Goal: Task Accomplishment & Management: Manage account settings

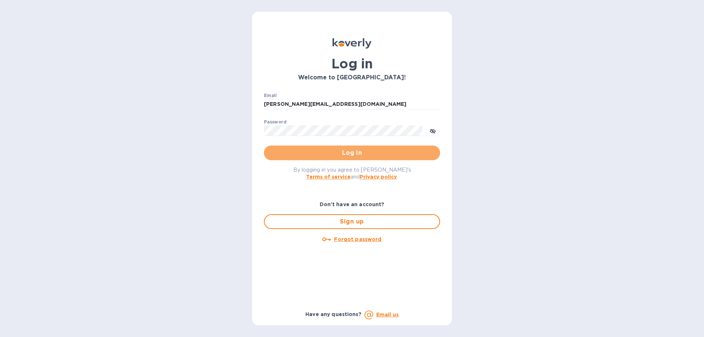
click at [357, 156] on span "Log in" at bounding box center [352, 152] width 165 height 9
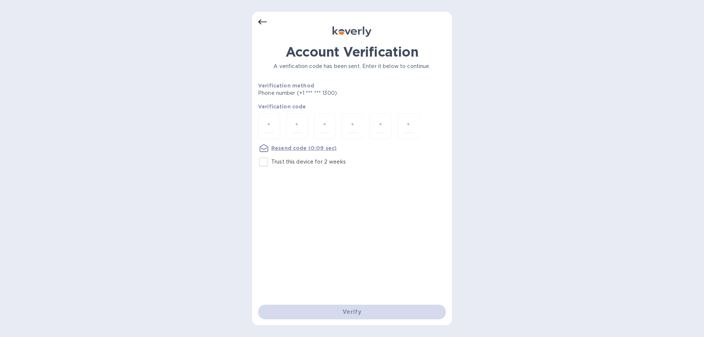
click at [265, 162] on input "Trust this device for 2 weeks" at bounding box center [263, 161] width 15 height 15
checkbox input "true"
click at [274, 133] on div at bounding box center [269, 126] width 22 height 26
type input "2"
type input "9"
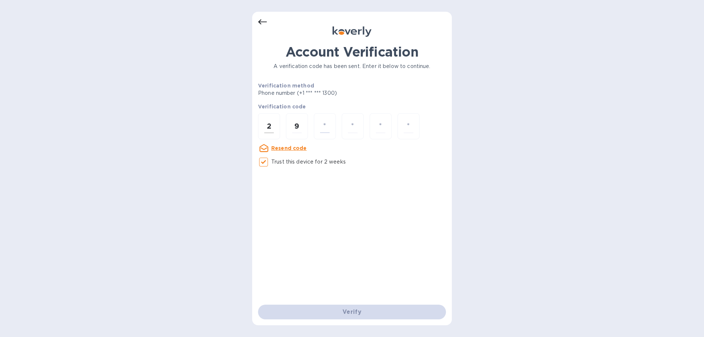
type input "3"
type input "9"
type input "7"
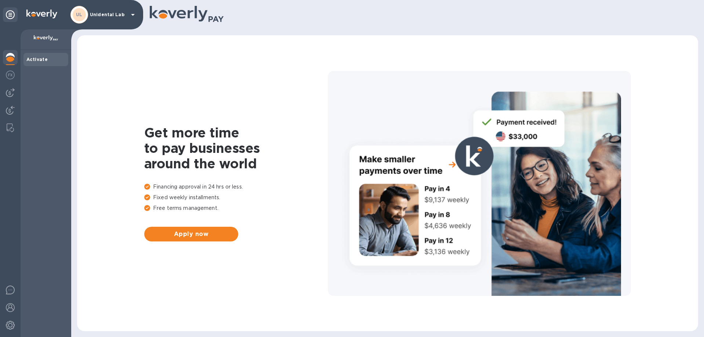
click at [100, 11] on div "UL Unidental Lab" at bounding box center [104, 15] width 67 height 18
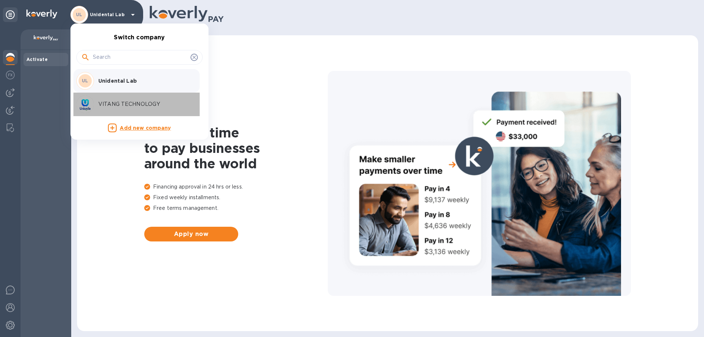
click at [114, 100] on div "VITANG TECHNOLOGY" at bounding box center [133, 104] width 115 height 18
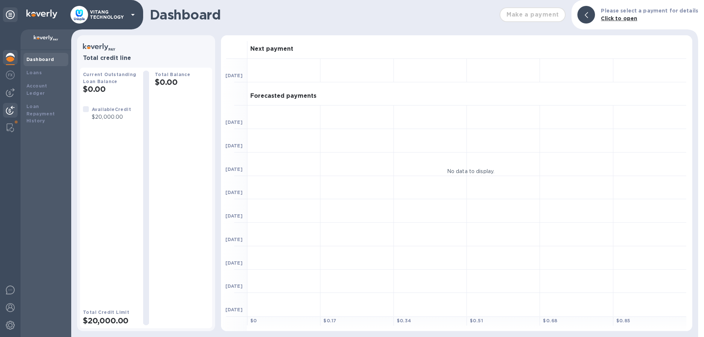
click at [7, 109] on img at bounding box center [10, 110] width 9 height 9
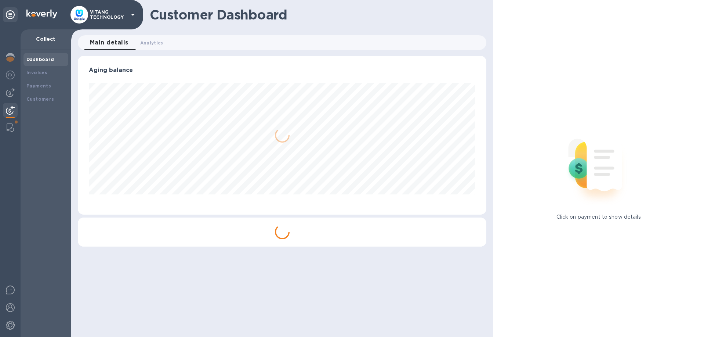
scroll to position [159, 409]
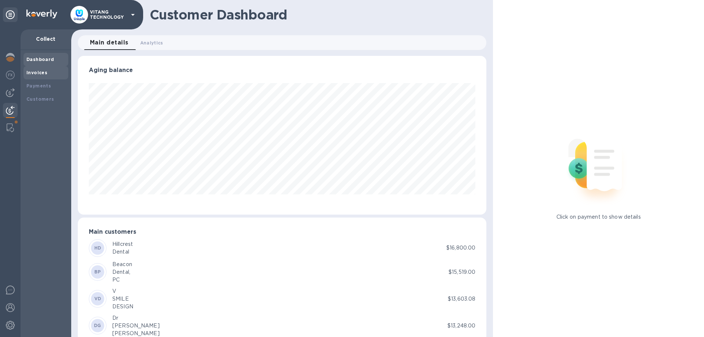
click at [37, 73] on b "Invoices" at bounding box center [36, 73] width 21 height 6
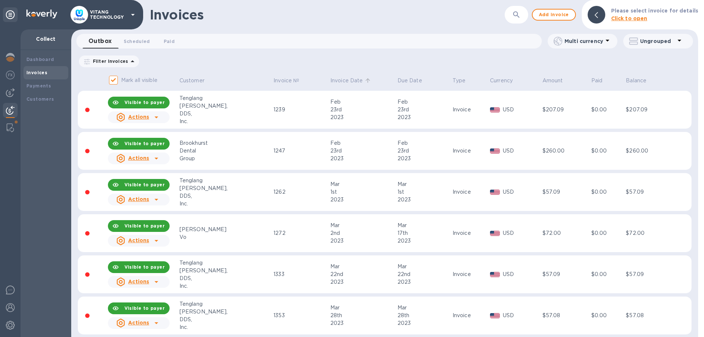
click at [330, 82] on p "Invoice Date" at bounding box center [346, 81] width 33 height 8
click at [330, 83] on p "Invoice Date" at bounding box center [346, 81] width 33 height 8
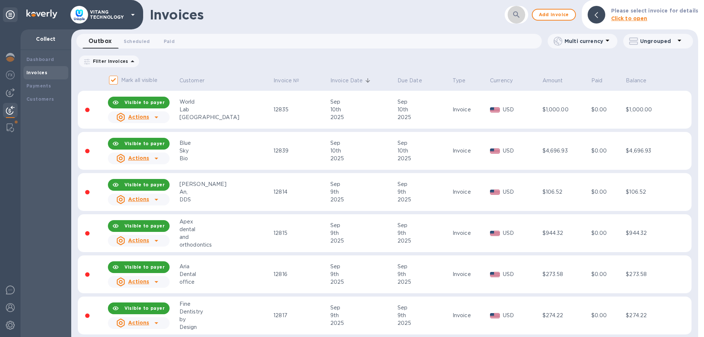
click at [517, 15] on icon "button" at bounding box center [516, 14] width 9 height 9
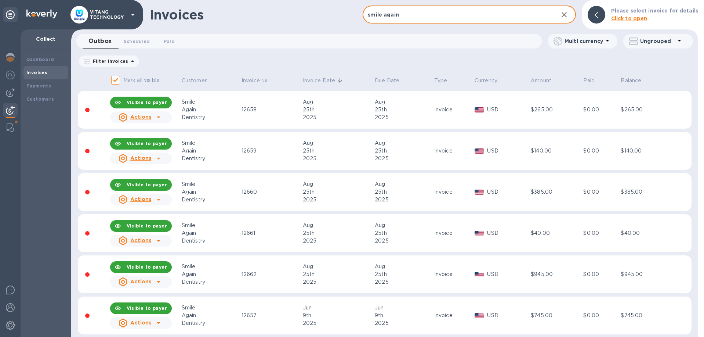
click at [446, 17] on input "smile again" at bounding box center [457, 15] width 189 height 18
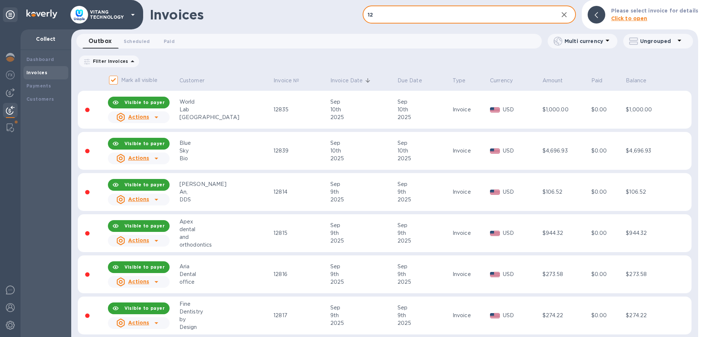
type input "1"
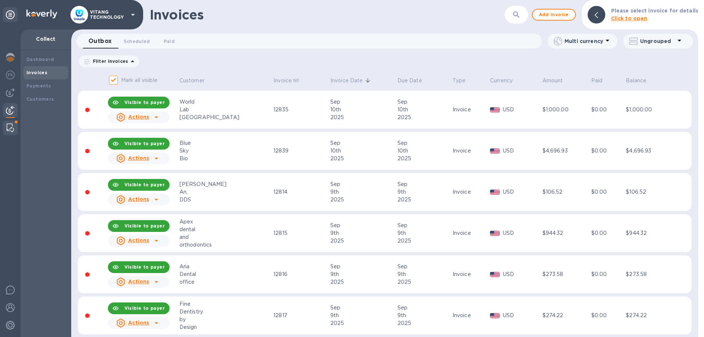
click at [14, 124] on div at bounding box center [10, 127] width 13 height 15
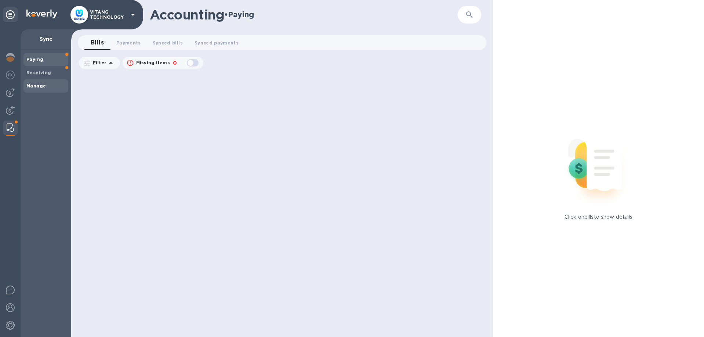
click at [50, 84] on span "Manage" at bounding box center [45, 85] width 39 height 7
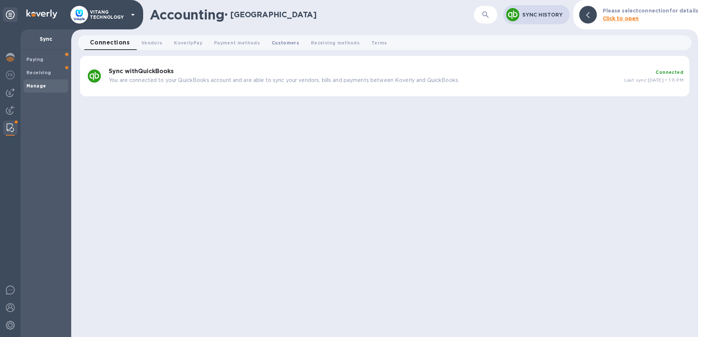
click at [283, 41] on span "Customers 0" at bounding box center [286, 43] width 28 height 8
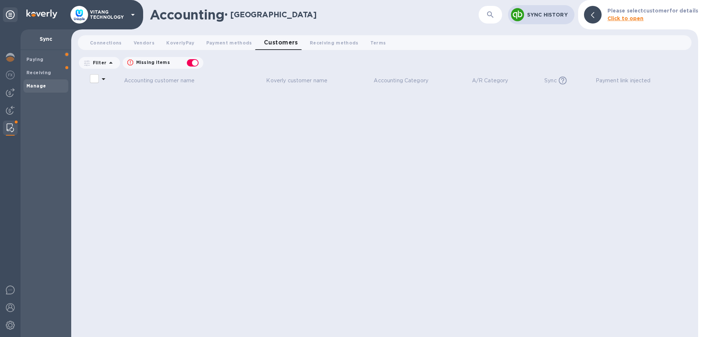
checkbox input "false"
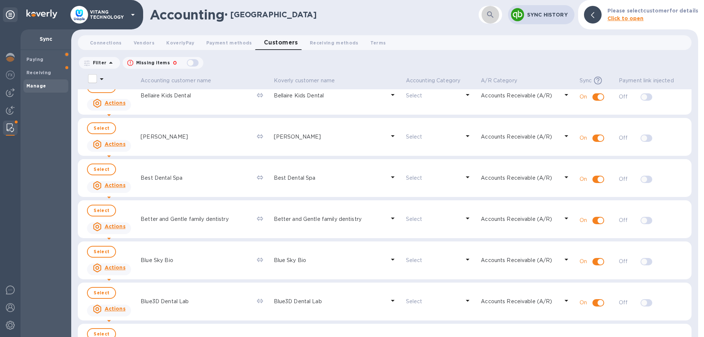
click at [495, 14] on icon "button" at bounding box center [490, 14] width 9 height 9
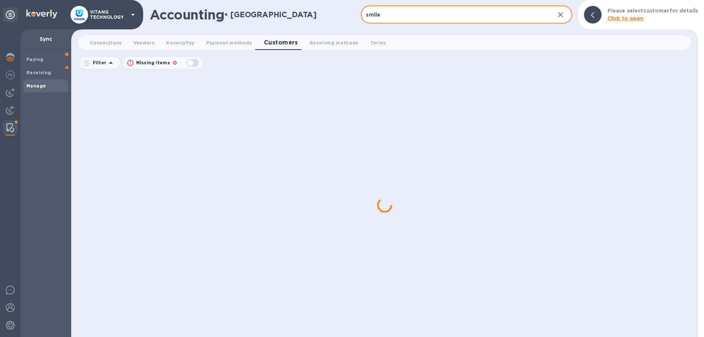
scroll to position [164, 0]
type input "smile ag"
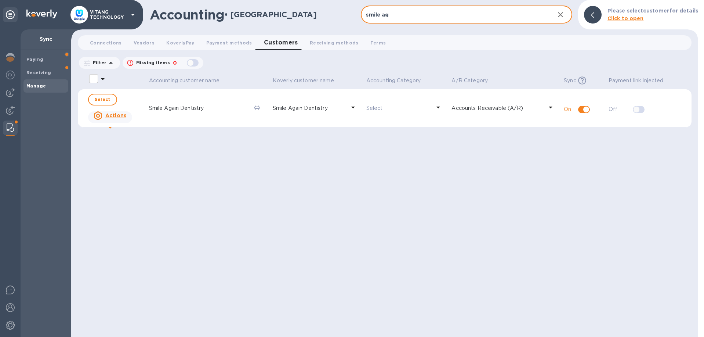
drag, startPoint x: 402, startPoint y: 17, endPoint x: 317, endPoint y: 3, distance: 86.4
click at [361, 6] on input "smile ag" at bounding box center [455, 15] width 188 height 18
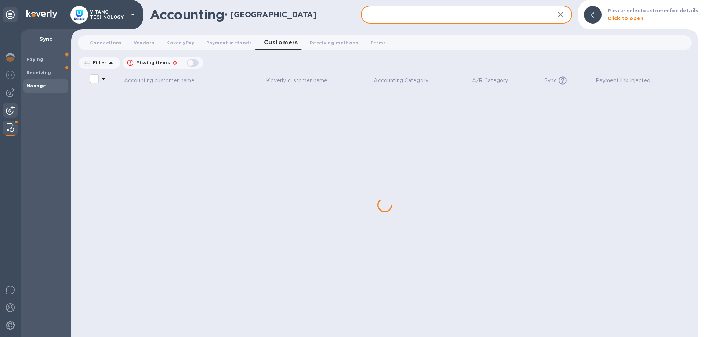
click at [12, 111] on img at bounding box center [10, 110] width 9 height 9
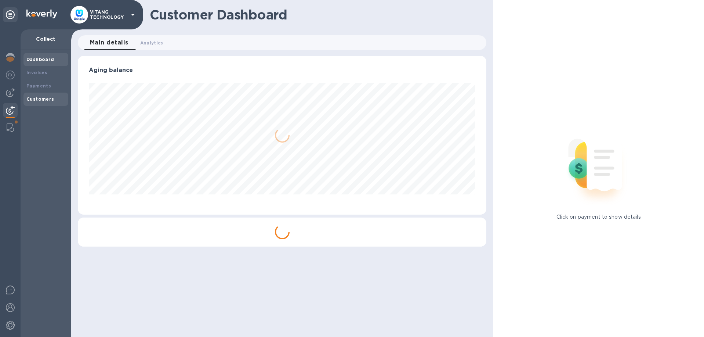
scroll to position [159, 409]
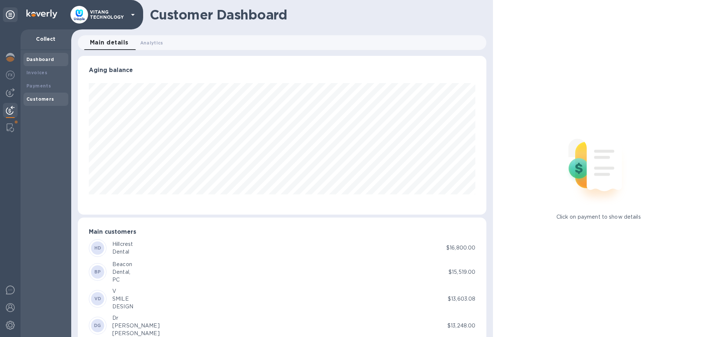
click at [46, 101] on b "Customers" at bounding box center [40, 99] width 28 height 6
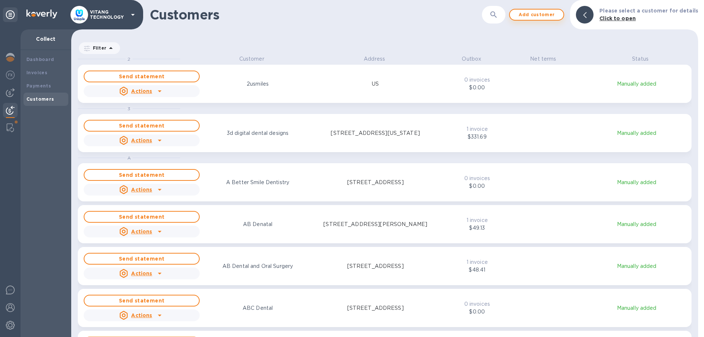
scroll to position [282, 627]
click at [496, 11] on icon "button" at bounding box center [493, 14] width 9 height 9
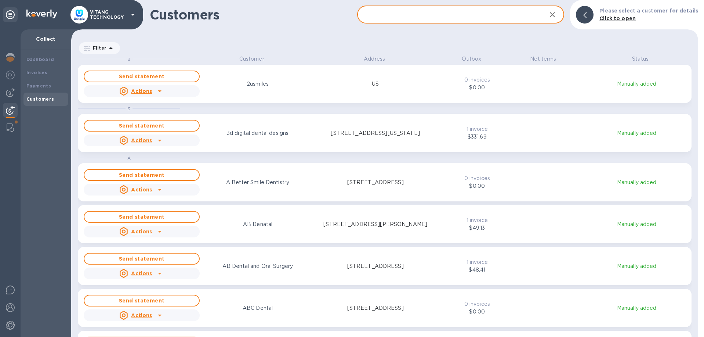
paste input "smile ag"
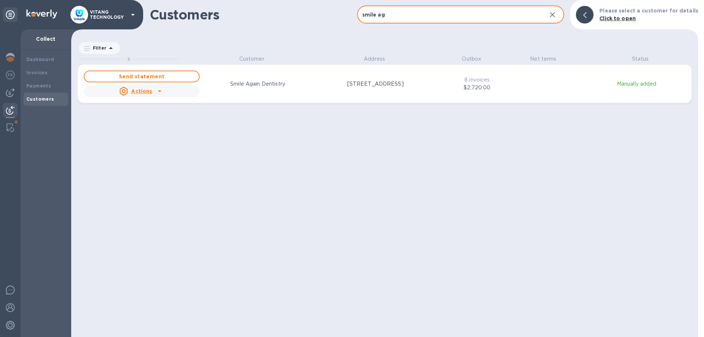
type input "smile ag"
click at [359, 88] on p "4317 Abbotts Bridge Rd, Ste4, Duluth, GA 30097 US" at bounding box center [375, 84] width 57 height 8
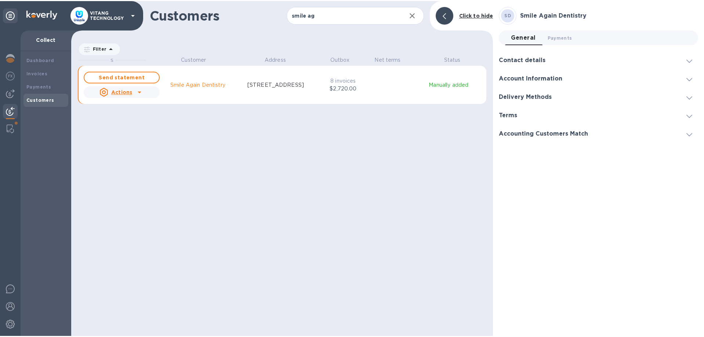
scroll to position [279, 422]
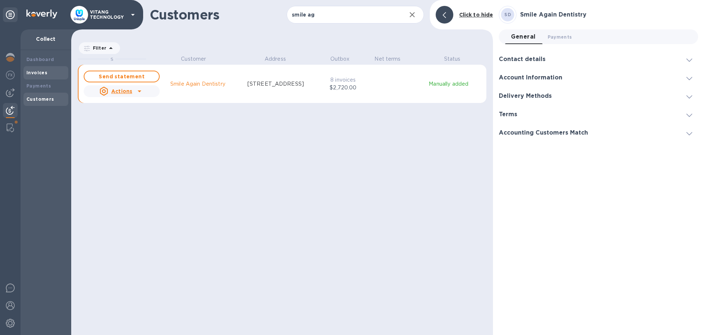
click at [28, 75] on b "Invoices" at bounding box center [36, 73] width 21 height 6
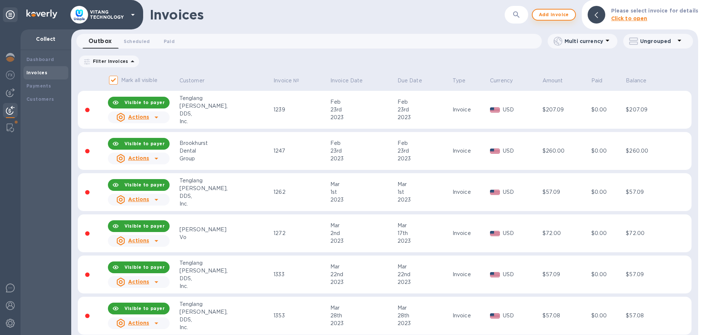
click at [557, 19] on button "Add invoice" at bounding box center [554, 15] width 44 height 12
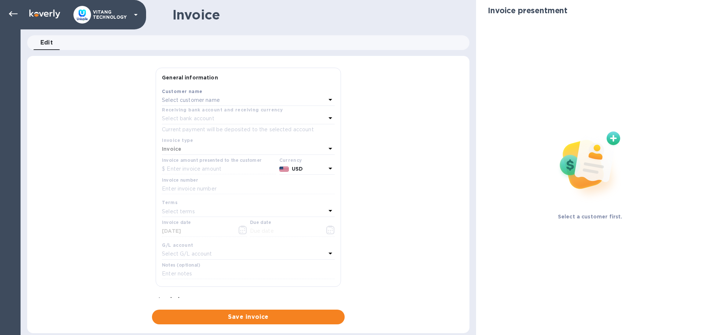
click at [220, 93] on div "Customer name" at bounding box center [248, 91] width 173 height 8
click at [252, 95] on div "Select customer name" at bounding box center [244, 100] width 164 height 10
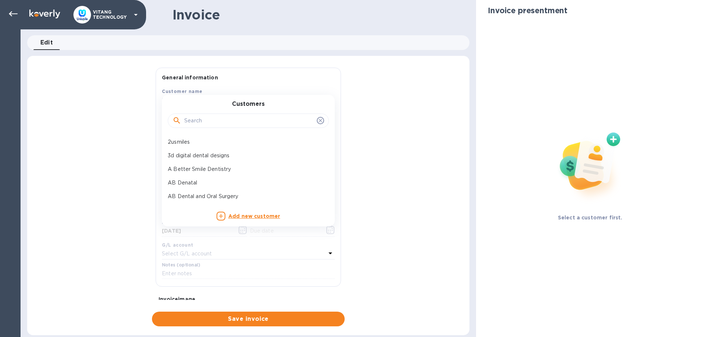
click at [231, 123] on input "text" at bounding box center [249, 120] width 130 height 11
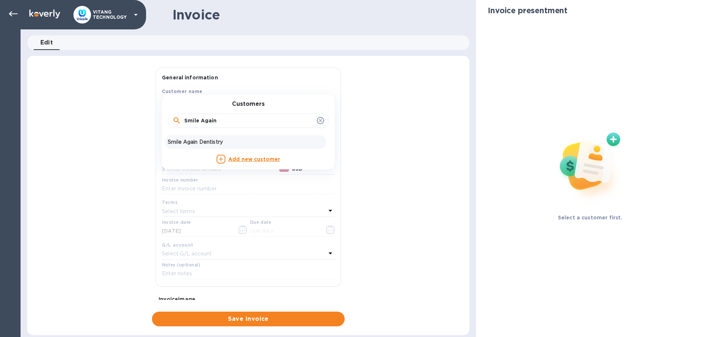
type input "Smile Again"
click at [217, 142] on p "Smile Again Dentistry" at bounding box center [245, 142] width 155 height 8
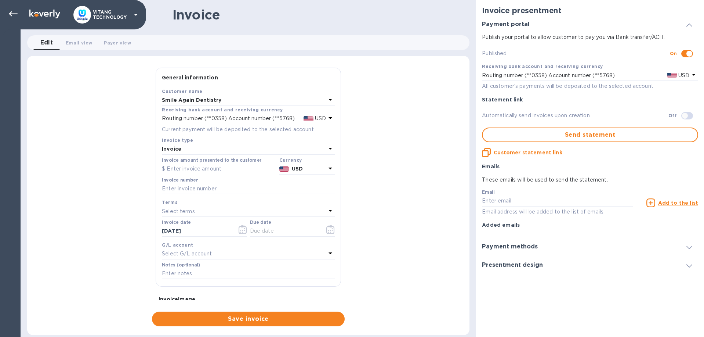
click at [171, 170] on input "text" at bounding box center [219, 168] width 114 height 11
type input "432.08"
click at [95, 213] on div "General information Save Customer name Smile Again Dentistry Receiving bank acc…" at bounding box center [248, 197] width 442 height 259
click at [200, 191] on input "text" at bounding box center [248, 188] width 173 height 11
type input "12720"
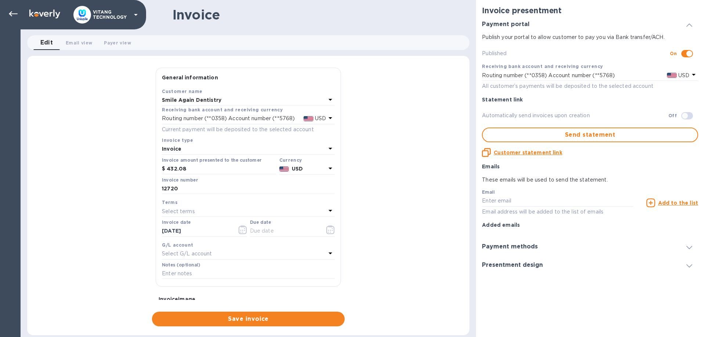
click at [163, 209] on p "Select terms" at bounding box center [178, 211] width 33 height 8
click at [122, 227] on div "General information Save Customer name Smile Again Dentistry Receiving bank acc…" at bounding box center [248, 197] width 442 height 259
click at [262, 234] on input "text" at bounding box center [284, 230] width 69 height 11
click at [189, 234] on input "[DATE]" at bounding box center [196, 230] width 69 height 11
click at [203, 230] on input "[DATE]" at bounding box center [196, 230] width 69 height 11
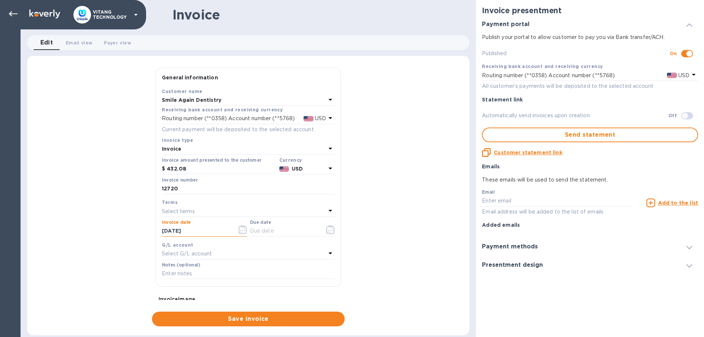
click at [203, 230] on input "[DATE]" at bounding box center [196, 230] width 69 height 11
type input "8_/__/____"
type input "2_/__/____"
type input "08/20/2025"
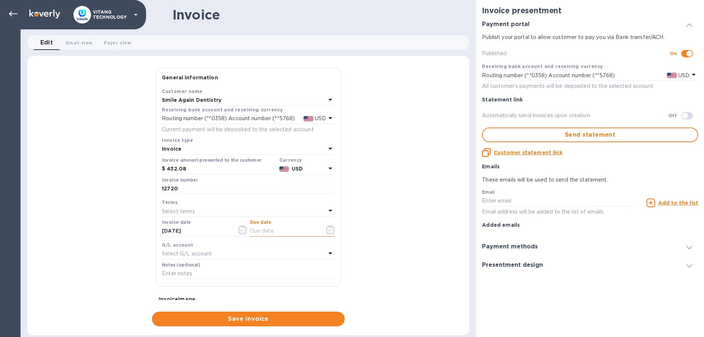
click at [276, 235] on input "text" at bounding box center [284, 230] width 69 height 11
click at [277, 231] on input "text" at bounding box center [284, 230] width 69 height 11
click at [328, 225] on icon "button" at bounding box center [330, 229] width 8 height 9
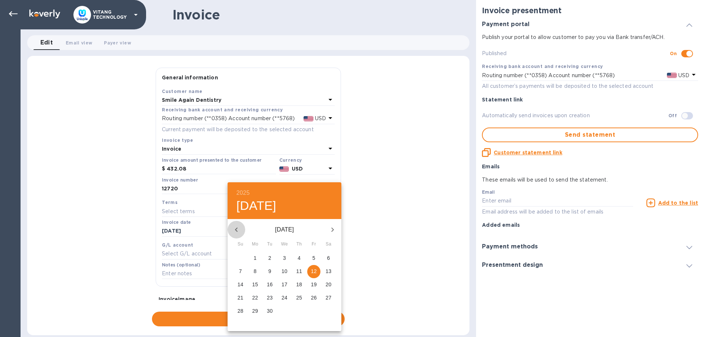
click at [237, 229] on icon "button" at bounding box center [236, 229] width 9 height 9
click at [283, 299] on p "20" at bounding box center [285, 297] width 6 height 7
type input "08/20/2025"
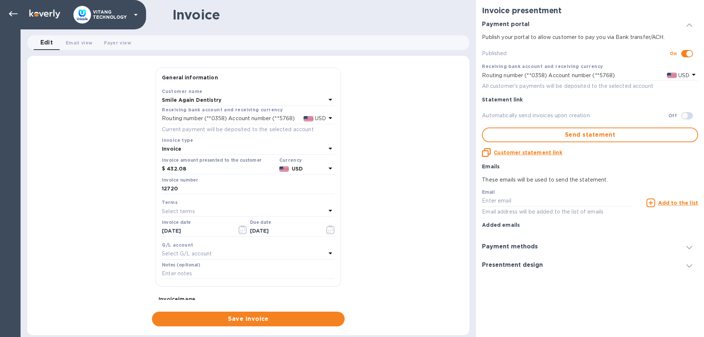
click at [297, 250] on div "Select G/L account" at bounding box center [244, 254] width 164 height 10
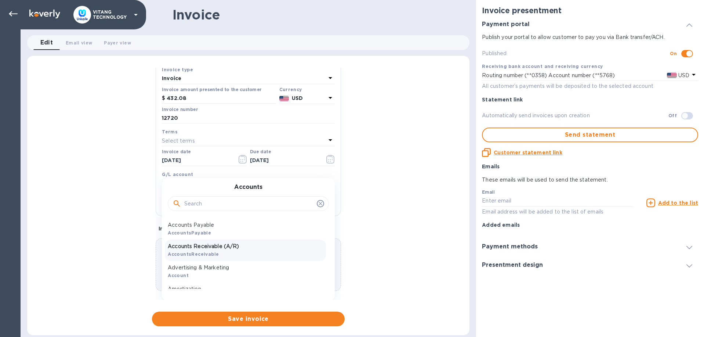
click at [238, 244] on p "Accounts Receivable (A/R)" at bounding box center [245, 246] width 155 height 8
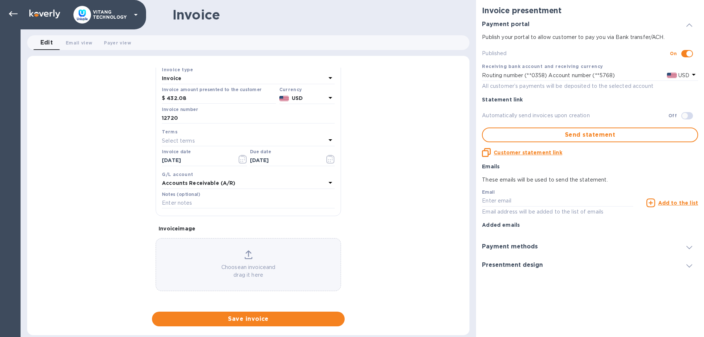
scroll to position [70, 0]
click at [687, 115] on input "checkbox" at bounding box center [684, 115] width 37 height 12
click at [688, 116] on input "checkbox" at bounding box center [689, 115] width 37 height 12
checkbox input "false"
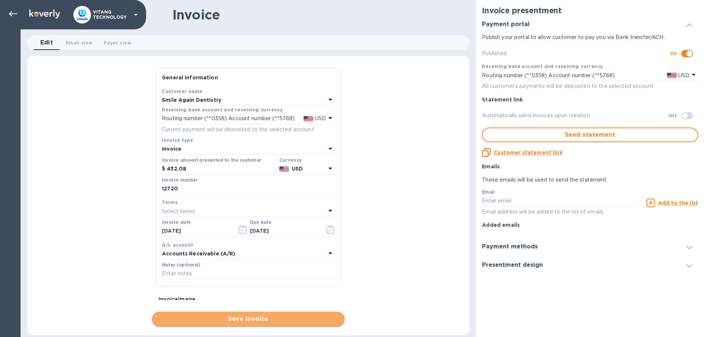
click at [262, 320] on span "Save invoice" at bounding box center [248, 318] width 181 height 9
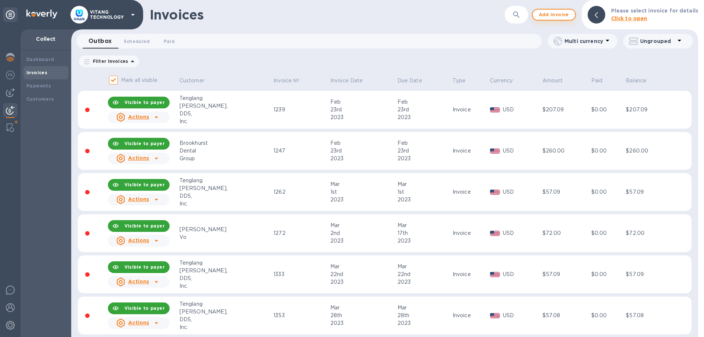
click at [552, 17] on span "Add invoice" at bounding box center [554, 14] width 31 height 9
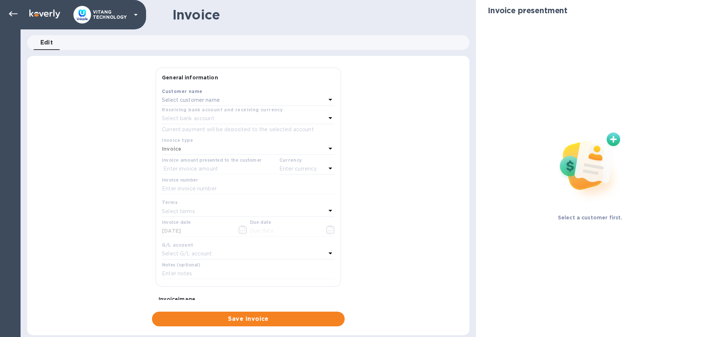
click at [220, 108] on b "Receiving bank account and receiving currency" at bounding box center [222, 110] width 121 height 6
click at [219, 102] on p "Select customer name" at bounding box center [191, 100] width 58 height 8
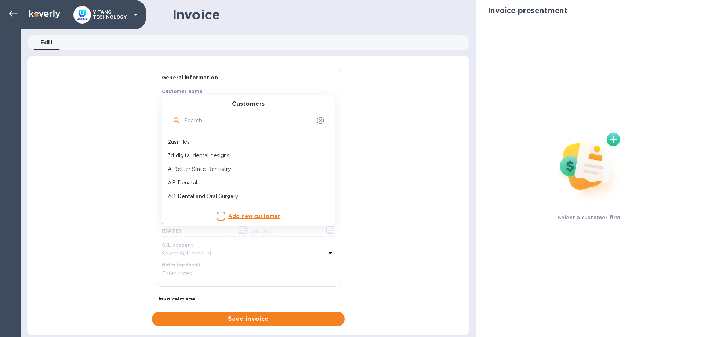
click at [217, 119] on input "text" at bounding box center [249, 120] width 130 height 11
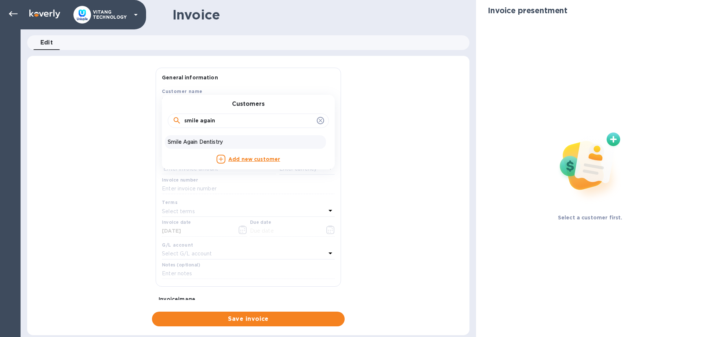
type input "smile again"
click at [210, 142] on p "Smile Again Dentistry" at bounding box center [245, 142] width 155 height 8
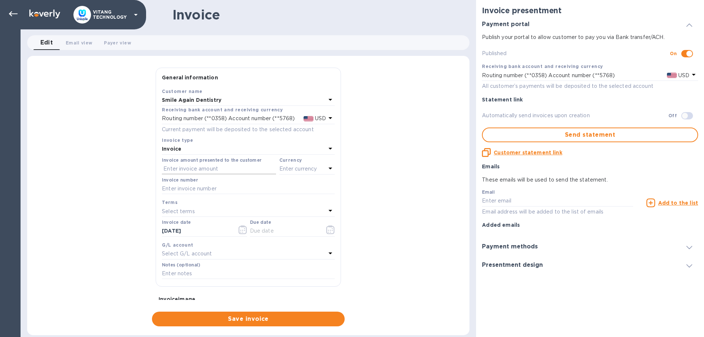
click at [204, 169] on input "text" at bounding box center [219, 168] width 114 height 11
type input "1,000"
click at [253, 185] on input "text" at bounding box center [248, 188] width 173 height 11
type input "12787"
click at [194, 231] on input "[DATE]" at bounding box center [196, 230] width 69 height 11
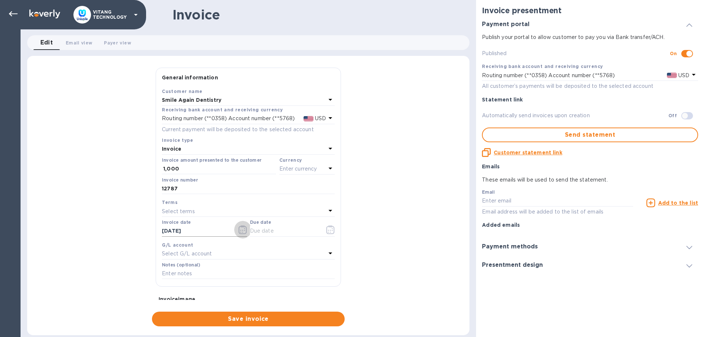
click at [240, 231] on icon "button" at bounding box center [243, 229] width 8 height 9
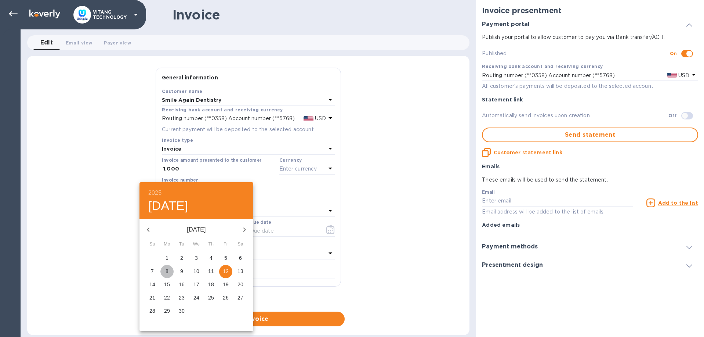
click at [165, 271] on span "8" at bounding box center [166, 270] width 13 height 7
type input "09/08/2025"
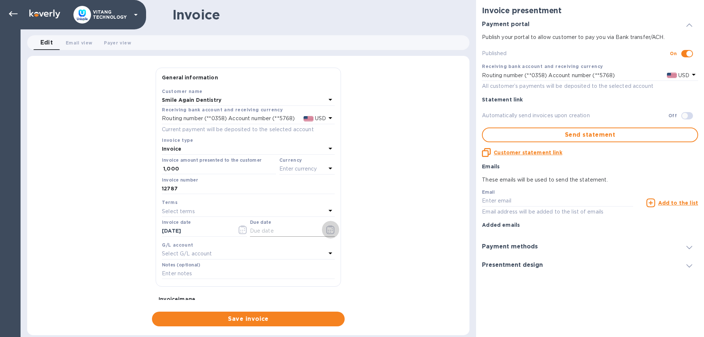
click at [333, 229] on icon "button" at bounding box center [330, 229] width 8 height 9
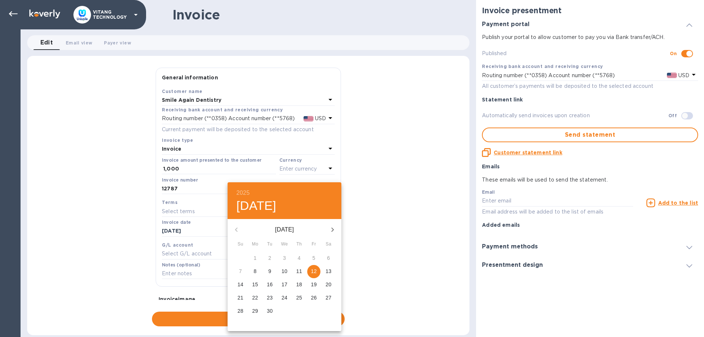
click at [256, 272] on p "8" at bounding box center [255, 270] width 3 height 7
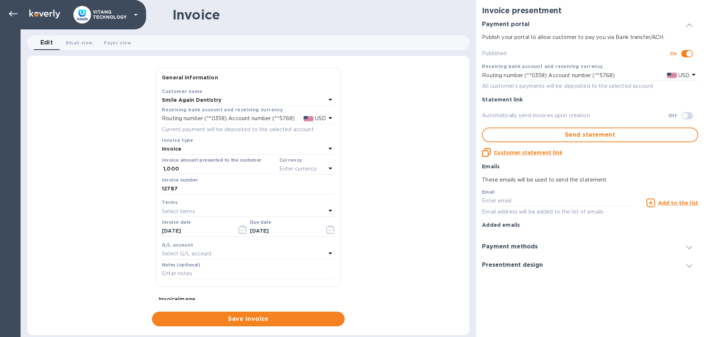
type input "09/08/2025"
click at [246, 261] on div "Notes (optional)" at bounding box center [248, 271] width 176 height 21
click at [246, 257] on div "Select G/L account" at bounding box center [244, 254] width 164 height 10
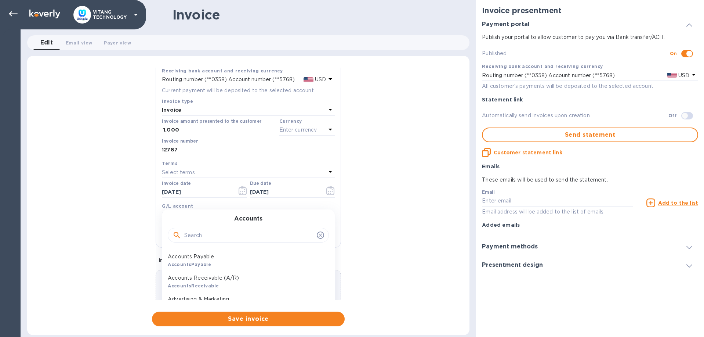
scroll to position [42, 0]
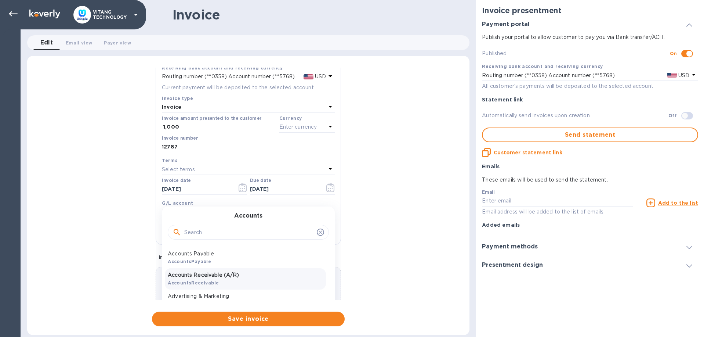
click at [235, 272] on p "Accounts Receivable (A/R)" at bounding box center [245, 275] width 155 height 8
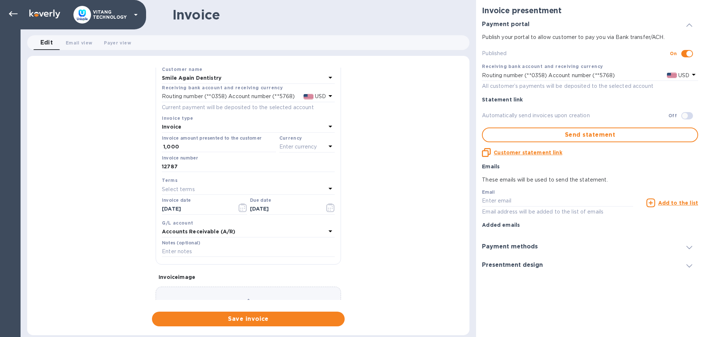
scroll to position [0, 0]
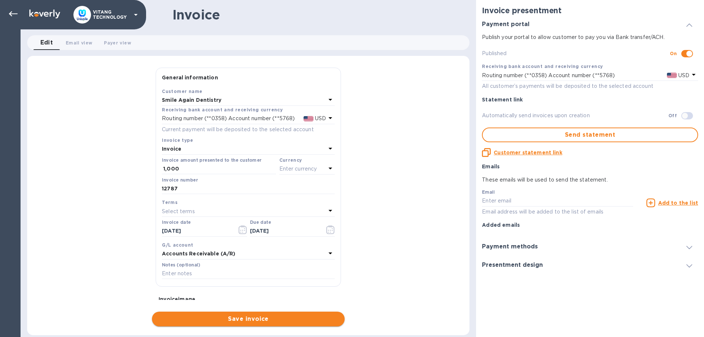
click at [259, 320] on span "Save invoice" at bounding box center [248, 318] width 181 height 9
click at [285, 316] on span "Save invoice" at bounding box center [248, 318] width 181 height 9
click at [232, 177] on div "Invoice number 12787" at bounding box center [248, 185] width 173 height 17
click at [217, 168] on input "1,000" at bounding box center [219, 168] width 113 height 11
drag, startPoint x: 217, startPoint y: 168, endPoint x: 75, endPoint y: 136, distance: 145.6
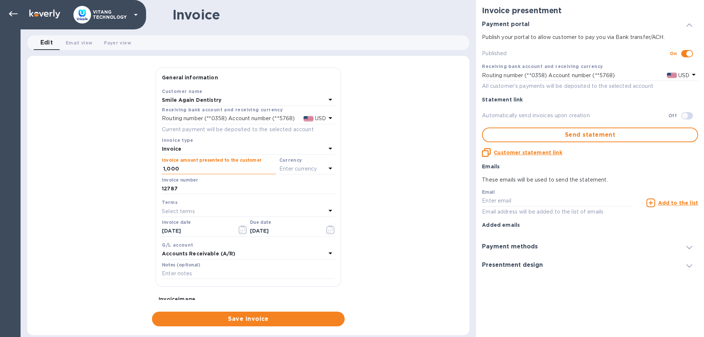
click at [163, 163] on input "1,000" at bounding box center [219, 168] width 113 height 11
type input "1,000"
click at [291, 175] on div "Invoice amount presented to the customer 1,000 Currency Enter currency" at bounding box center [248, 166] width 176 height 20
click at [299, 166] on p "Enter currency" at bounding box center [298, 169] width 38 height 8
click at [245, 184] on div "USD" at bounding box center [235, 187] width 59 height 11
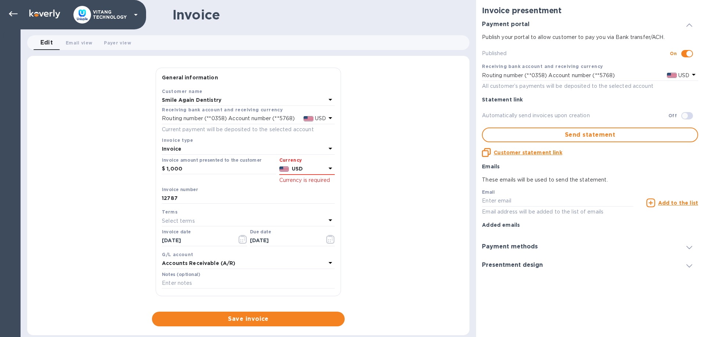
click at [145, 166] on div "General information Save Customer name Smile Again Dentistry Receiving bank acc…" at bounding box center [248, 197] width 442 height 259
click at [184, 170] on input "1,000" at bounding box center [221, 168] width 109 height 11
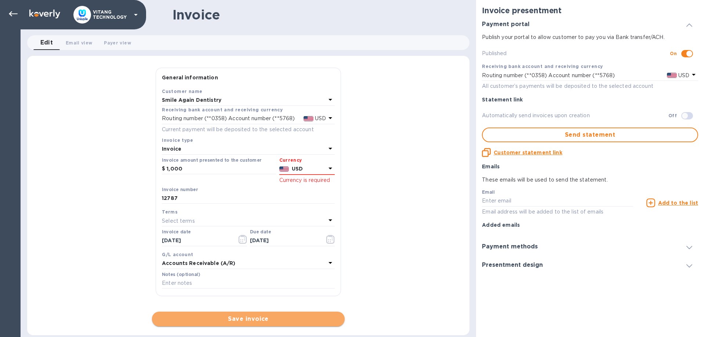
click at [240, 316] on span "Save invoice" at bounding box center [248, 318] width 181 height 9
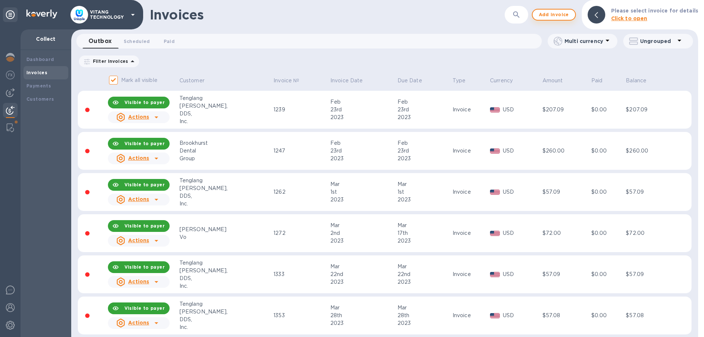
click at [550, 13] on span "Add invoice" at bounding box center [554, 14] width 31 height 9
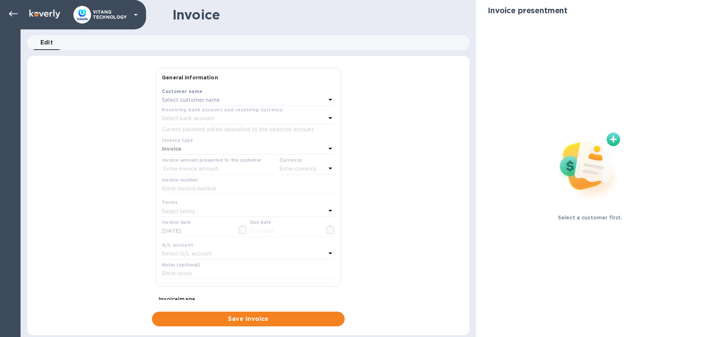
click at [236, 94] on div "Customer name" at bounding box center [248, 91] width 173 height 8
click at [236, 99] on div "Select customer name" at bounding box center [244, 100] width 164 height 10
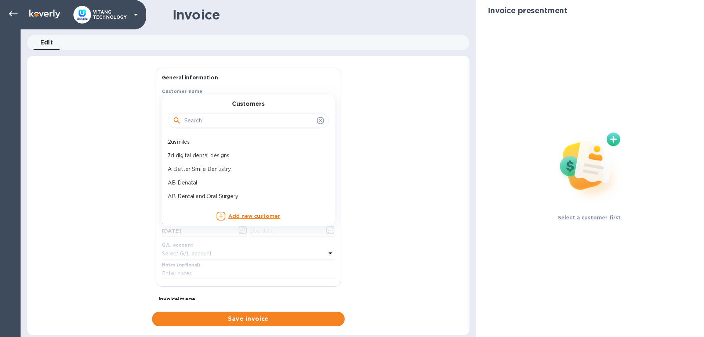
click at [236, 121] on input "text" at bounding box center [249, 120] width 130 height 11
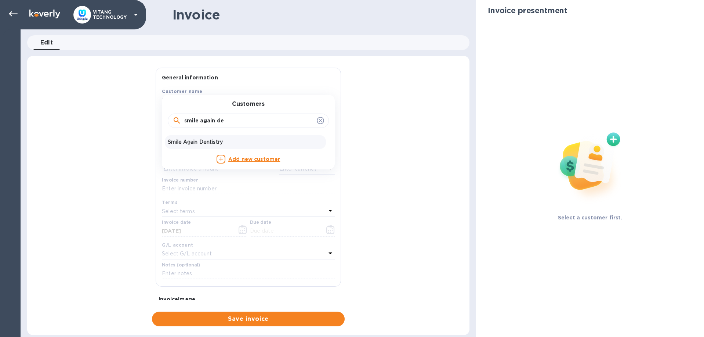
type input "smile again de"
click at [198, 141] on p "Smile Again Dentistry" at bounding box center [245, 142] width 155 height 8
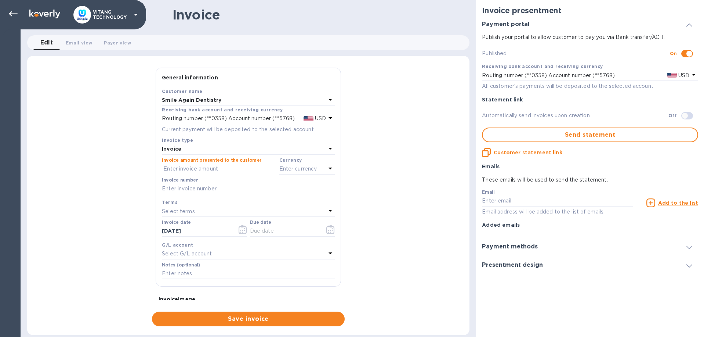
click at [175, 164] on input "text" at bounding box center [219, 168] width 114 height 11
type input "100"
click at [302, 171] on p "Enter currency" at bounding box center [298, 169] width 38 height 8
click at [292, 188] on p "US Dollar" at bounding box center [295, 188] width 57 height 8
click at [192, 191] on input "text" at bounding box center [248, 188] width 173 height 11
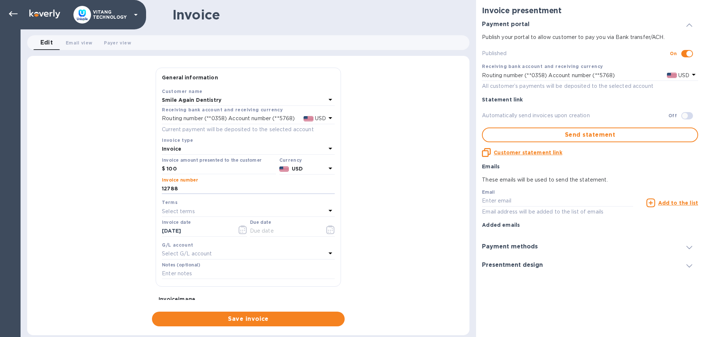
type input "12788"
click at [241, 230] on icon "button" at bounding box center [243, 229] width 8 height 9
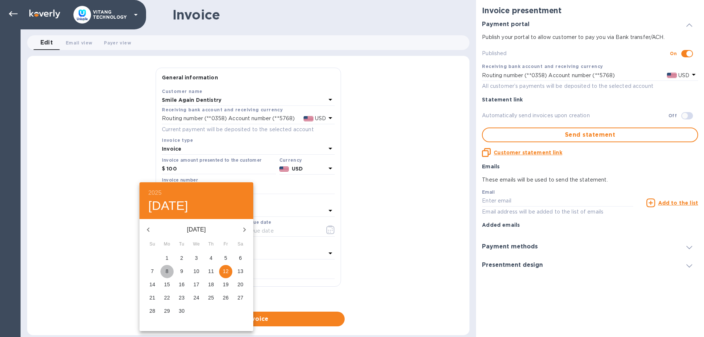
click at [169, 272] on span "8" at bounding box center [166, 270] width 13 height 7
type input "09/08/2025"
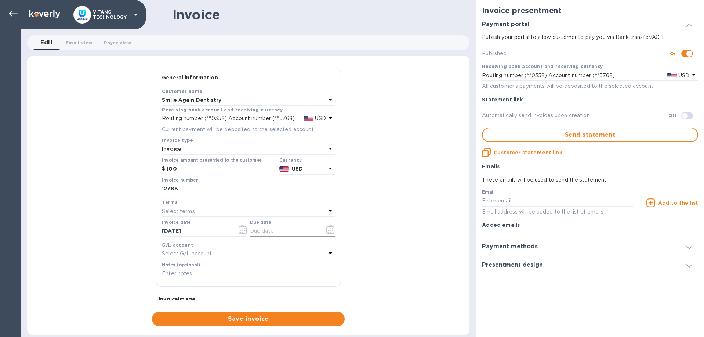
click at [299, 230] on input "text" at bounding box center [284, 230] width 69 height 11
click at [325, 232] on button "button" at bounding box center [330, 230] width 17 height 18
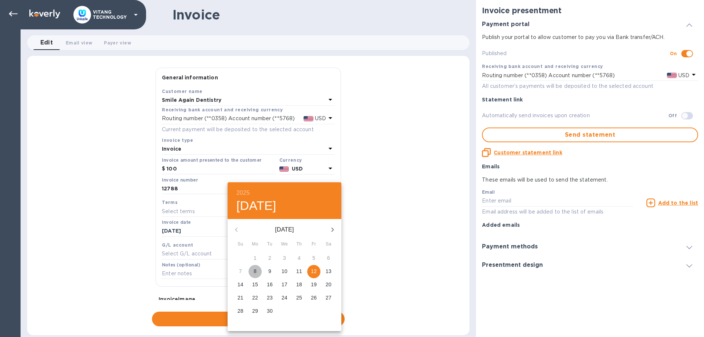
click at [253, 271] on span "8" at bounding box center [255, 270] width 13 height 7
type input "09/08/2025"
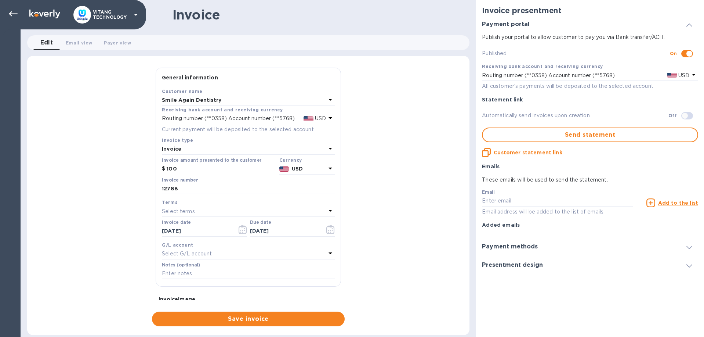
click at [228, 252] on div "Select G/L account" at bounding box center [244, 254] width 164 height 10
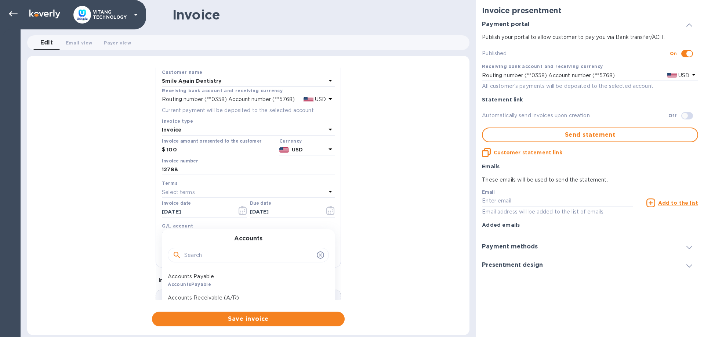
scroll to position [42, 0]
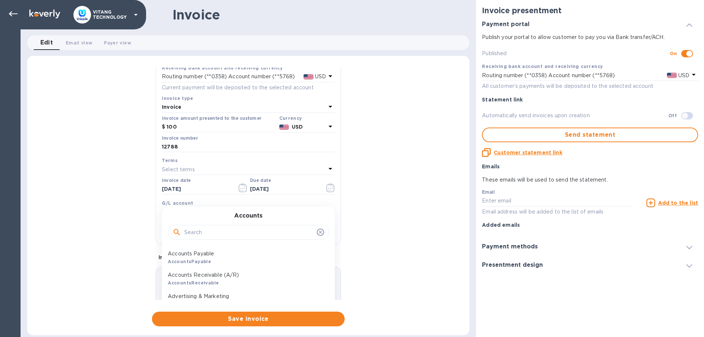
click at [220, 280] on div "Accounts Receivable (A/R) AccountsReceivable" at bounding box center [245, 278] width 161 height 21
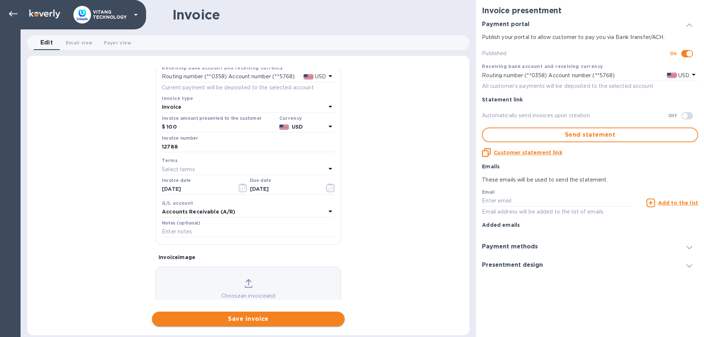
click at [273, 319] on span "Save invoice" at bounding box center [248, 318] width 181 height 9
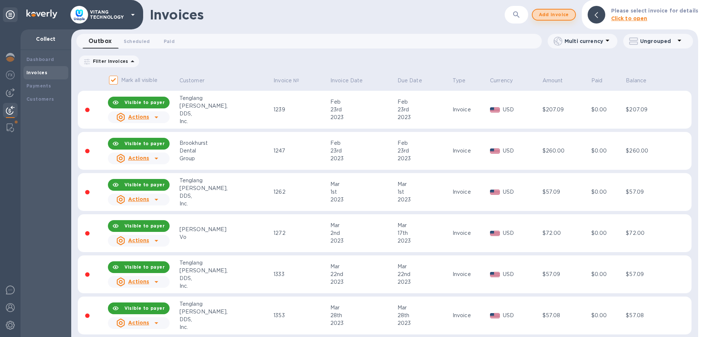
click at [558, 19] on button "Add invoice" at bounding box center [554, 15] width 44 height 12
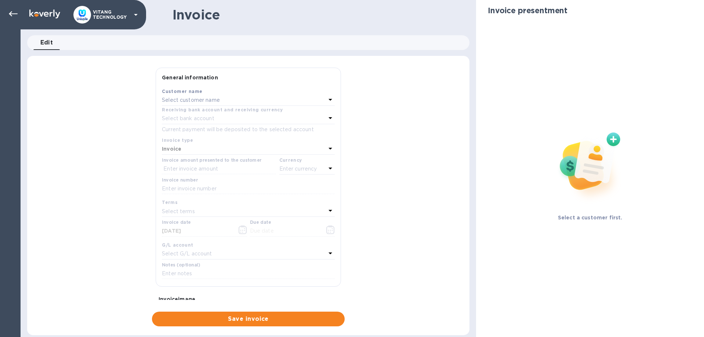
click at [191, 104] on div "Select customer name" at bounding box center [244, 100] width 164 height 10
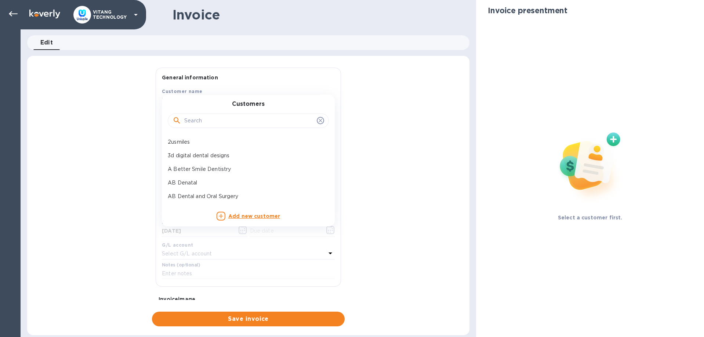
click at [191, 116] on input "text" at bounding box center [249, 120] width 130 height 11
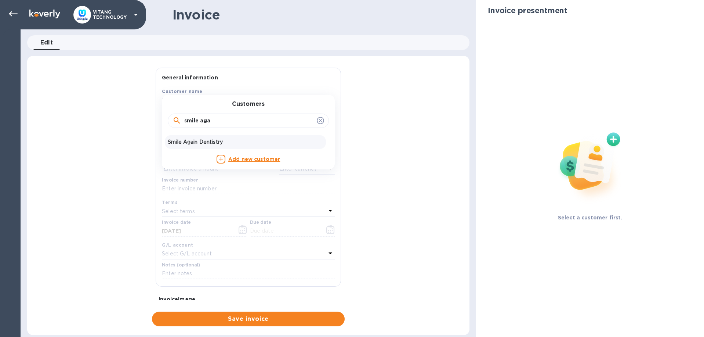
type input "smile aga"
click at [202, 142] on p "Smile Again Dentistry" at bounding box center [245, 142] width 155 height 8
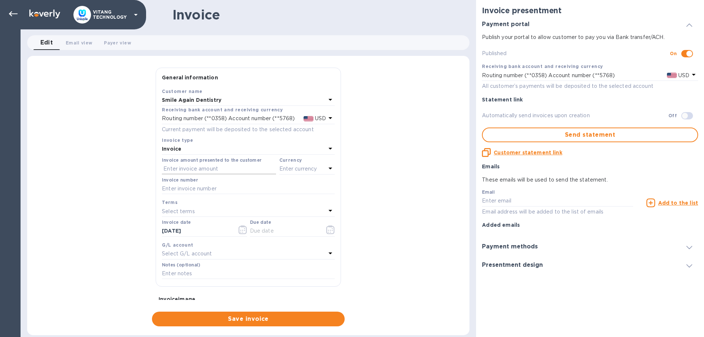
click at [211, 167] on input "text" at bounding box center [219, 168] width 114 height 11
type input "785"
click at [204, 185] on input "text" at bounding box center [248, 188] width 173 height 11
type input "12789"
click at [244, 223] on button "button" at bounding box center [242, 230] width 17 height 18
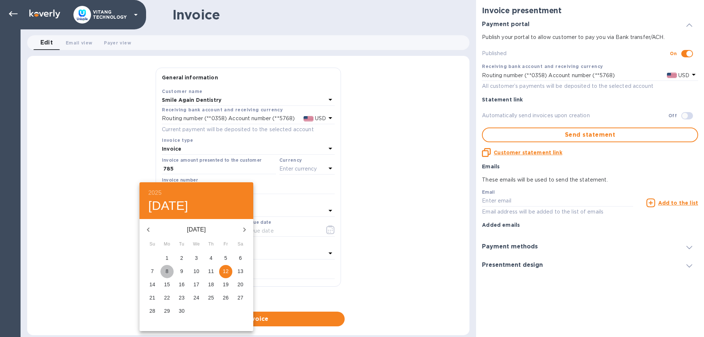
click at [163, 271] on span "8" at bounding box center [166, 270] width 13 height 7
type input "09/08/2025"
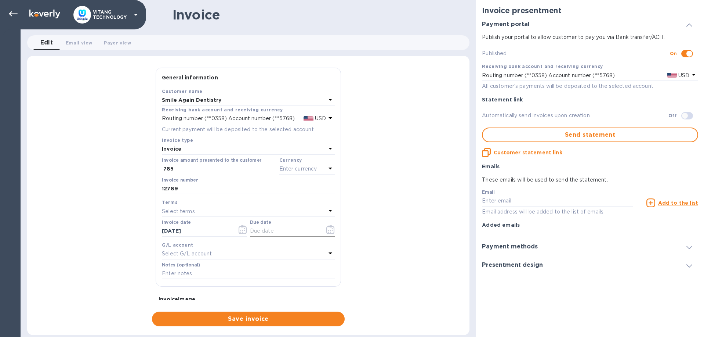
click at [329, 228] on icon "button" at bounding box center [330, 229] width 8 height 9
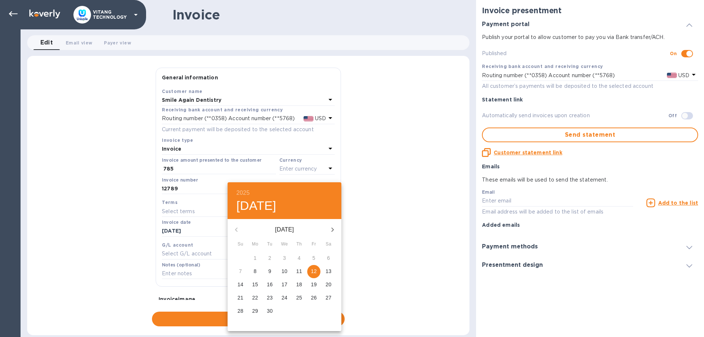
click at [259, 267] on button "8" at bounding box center [255, 271] width 13 height 13
type input "09/08/2025"
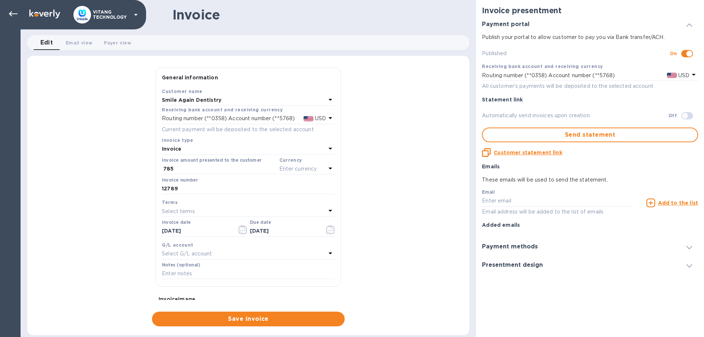
click at [228, 250] on div "Select G/L account" at bounding box center [244, 254] width 164 height 10
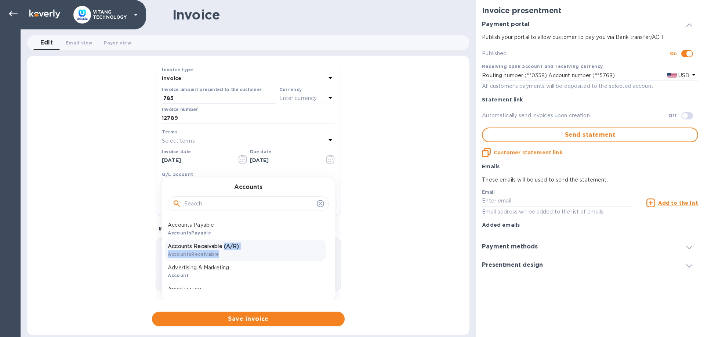
click at [229, 250] on div "Accounts Receivable (A/R) AccountsReceivable" at bounding box center [245, 249] width 161 height 21
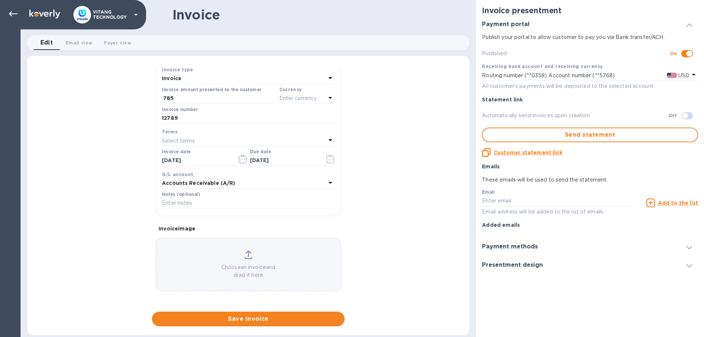
scroll to position [70, 0]
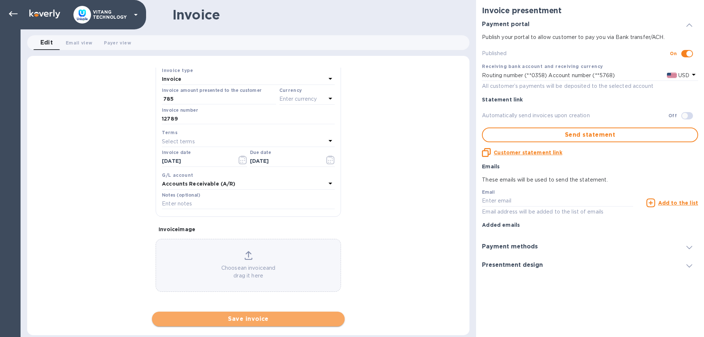
click at [244, 323] on span "Save invoice" at bounding box center [248, 318] width 181 height 9
click at [283, 318] on span "Save invoice" at bounding box center [248, 318] width 181 height 9
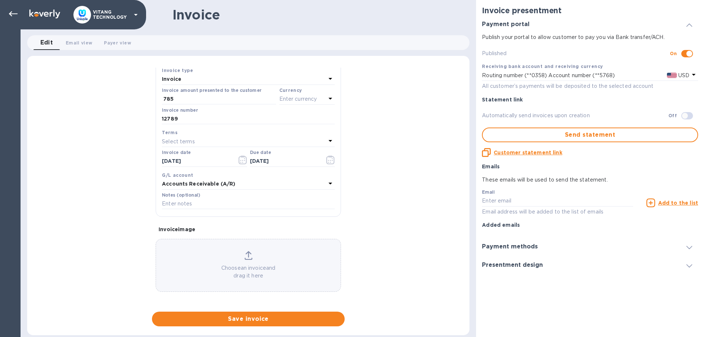
click at [306, 101] on p "Enter currency" at bounding box center [298, 99] width 38 height 8
click at [287, 117] on p "US Dollar" at bounding box center [295, 118] width 57 height 8
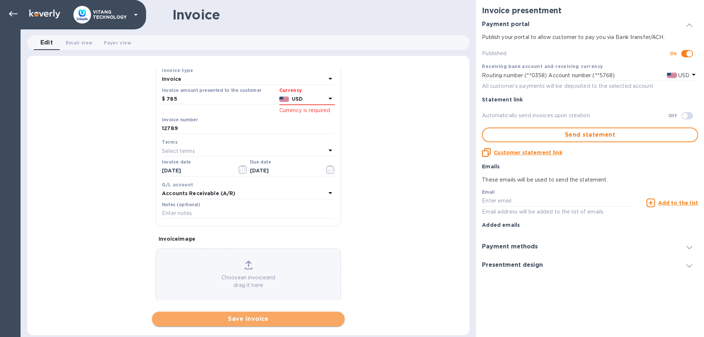
click at [253, 315] on span "Save invoice" at bounding box center [248, 318] width 181 height 9
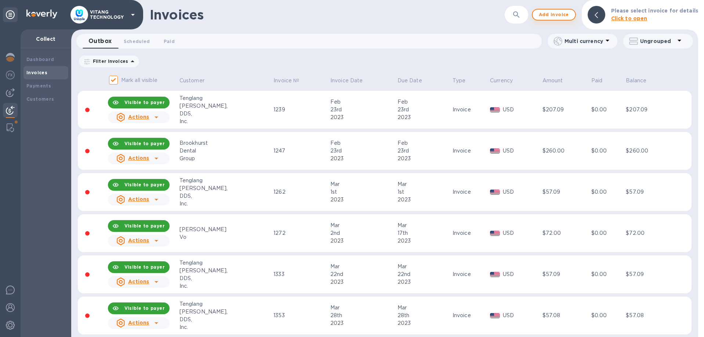
click at [561, 13] on span "Add invoice" at bounding box center [554, 14] width 31 height 9
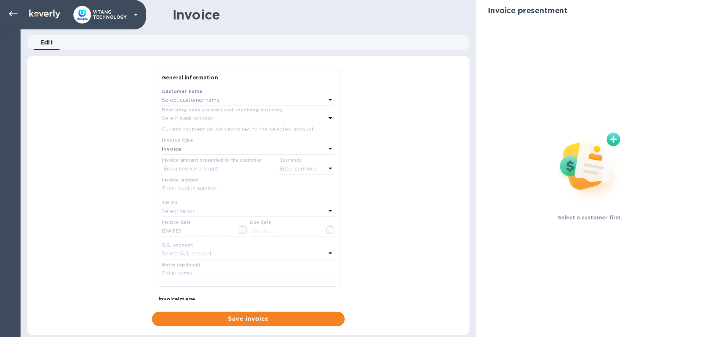
click at [203, 99] on p "Select customer name" at bounding box center [191, 100] width 58 height 8
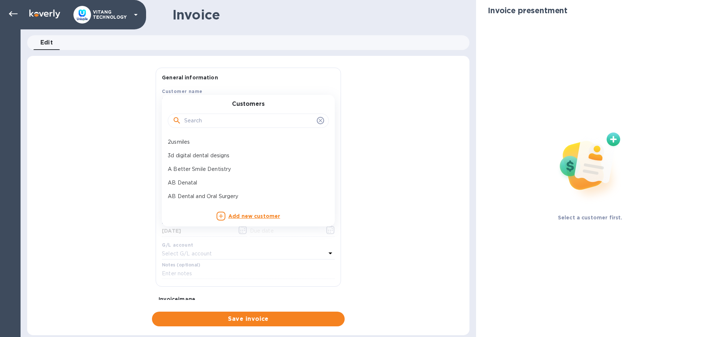
click at [217, 122] on input "text" at bounding box center [249, 120] width 130 height 11
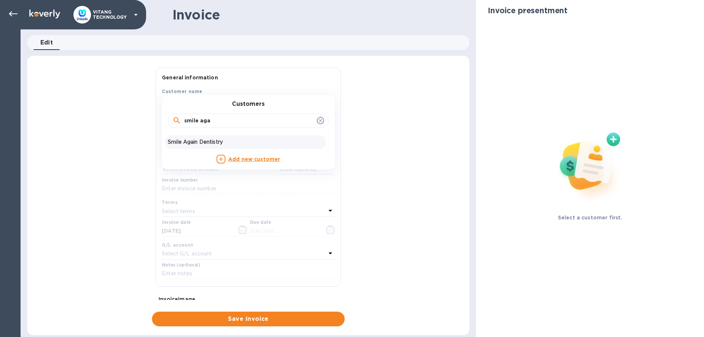
type input "smile aga"
click at [204, 144] on p "Smile Again Dentistry" at bounding box center [245, 142] width 155 height 8
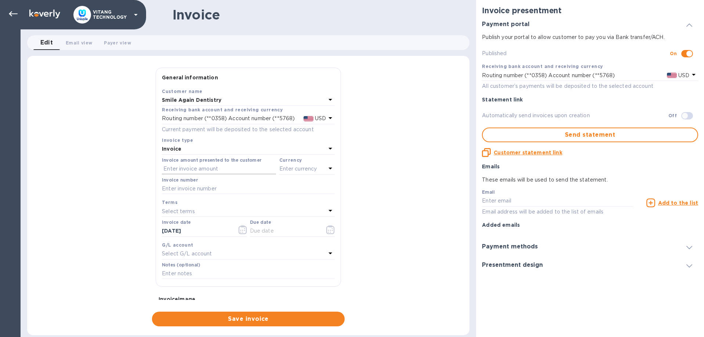
click at [223, 167] on input "text" at bounding box center [219, 168] width 114 height 11
click at [192, 207] on p "Select terms" at bounding box center [178, 211] width 33 height 8
click at [197, 188] on input "text" at bounding box center [248, 188] width 173 height 11
type input "12790"
click at [236, 164] on input "text" at bounding box center [219, 168] width 114 height 11
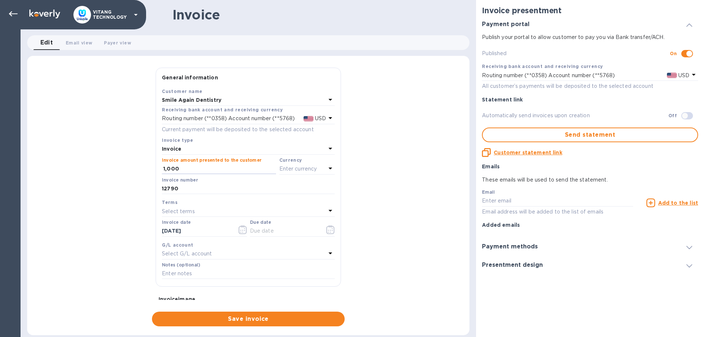
type input "1,000"
click at [310, 179] on div "Invoice number 12790" at bounding box center [248, 185] width 173 height 17
click at [308, 170] on p "Enter currency" at bounding box center [298, 169] width 38 height 8
click at [274, 187] on p "US Dollar" at bounding box center [295, 188] width 57 height 8
click at [243, 227] on icon "button" at bounding box center [243, 229] width 8 height 9
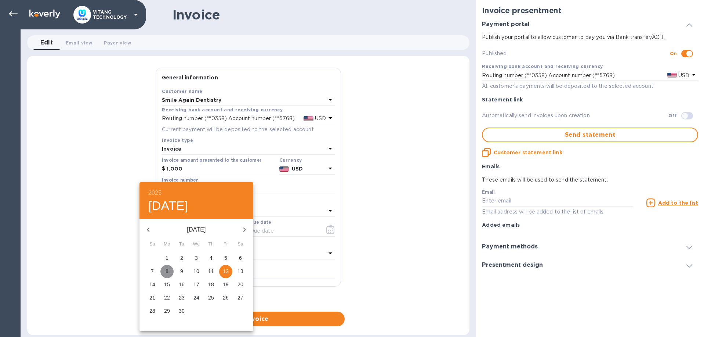
click at [168, 270] on span "8" at bounding box center [166, 270] width 13 height 7
type input "09/08/2025"
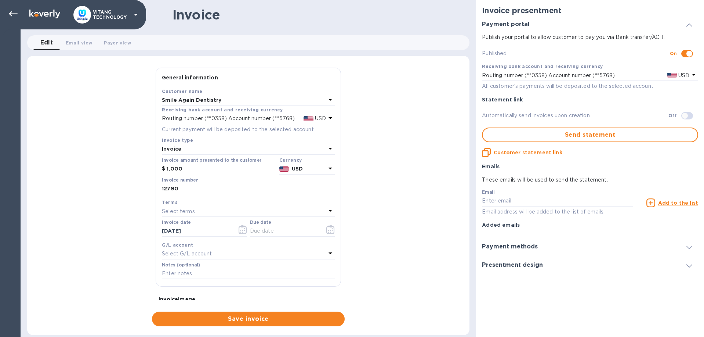
click at [310, 209] on div "Select terms" at bounding box center [244, 211] width 164 height 10
click at [393, 210] on div "General information Save Customer name Smile Again Dentistry Receiving bank acc…" at bounding box center [248, 197] width 442 height 259
drag, startPoint x: 315, startPoint y: 230, endPoint x: 333, endPoint y: 229, distance: 18.0
click at [318, 230] on input "text" at bounding box center [284, 230] width 69 height 11
click at [334, 229] on icon "button" at bounding box center [330, 229] width 8 height 9
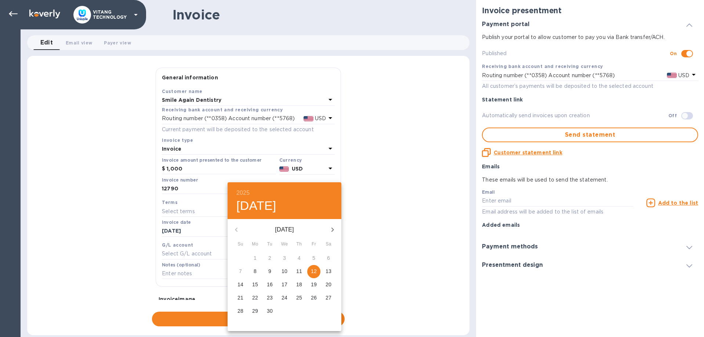
click at [253, 268] on span "8" at bounding box center [255, 270] width 13 height 7
type input "09/08/2025"
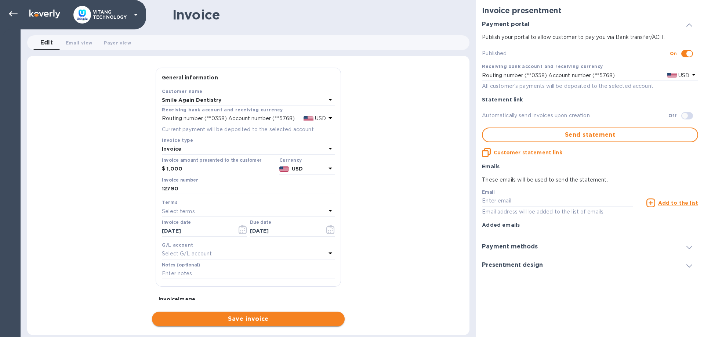
click at [234, 317] on span "Save invoice" at bounding box center [248, 318] width 181 height 9
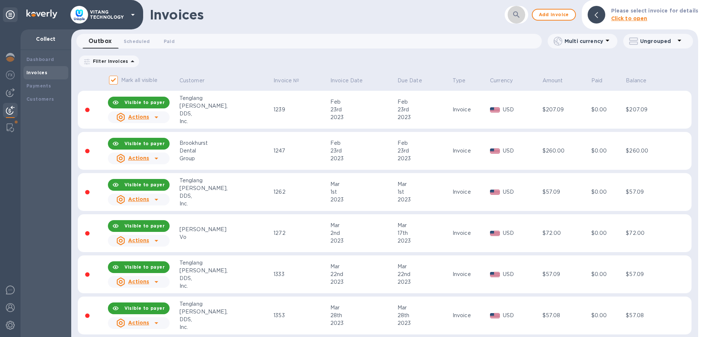
click at [520, 17] on icon "button" at bounding box center [516, 14] width 9 height 9
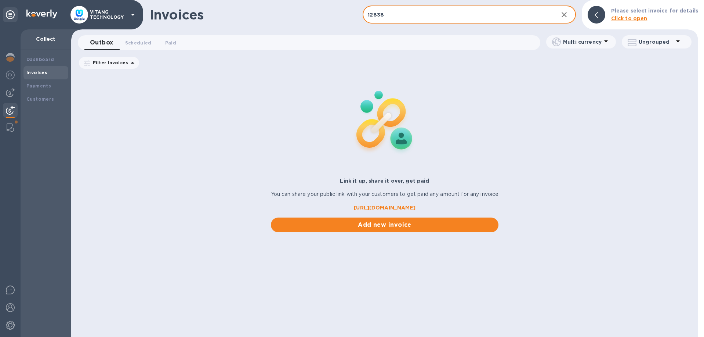
drag, startPoint x: 419, startPoint y: 19, endPoint x: 336, endPoint y: 5, distance: 84.6
click at [363, 6] on input "12838" at bounding box center [457, 15] width 189 height 18
type input "12838"
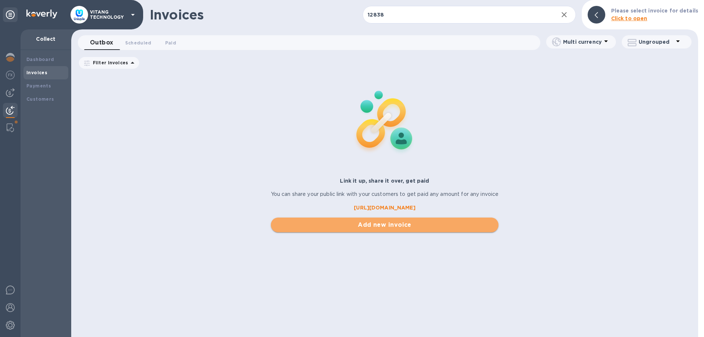
click at [437, 222] on span "Add new invoice" at bounding box center [385, 224] width 216 height 9
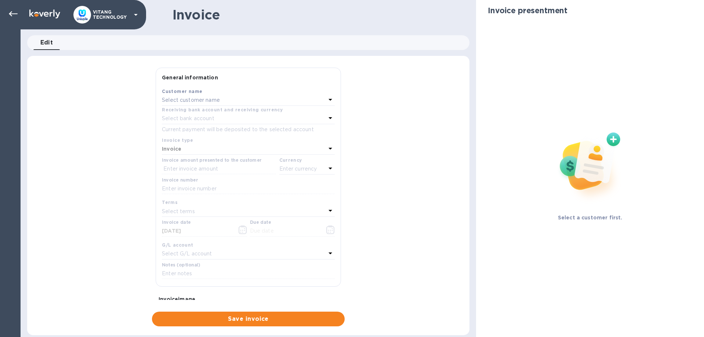
click at [220, 99] on p "Select customer name" at bounding box center [191, 100] width 58 height 8
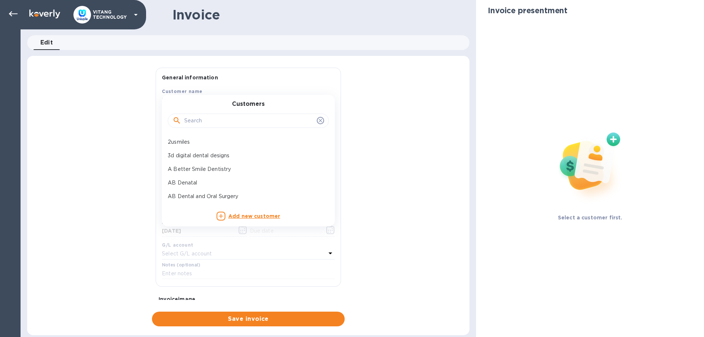
click at [225, 127] on div at bounding box center [248, 120] width 161 height 15
click at [224, 123] on input "text" at bounding box center [249, 120] width 130 height 11
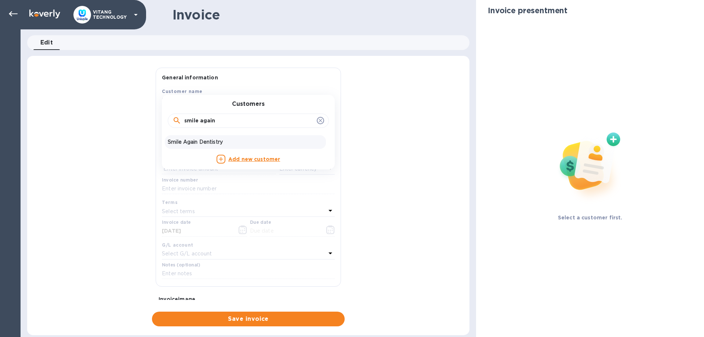
type input "smile again"
click at [203, 139] on p "Smile Again Dentistry" at bounding box center [245, 142] width 155 height 8
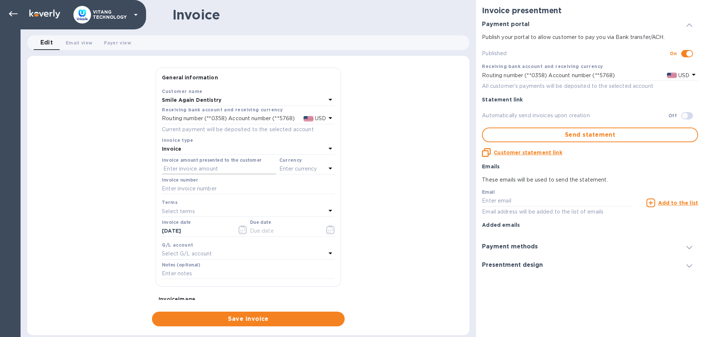
click at [232, 163] on input "text" at bounding box center [219, 168] width 114 height 11
type input "99.22"
click at [323, 170] on div "Enter currency" at bounding box center [302, 169] width 47 height 10
click at [273, 189] on p "US Dollar" at bounding box center [295, 188] width 57 height 8
click at [238, 188] on input "text" at bounding box center [248, 188] width 173 height 11
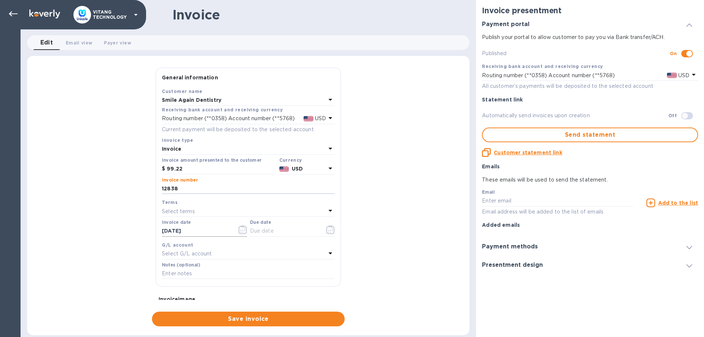
type input "12838"
click at [241, 228] on icon "button" at bounding box center [243, 229] width 8 height 9
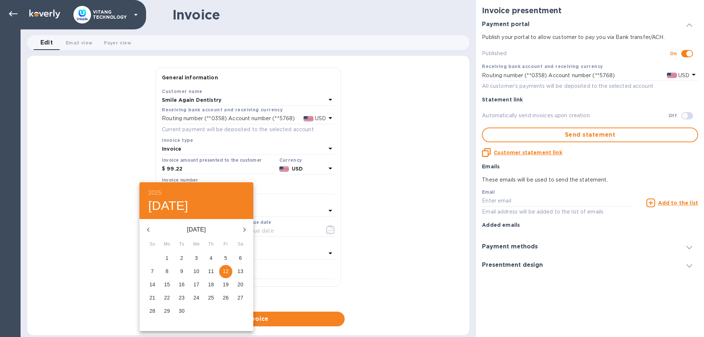
click at [203, 271] on span "10" at bounding box center [196, 270] width 13 height 7
type input "09/10/2025"
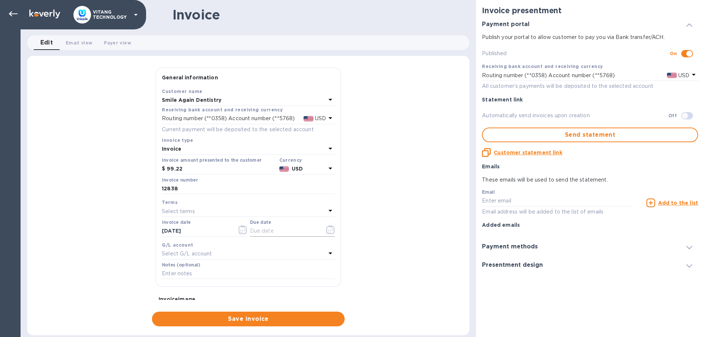
click at [328, 230] on icon "button" at bounding box center [328, 230] width 1 height 1
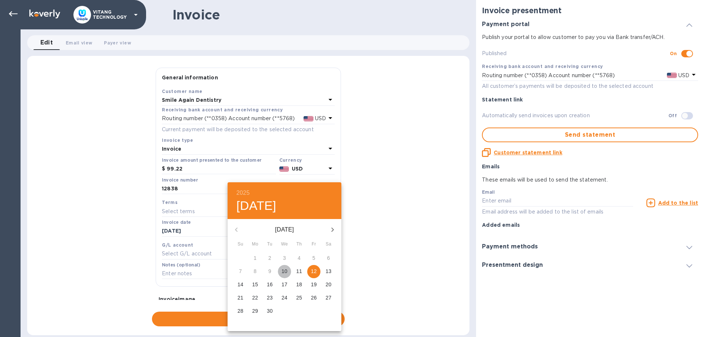
drag, startPoint x: 285, startPoint y: 272, endPoint x: 279, endPoint y: 271, distance: 5.7
click at [285, 272] on p "10" at bounding box center [285, 270] width 6 height 7
type input "09/10/2025"
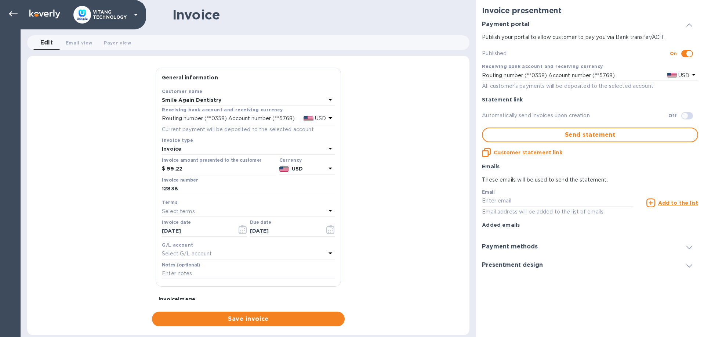
click at [213, 250] on div "Select G/L account" at bounding box center [244, 254] width 164 height 10
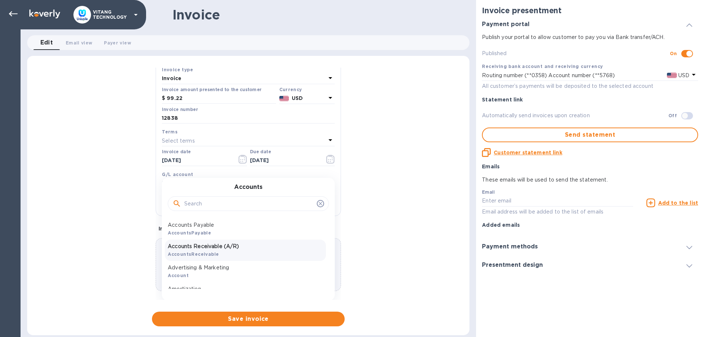
click at [224, 248] on p "Accounts Receivable (A/R)" at bounding box center [245, 246] width 155 height 8
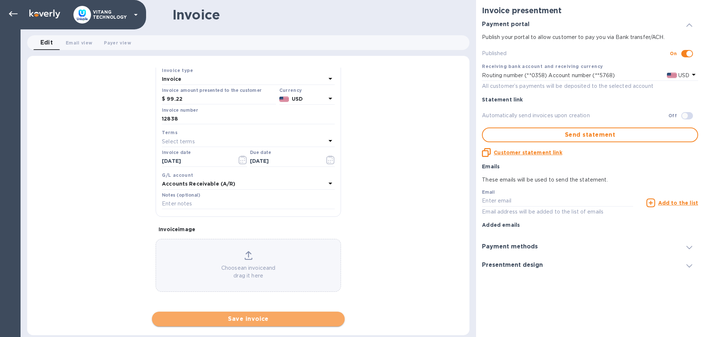
click at [257, 319] on span "Save invoice" at bounding box center [248, 318] width 181 height 9
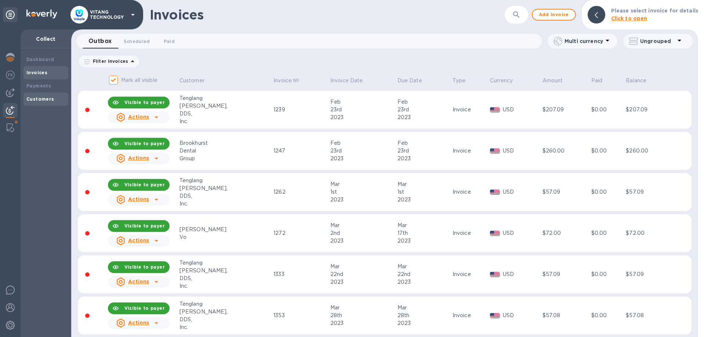
click at [39, 97] on b "Customers" at bounding box center [40, 99] width 28 height 6
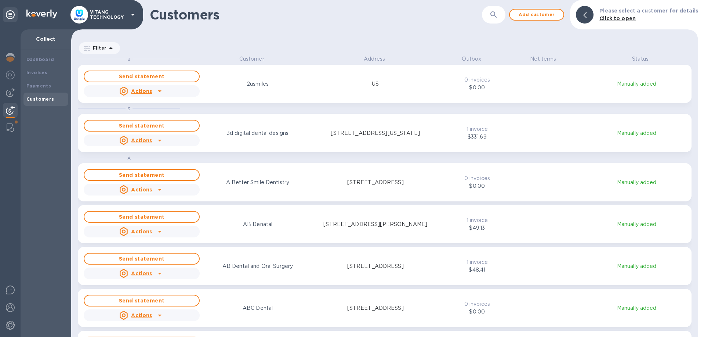
scroll to position [282, 627]
click at [498, 14] on icon "button" at bounding box center [493, 14] width 9 height 9
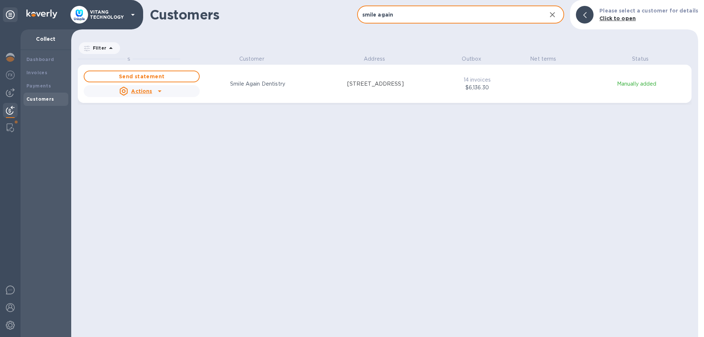
click at [389, 19] on input "smile again" at bounding box center [449, 15] width 184 height 18
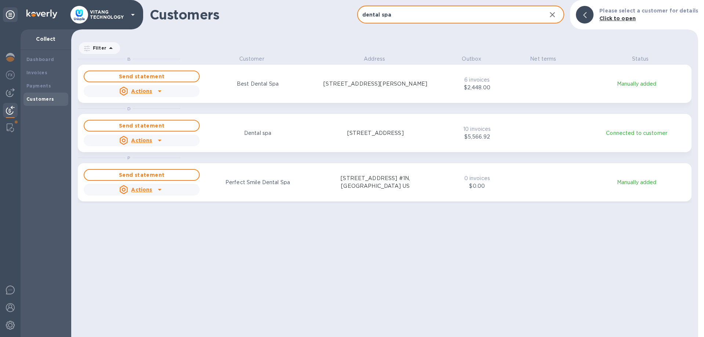
click at [416, 17] on input "dental spa" at bounding box center [449, 15] width 184 height 18
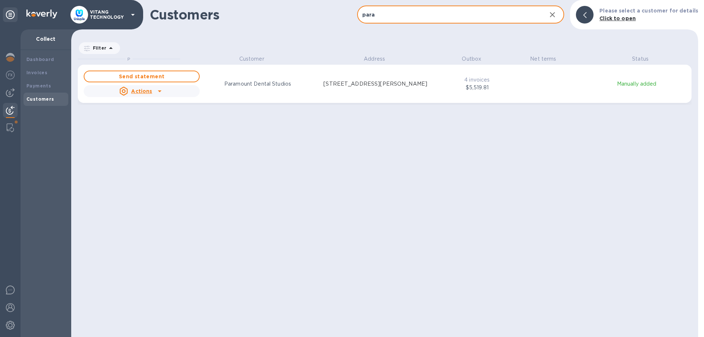
type input "para"
click at [33, 73] on b "Invoices" at bounding box center [36, 73] width 21 height 6
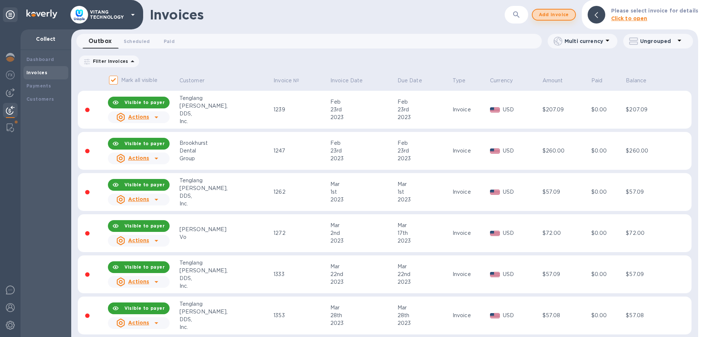
click at [564, 15] on span "Add invoice" at bounding box center [554, 14] width 31 height 9
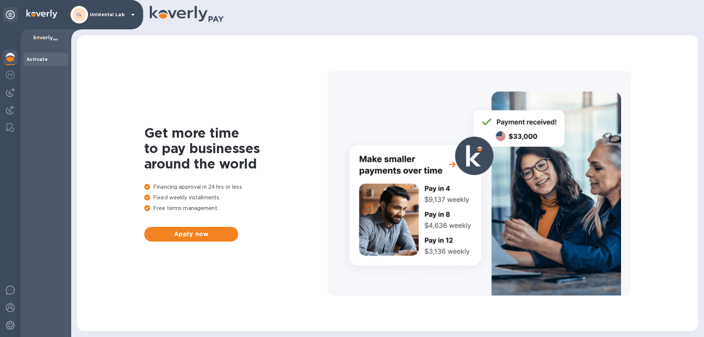
click at [95, 18] on div "UL Unidental Lab" at bounding box center [104, 15] width 67 height 18
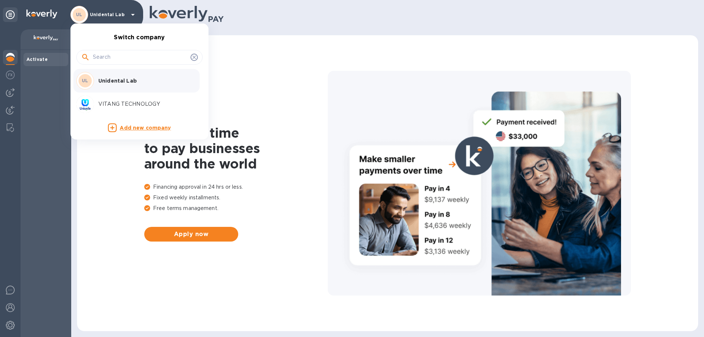
click at [8, 102] on div at bounding box center [352, 168] width 704 height 337
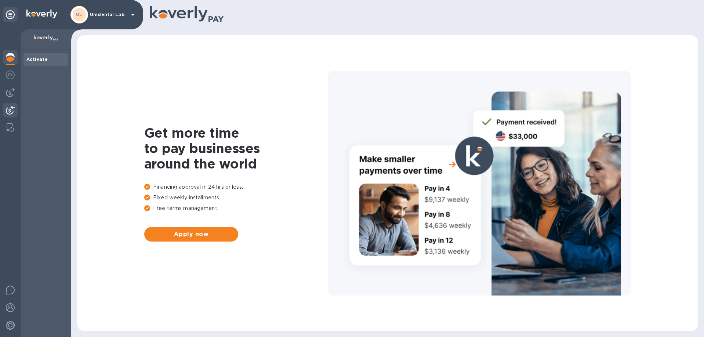
click at [6, 110] on img at bounding box center [10, 110] width 9 height 9
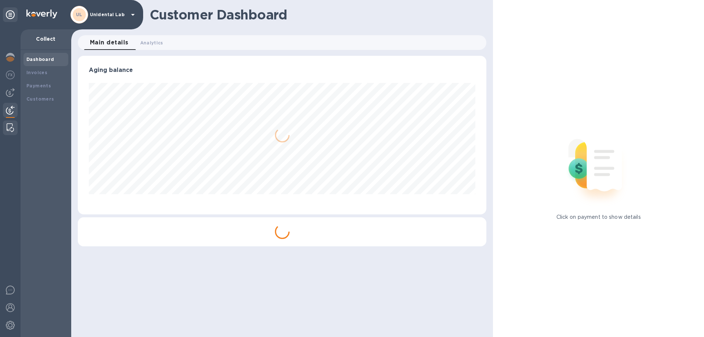
scroll to position [159, 409]
click at [16, 132] on div at bounding box center [10, 127] width 13 height 15
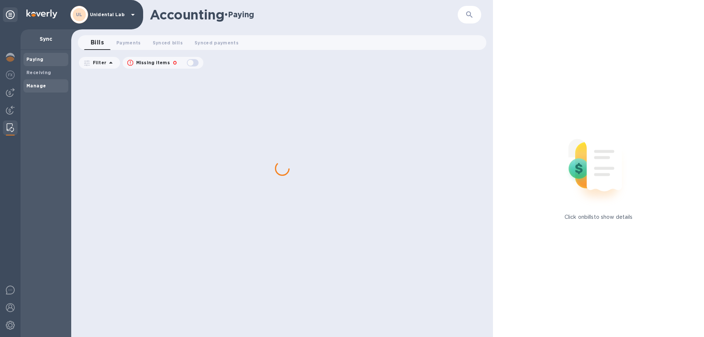
click at [32, 84] on b "Manage" at bounding box center [35, 86] width 19 height 6
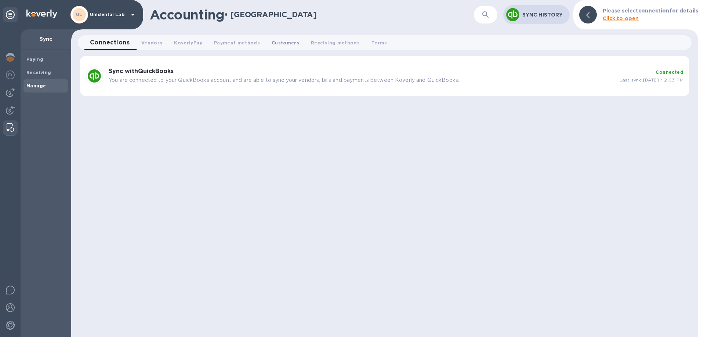
click at [292, 42] on span "Customers 0" at bounding box center [286, 43] width 28 height 8
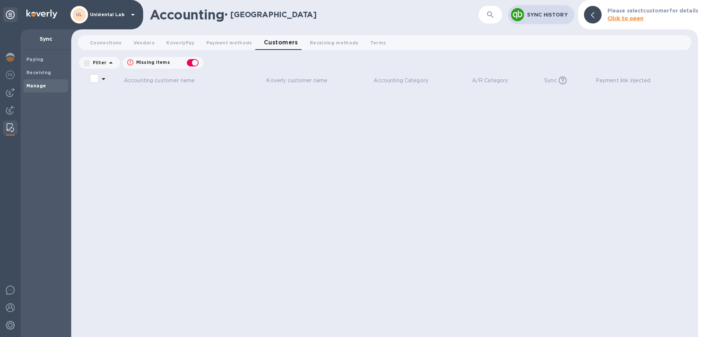
checkbox input "false"
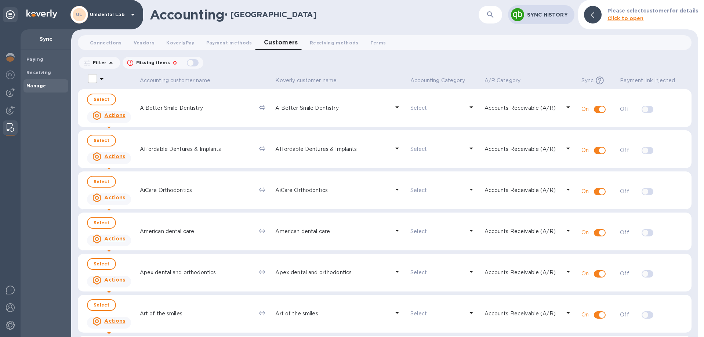
click at [126, 12] on p "Unidental Lab" at bounding box center [108, 14] width 37 height 5
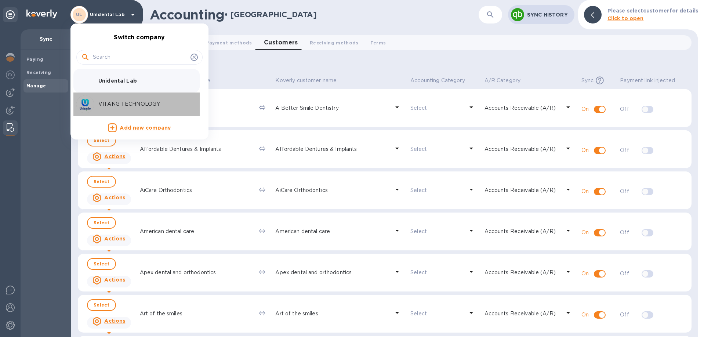
click at [111, 108] on div "VITANG TECHNOLOGY" at bounding box center [133, 104] width 115 height 18
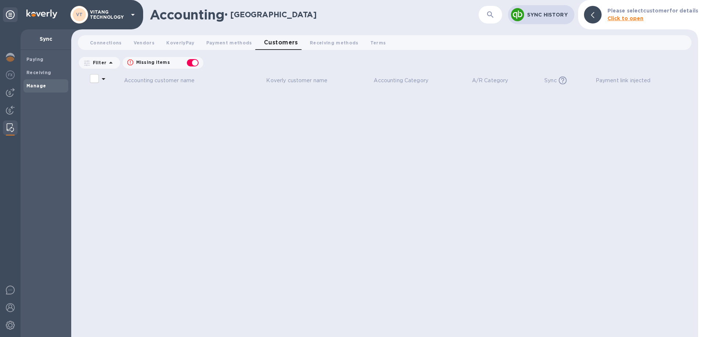
checkbox input "false"
click at [13, 111] on img at bounding box center [10, 110] width 9 height 9
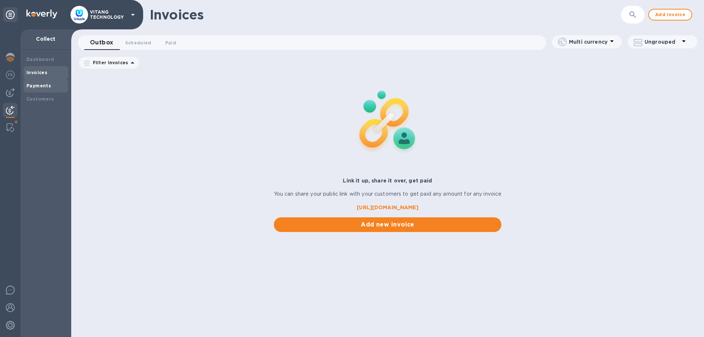
click at [51, 91] on div "Payments" at bounding box center [46, 85] width 45 height 13
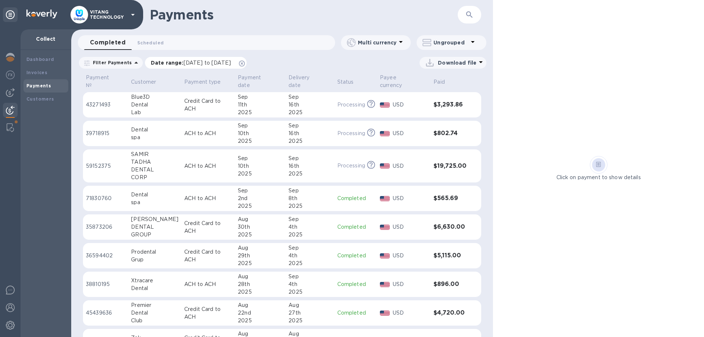
click at [245, 64] on icon at bounding box center [242, 64] width 6 height 6
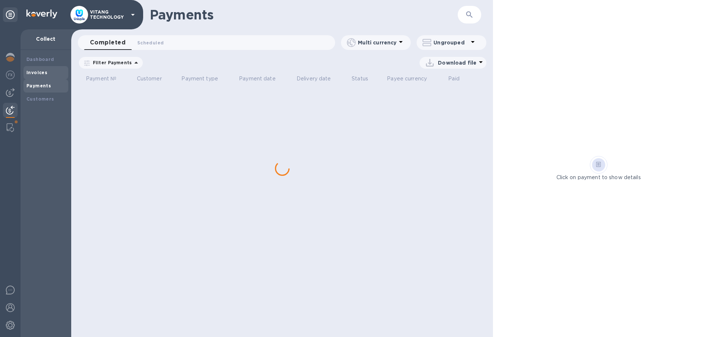
click at [36, 71] on b "Invoices" at bounding box center [36, 73] width 21 height 6
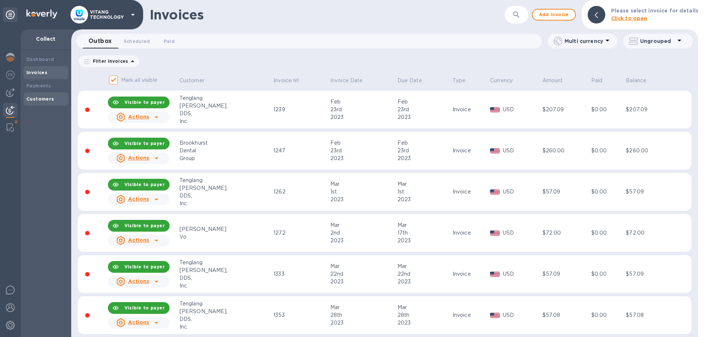
click at [40, 99] on b "Customers" at bounding box center [40, 99] width 28 height 6
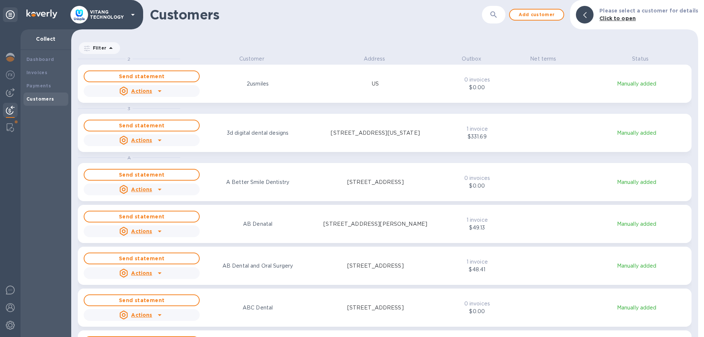
scroll to position [282, 627]
click at [503, 12] on button "button" at bounding box center [494, 15] width 18 height 18
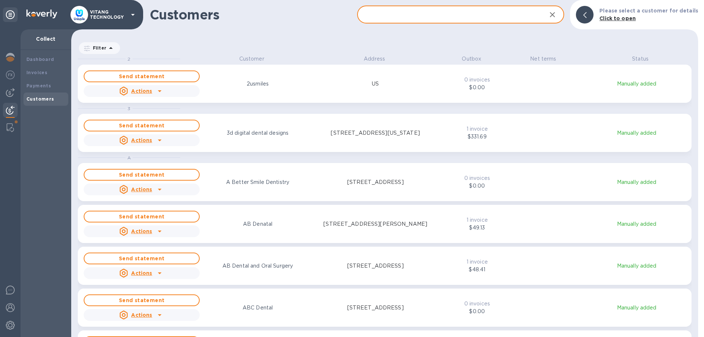
paste input "Southpoint Dentistry"
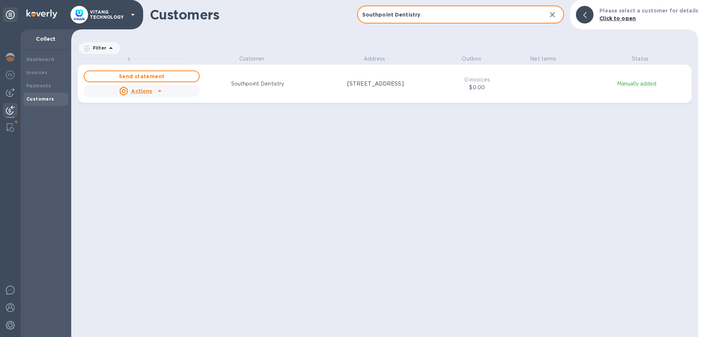
type input "Southpoint Dentistry"
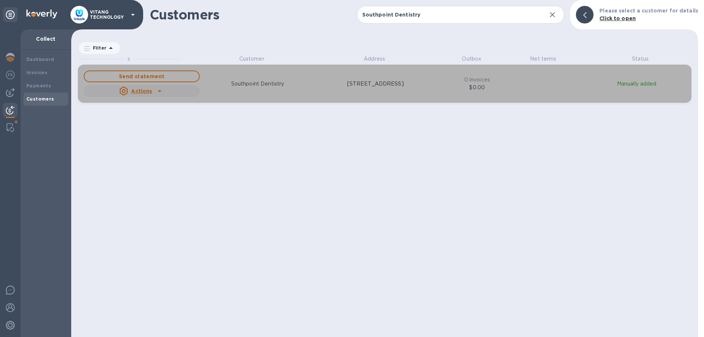
click at [380, 84] on p "[STREET_ADDRESS]" at bounding box center [375, 84] width 57 height 8
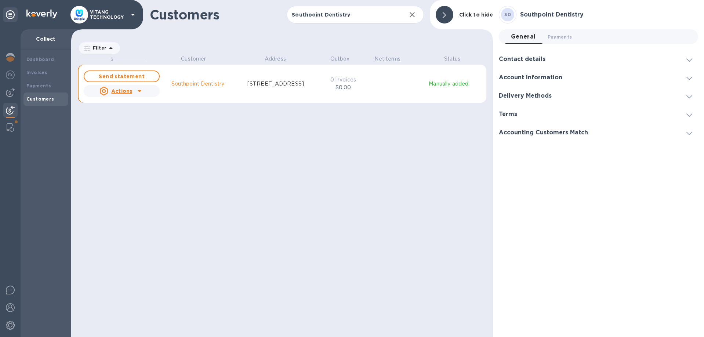
click at [398, 153] on div "S Customer Address Outbox Net terms Status Send statement Actions Southpoint De…" at bounding box center [285, 195] width 415 height 280
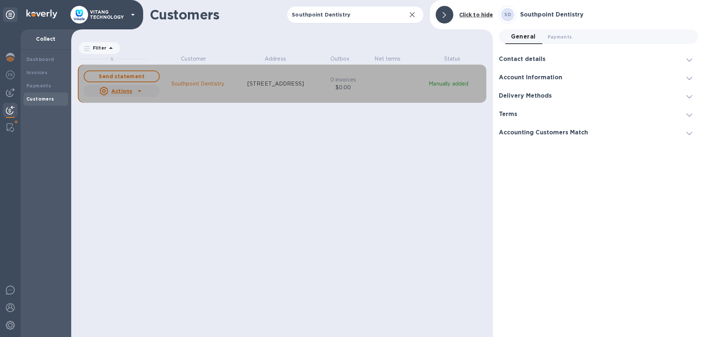
click at [135, 89] on div "grid" at bounding box center [140, 91] width 12 height 12
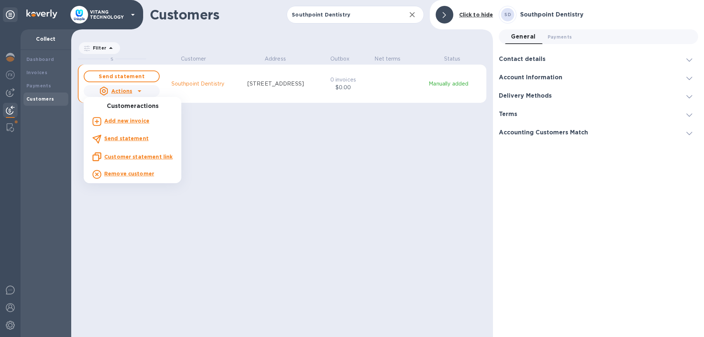
click at [380, 190] on div at bounding box center [352, 168] width 704 height 337
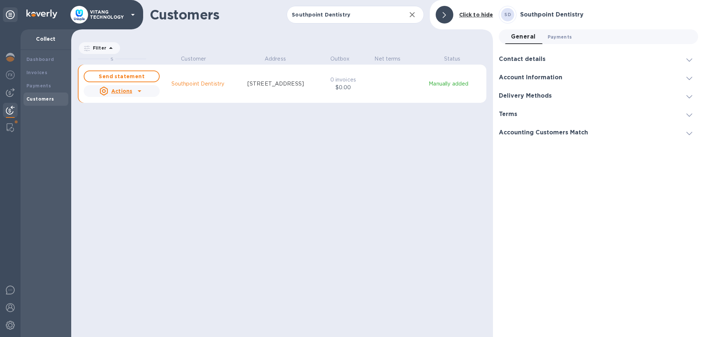
click at [566, 33] on span "Payments 0" at bounding box center [560, 37] width 25 height 8
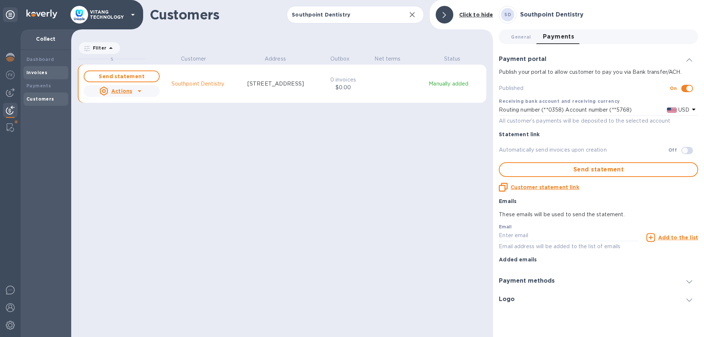
click at [39, 75] on b "Invoices" at bounding box center [36, 73] width 21 height 6
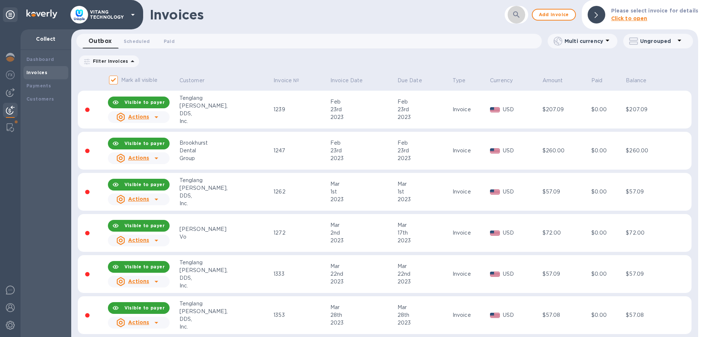
click at [522, 19] on button "button" at bounding box center [517, 15] width 18 height 18
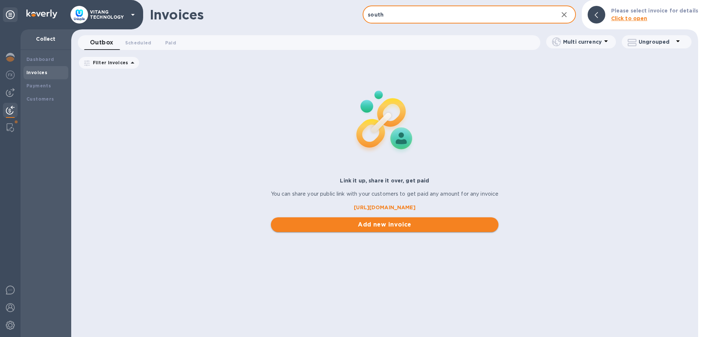
type input "south"
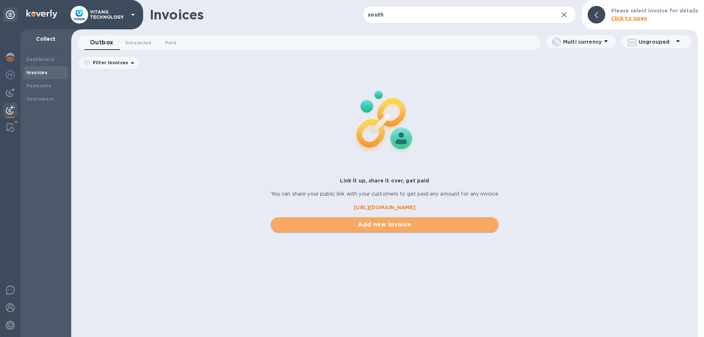
click at [362, 222] on span "Add new invoice" at bounding box center [385, 224] width 216 height 9
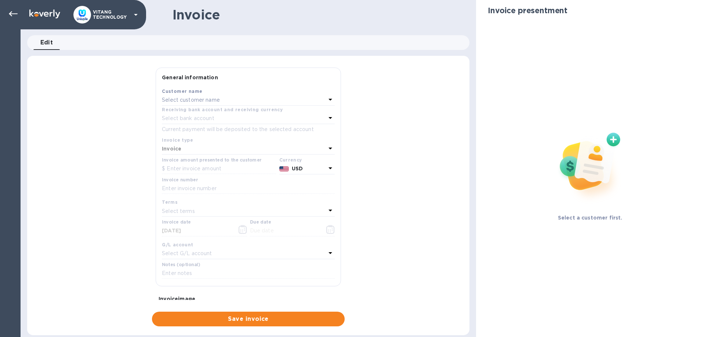
click at [252, 97] on div "Select customer name" at bounding box center [244, 100] width 164 height 10
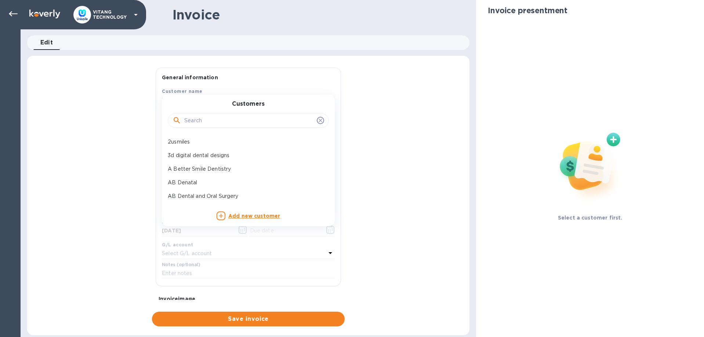
click at [196, 123] on input "text" at bounding box center [249, 120] width 130 height 11
paste input "Southpoint Dentistry"
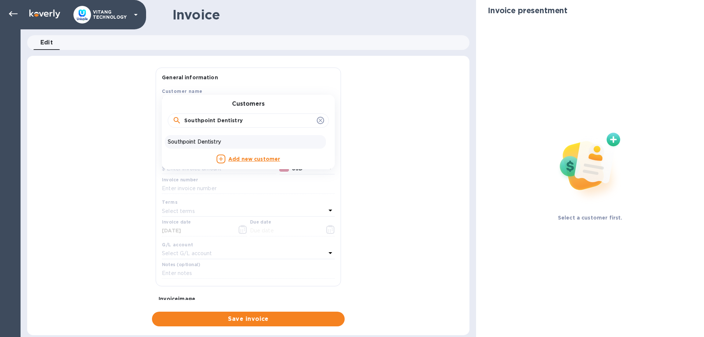
type input "Southpoint Dentistry"
click at [218, 141] on p "Southpoint Dentistry" at bounding box center [245, 142] width 155 height 8
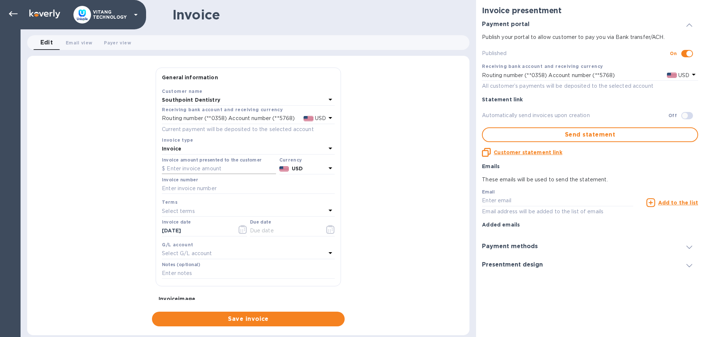
click at [189, 168] on input "text" at bounding box center [219, 168] width 114 height 11
type input "690"
click at [131, 198] on div "General information Save Customer name Southpoint Dentistry Receiving bank acco…" at bounding box center [248, 197] width 442 height 259
click at [199, 187] on input "text" at bounding box center [248, 188] width 173 height 11
type input "12738"
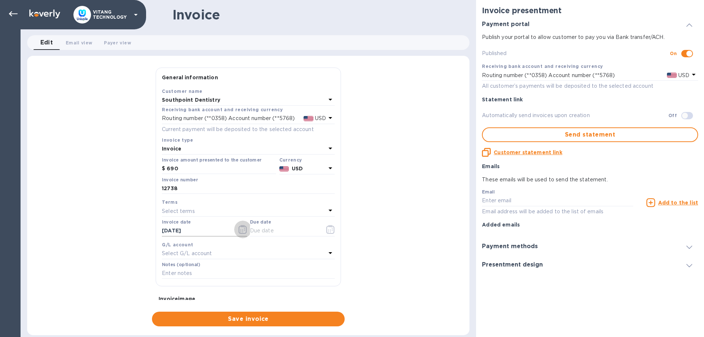
click at [242, 227] on icon "button" at bounding box center [243, 229] width 8 height 9
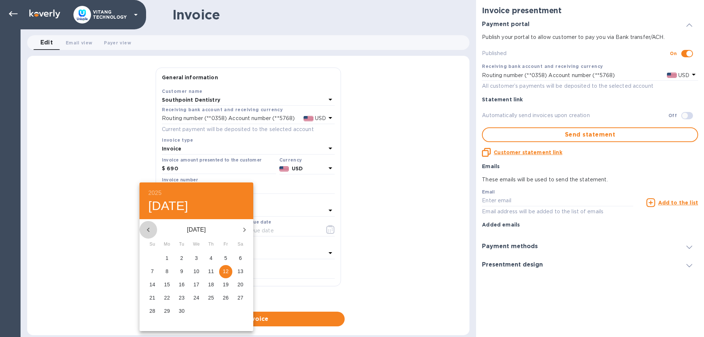
click at [149, 225] on button "button" at bounding box center [149, 230] width 18 height 18
click at [181, 283] on p "12" at bounding box center [182, 284] width 6 height 7
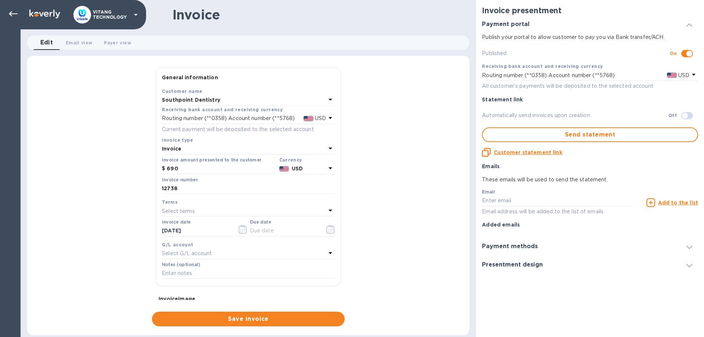
type input "[DATE]"
click at [327, 230] on icon "button" at bounding box center [330, 229] width 8 height 9
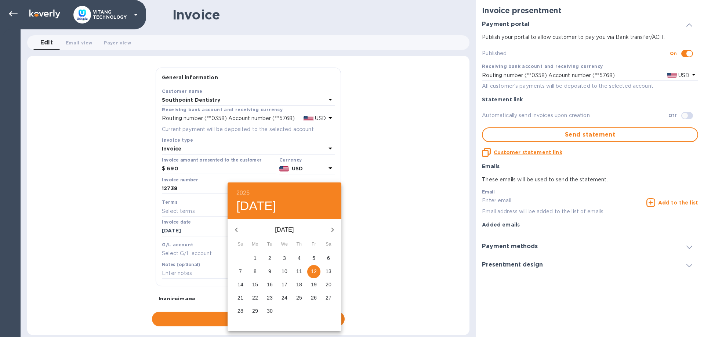
click at [317, 270] on span "12" at bounding box center [313, 271] width 13 height 7
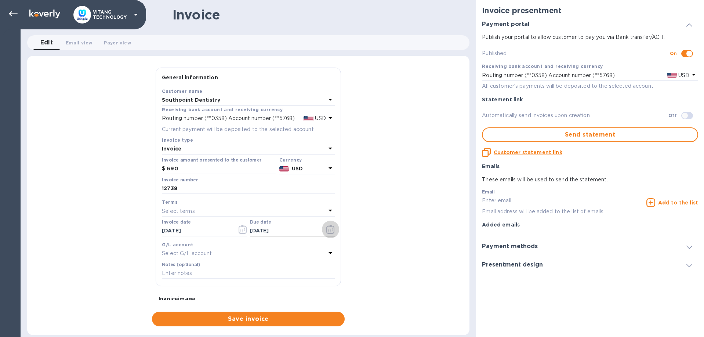
click at [328, 225] on icon "button" at bounding box center [330, 229] width 8 height 9
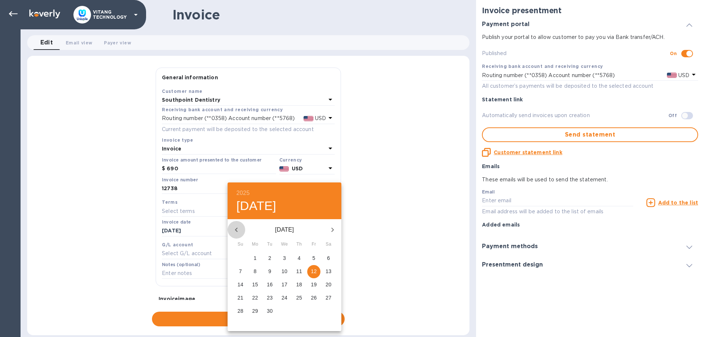
click at [236, 230] on icon "button" at bounding box center [236, 229] width 9 height 9
click at [270, 286] on p "12" at bounding box center [270, 284] width 6 height 7
type input "[DATE]"
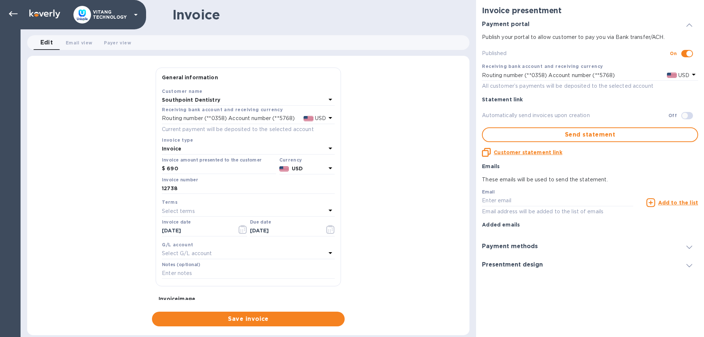
click at [231, 252] on div "Select G/L account" at bounding box center [244, 254] width 164 height 10
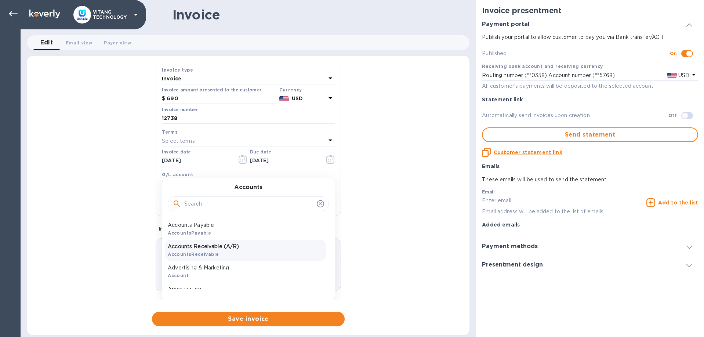
click at [234, 249] on p "Accounts Receivable (A/R)" at bounding box center [245, 247] width 155 height 8
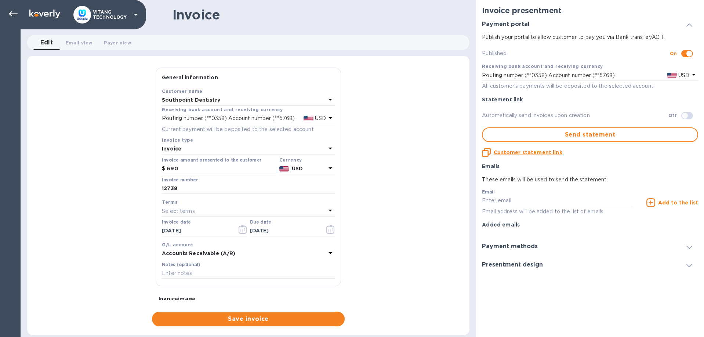
scroll to position [69, 0]
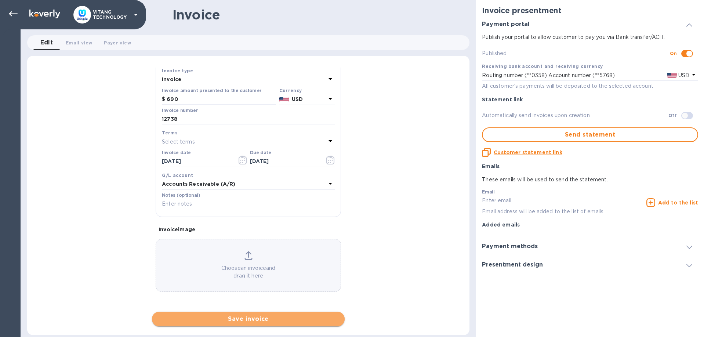
click at [272, 321] on span "Save invoice" at bounding box center [248, 319] width 181 height 9
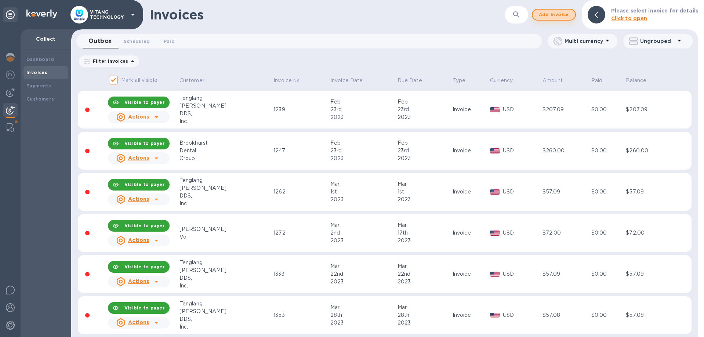
click at [545, 17] on span "Add invoice" at bounding box center [554, 14] width 31 height 9
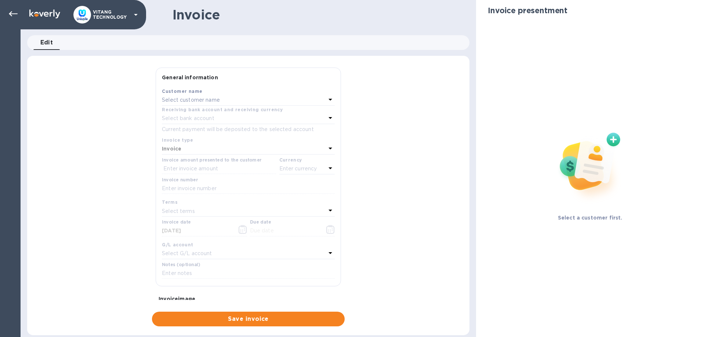
click at [195, 105] on div "Select customer name" at bounding box center [244, 100] width 164 height 10
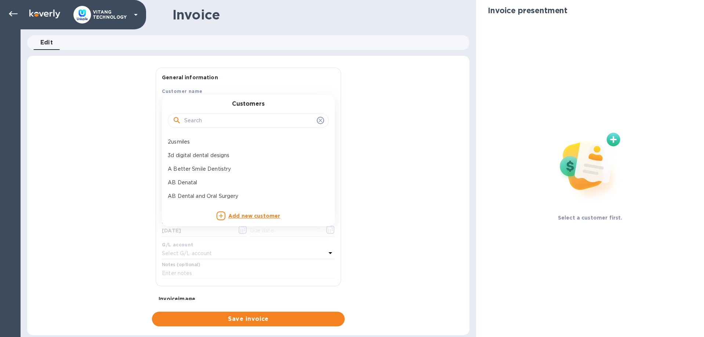
click at [203, 118] on input "text" at bounding box center [249, 120] width 130 height 11
paste input "Southpoint Dentistry"
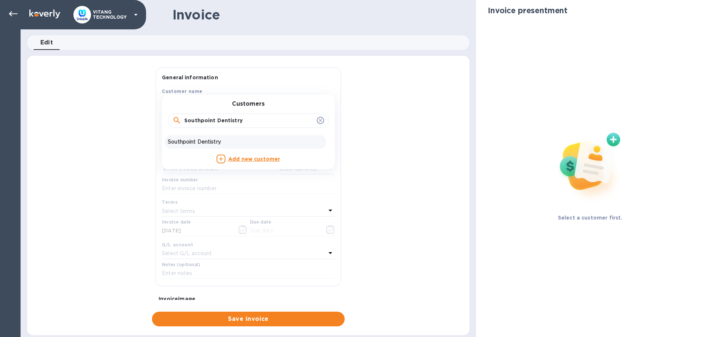
type input "Southpoint Dentistry"
click at [197, 145] on p "Southpoint Dentistry" at bounding box center [245, 142] width 155 height 8
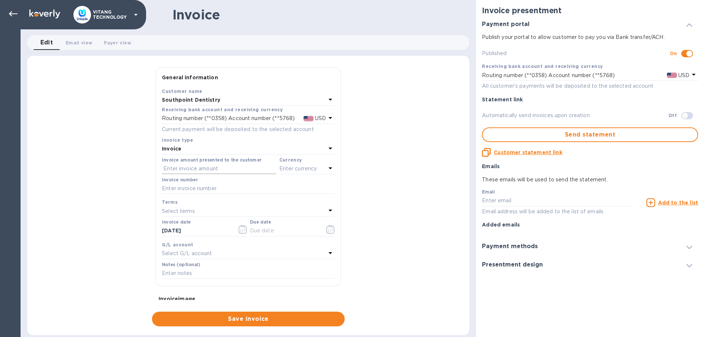
click at [203, 166] on input "text" at bounding box center [219, 168] width 114 height 11
type input "905"
click at [234, 182] on div "Invoice number" at bounding box center [248, 185] width 173 height 17
click at [232, 184] on input "text" at bounding box center [248, 188] width 173 height 11
type input "12739"
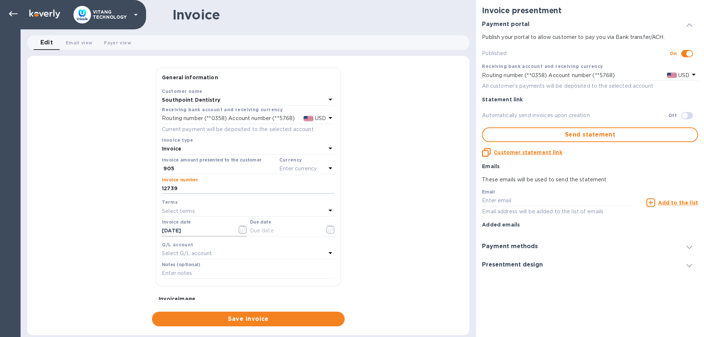
click at [244, 230] on icon "button" at bounding box center [243, 229] width 8 height 9
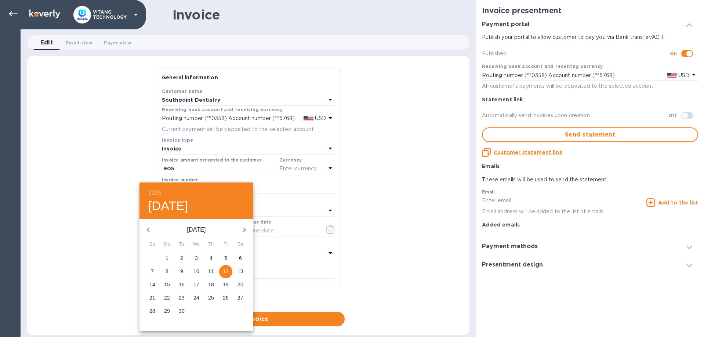
click at [147, 228] on icon "button" at bounding box center [148, 229] width 9 height 9
click at [181, 285] on p "12" at bounding box center [182, 284] width 6 height 7
type input "[DATE]"
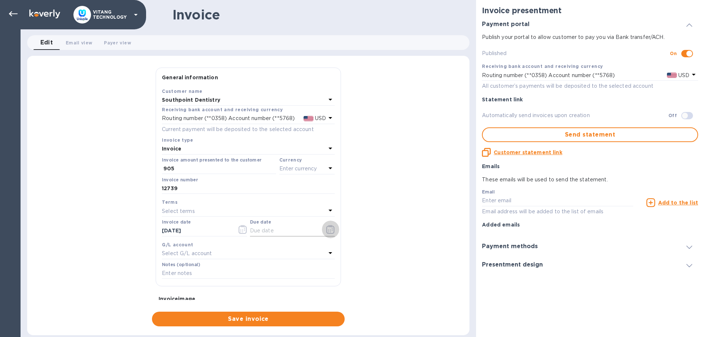
click at [328, 228] on icon "button" at bounding box center [330, 229] width 8 height 9
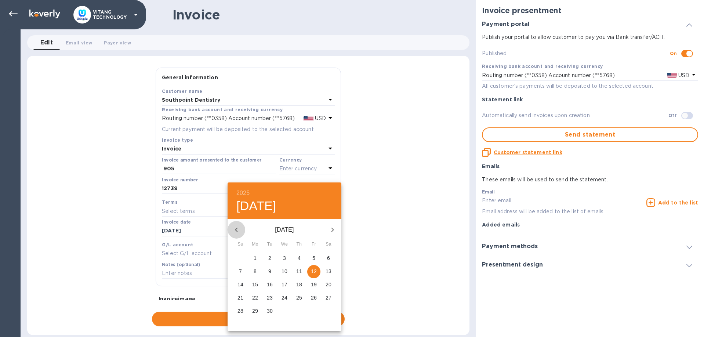
click at [239, 233] on icon "button" at bounding box center [236, 229] width 9 height 9
click at [271, 286] on p "12" at bounding box center [270, 284] width 6 height 7
type input "[DATE]"
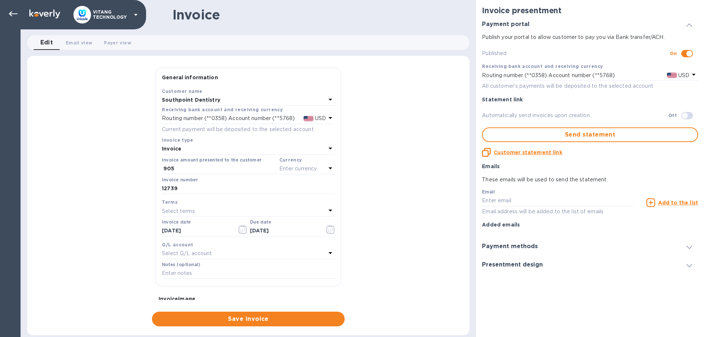
click at [221, 253] on div "Select G/L account" at bounding box center [244, 254] width 164 height 10
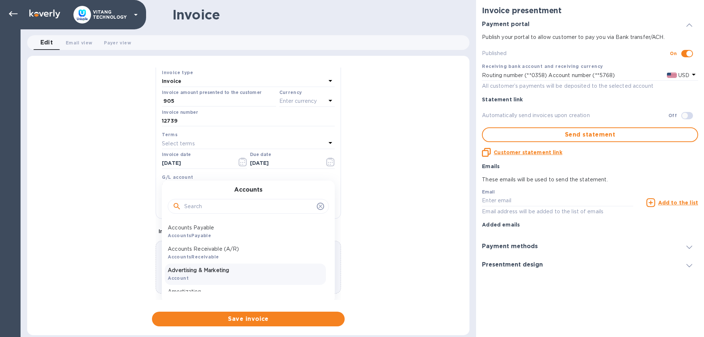
scroll to position [70, 0]
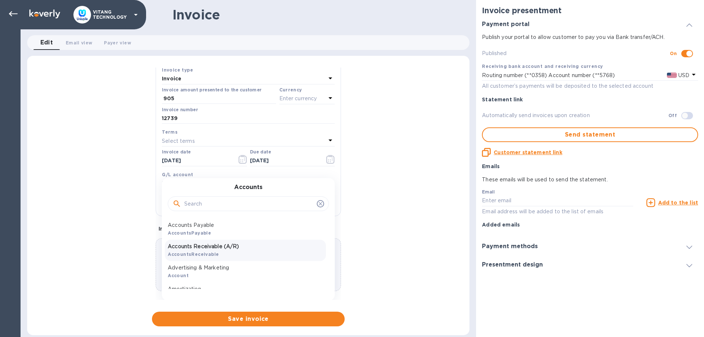
click at [226, 249] on p "Accounts Receivable (A/R)" at bounding box center [245, 247] width 155 height 8
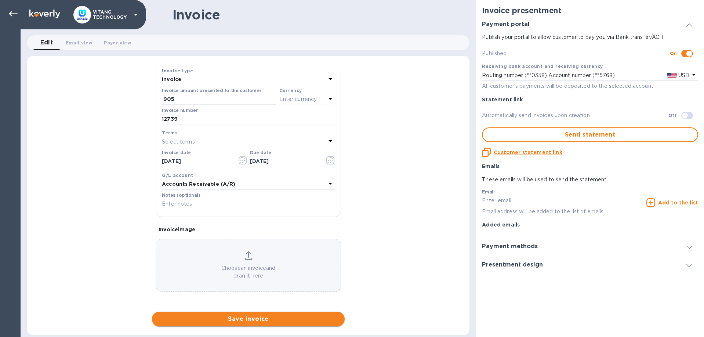
click at [239, 317] on span "Save invoice" at bounding box center [248, 319] width 181 height 9
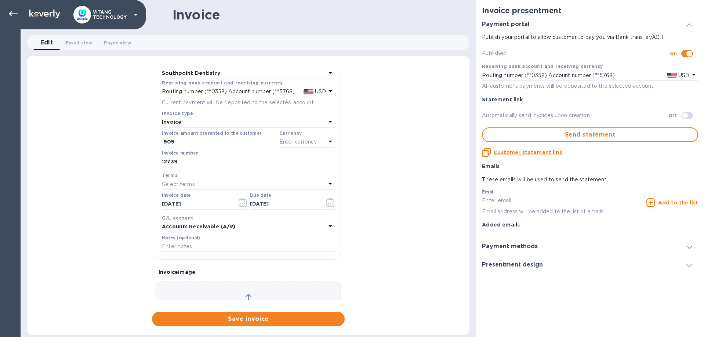
scroll to position [0, 0]
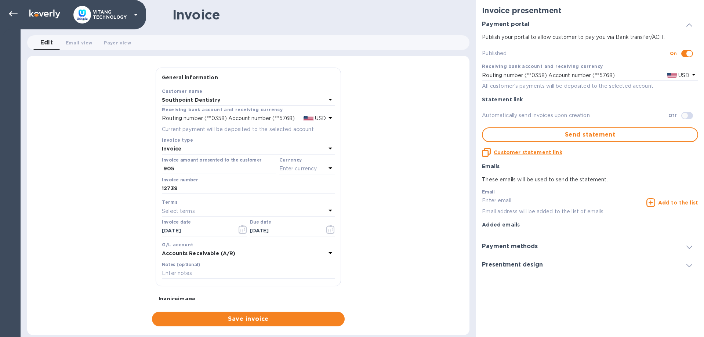
click at [301, 170] on p "Enter currency" at bounding box center [298, 169] width 38 height 8
click at [255, 185] on div "USD" at bounding box center [235, 187] width 59 height 11
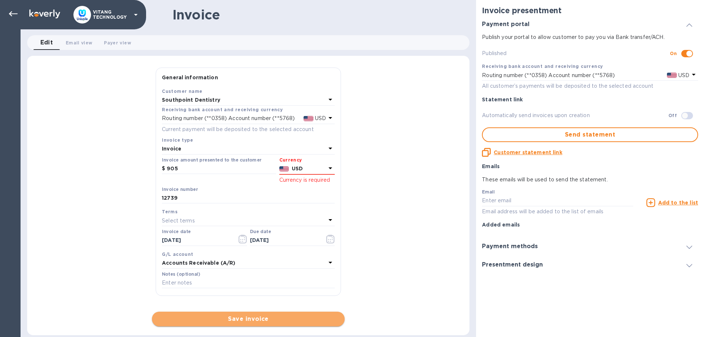
click at [268, 317] on span "Save invoice" at bounding box center [248, 319] width 181 height 9
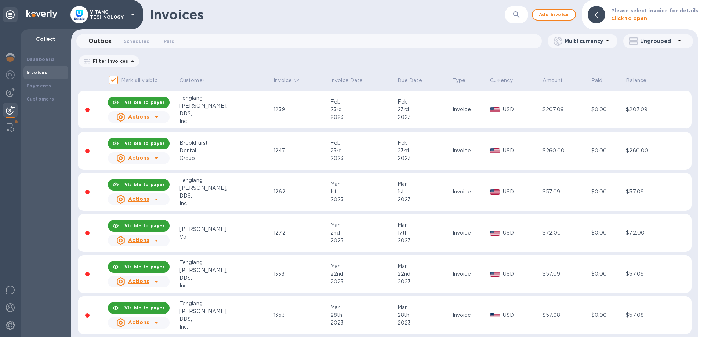
click at [552, 21] on div "Invoices ​ Add invoice Please select invoice for details Click to open" at bounding box center [384, 14] width 627 height 29
click at [553, 14] on span "Add invoice" at bounding box center [554, 14] width 31 height 9
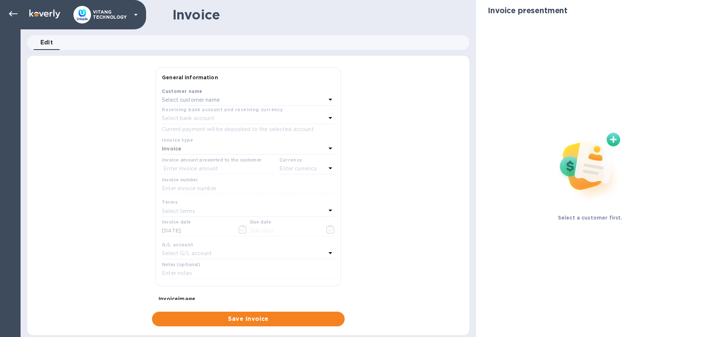
click at [198, 102] on p "Select customer name" at bounding box center [191, 100] width 58 height 8
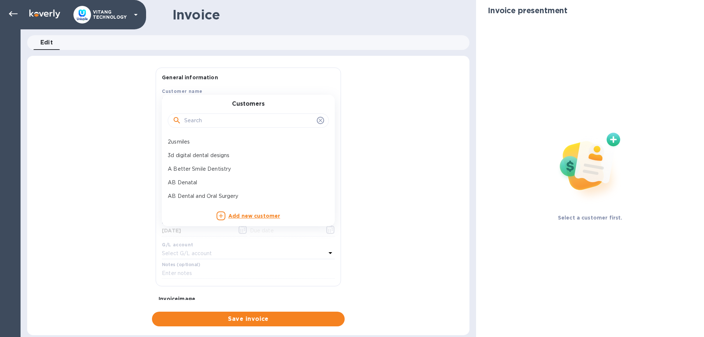
click at [222, 122] on input "text" at bounding box center [249, 120] width 130 height 11
paste input "Southpoint Dentistry"
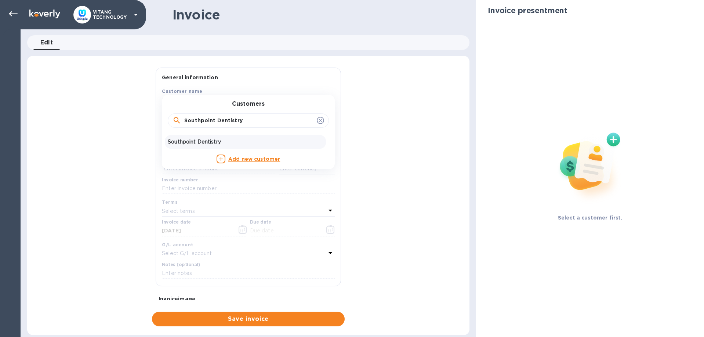
type input "Southpoint Dentistry"
click at [228, 144] on p "Southpoint Dentistry" at bounding box center [245, 142] width 155 height 8
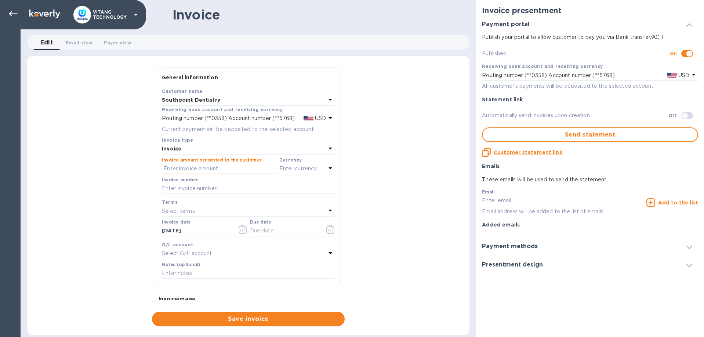
click at [212, 170] on input "text" at bounding box center [219, 168] width 114 height 11
type input "12,740"
drag, startPoint x: 200, startPoint y: 169, endPoint x: 130, endPoint y: 157, distance: 70.8
click at [163, 163] on input "12,740" at bounding box center [219, 168] width 113 height 11
click at [186, 187] on input "text" at bounding box center [248, 188] width 173 height 11
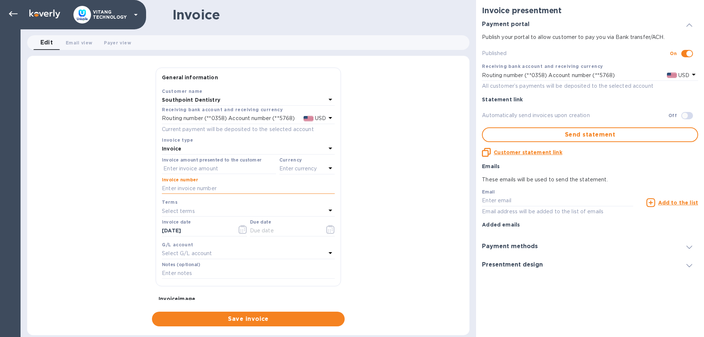
paste input "12,740"
type input "12740"
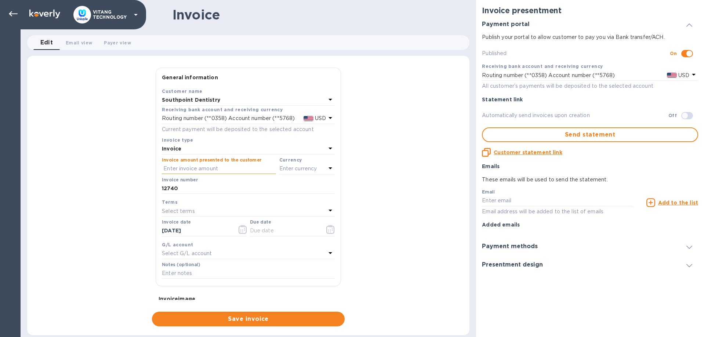
click at [234, 168] on input "text" at bounding box center [219, 168] width 114 height 11
type input "1,000"
click at [286, 167] on p "Enter currency" at bounding box center [298, 169] width 38 height 8
click at [289, 192] on div "US Dollar" at bounding box center [294, 187] width 59 height 11
drag, startPoint x: 210, startPoint y: 228, endPoint x: 232, endPoint y: 226, distance: 22.9
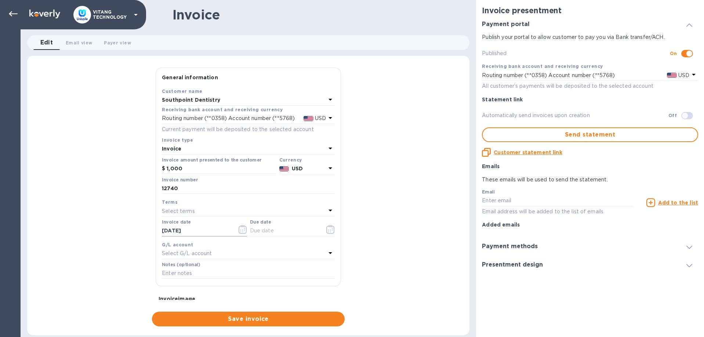
click at [224, 228] on input "[DATE]" at bounding box center [196, 230] width 69 height 11
click at [245, 224] on button "button" at bounding box center [242, 230] width 17 height 18
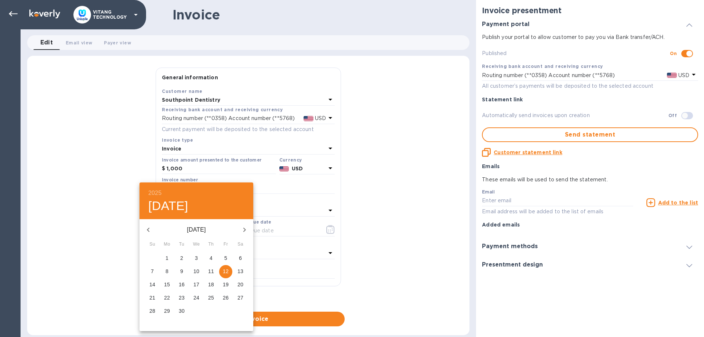
click at [149, 230] on icon "button" at bounding box center [148, 229] width 9 height 9
click at [225, 270] on p "8" at bounding box center [225, 271] width 3 height 7
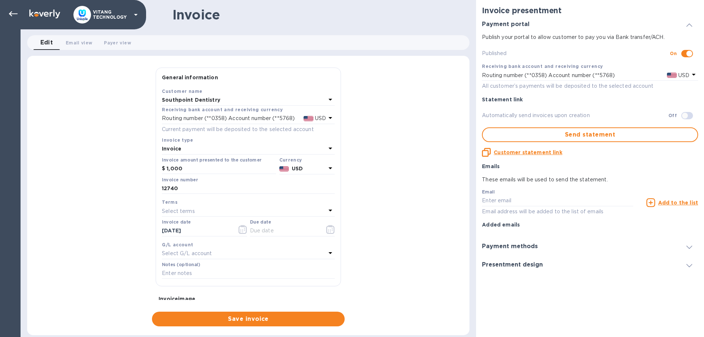
type input "[DATE]"
click at [297, 225] on div "Due date" at bounding box center [292, 228] width 85 height 17
click at [333, 231] on icon "button" at bounding box center [330, 229] width 8 height 9
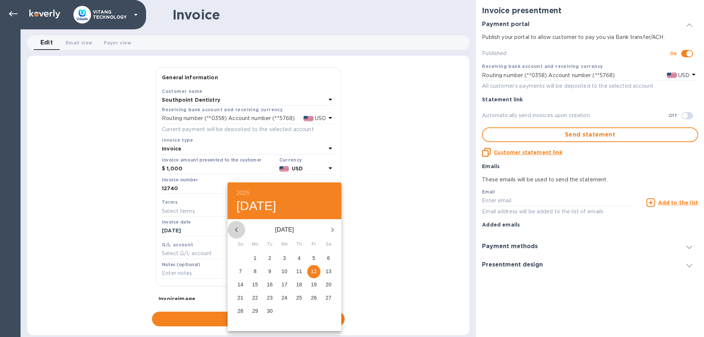
click at [233, 230] on icon "button" at bounding box center [236, 229] width 9 height 9
click at [315, 271] on p "8" at bounding box center [313, 271] width 3 height 7
type input "[DATE]"
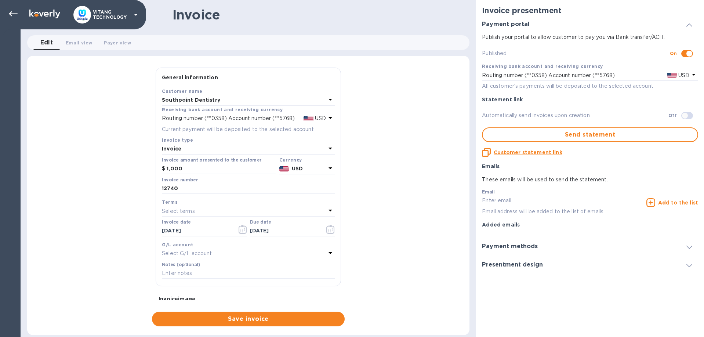
click at [249, 253] on div "Select G/L account" at bounding box center [244, 254] width 164 height 10
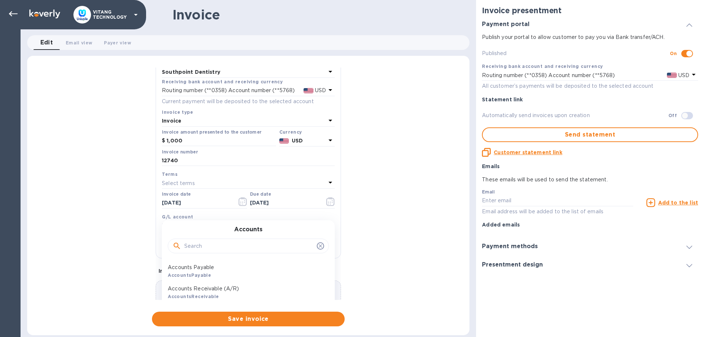
scroll to position [42, 0]
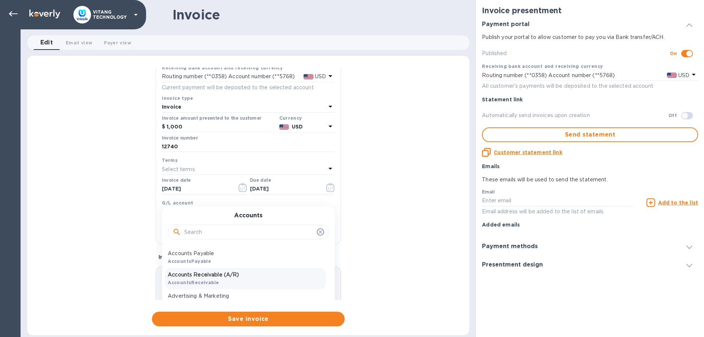
click at [227, 273] on p "Accounts Receivable (A/R)" at bounding box center [245, 275] width 155 height 8
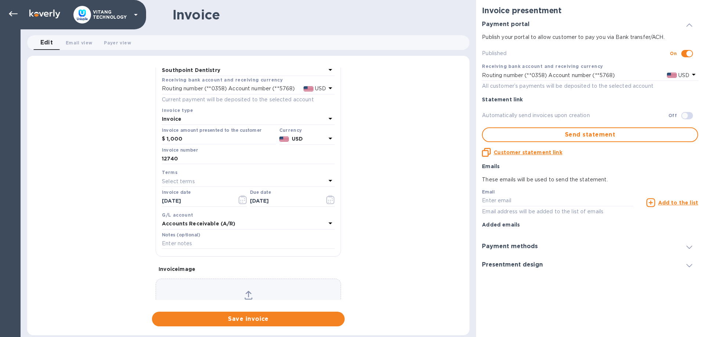
scroll to position [69, 0]
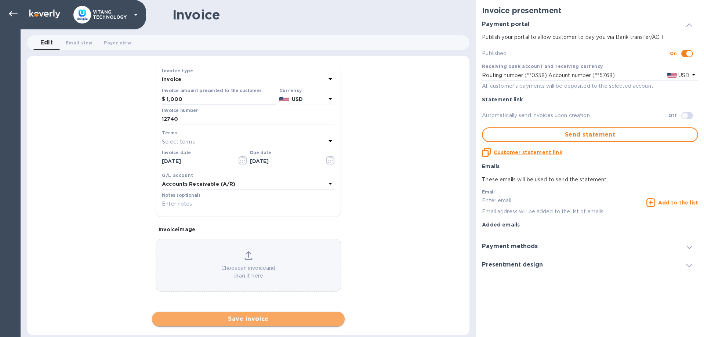
click at [269, 318] on span "Save invoice" at bounding box center [248, 319] width 181 height 9
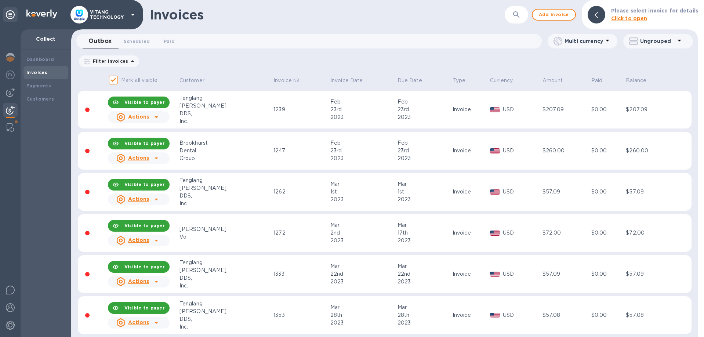
click at [510, 15] on div "​" at bounding box center [517, 15] width 24 height 18
click at [517, 17] on icon "button" at bounding box center [516, 14] width 9 height 9
click at [493, 59] on div "Filter Invoices Amount Paid Balance" at bounding box center [385, 61] width 614 height 14
click at [566, 14] on span "Add invoice" at bounding box center [554, 14] width 31 height 9
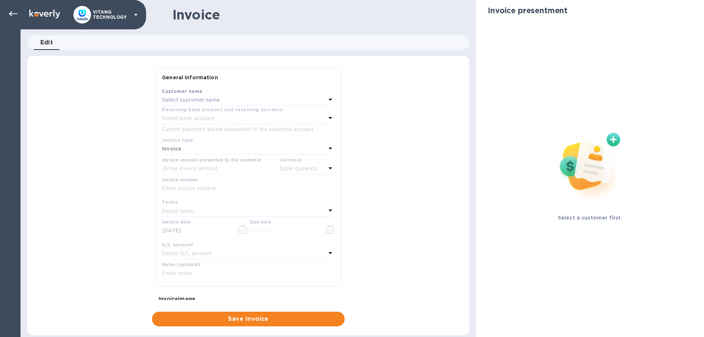
click at [212, 100] on p "Select customer name" at bounding box center [191, 100] width 58 height 8
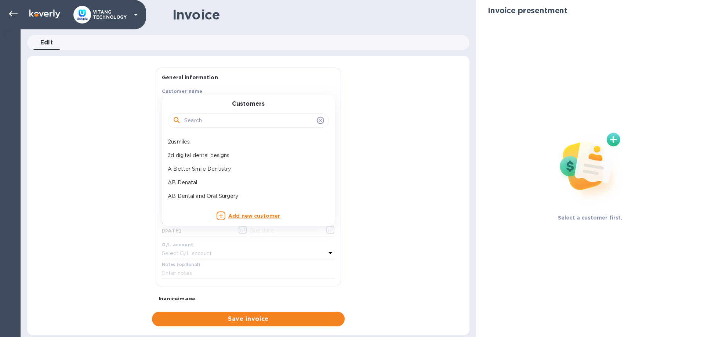
click at [206, 123] on input "text" at bounding box center [249, 120] width 130 height 11
paste input "12,740"
type input "12,740"
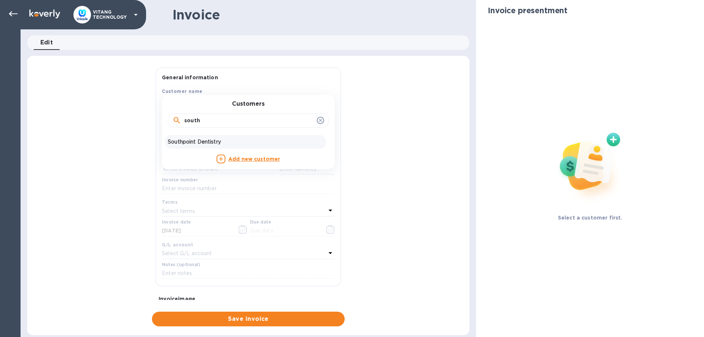
type input "south"
click at [185, 141] on p "Southpoint Dentistry" at bounding box center [245, 142] width 155 height 8
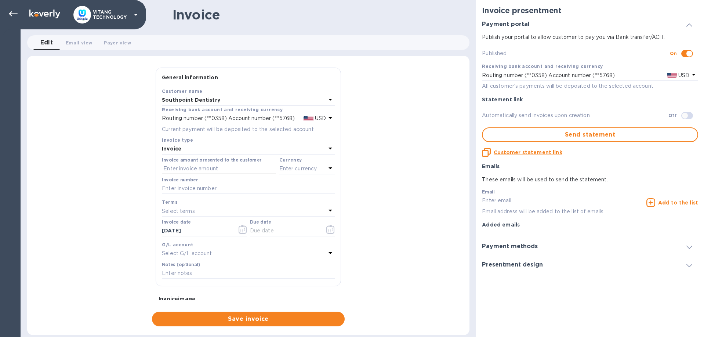
click at [211, 169] on input "text" at bounding box center [219, 168] width 114 height 11
type input "865"
click at [314, 171] on p "Enter currency" at bounding box center [298, 169] width 38 height 8
click at [230, 187] on p "USD" at bounding box center [226, 188] width 11 height 8
click at [213, 189] on input "text" at bounding box center [248, 188] width 173 height 11
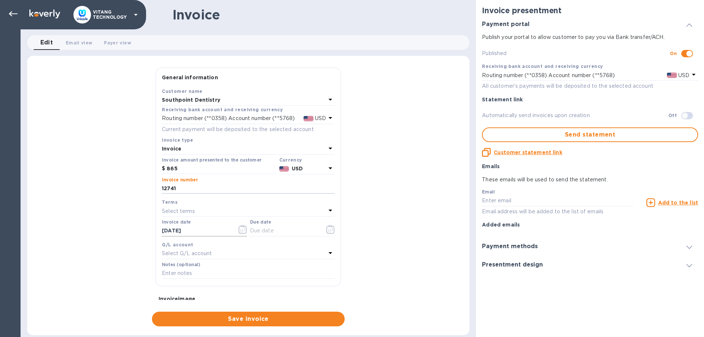
type input "12741"
click at [235, 229] on button "button" at bounding box center [242, 230] width 17 height 18
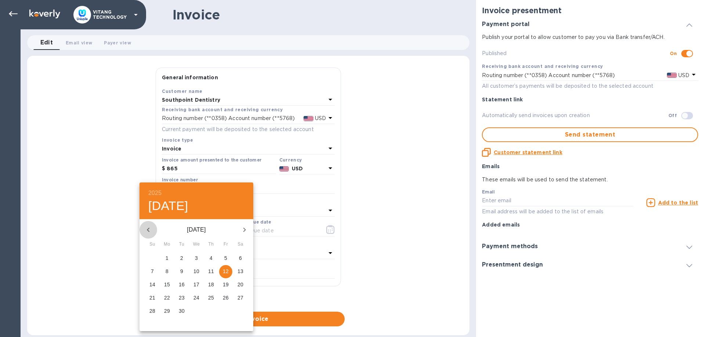
click at [150, 231] on icon "button" at bounding box center [148, 229] width 9 height 9
click at [225, 272] on p "8" at bounding box center [225, 271] width 3 height 7
type input "[DATE]"
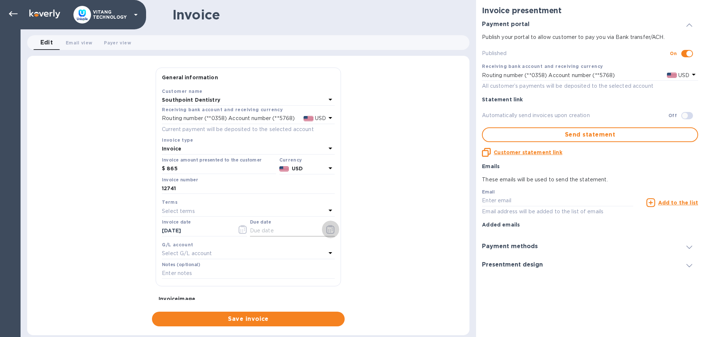
click at [332, 230] on icon "button" at bounding box center [330, 229] width 8 height 9
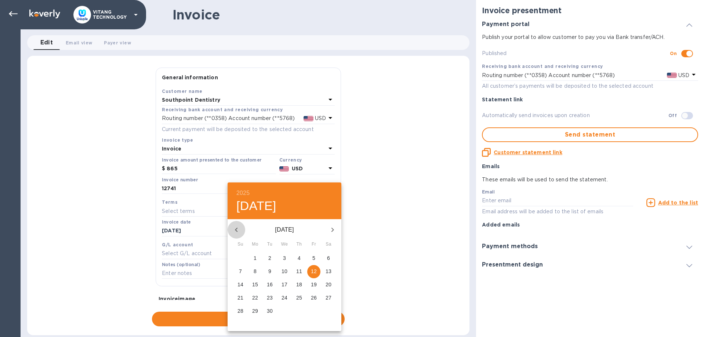
click at [235, 228] on icon "button" at bounding box center [236, 229] width 9 height 9
click at [312, 270] on span "8" at bounding box center [313, 271] width 13 height 7
type input "[DATE]"
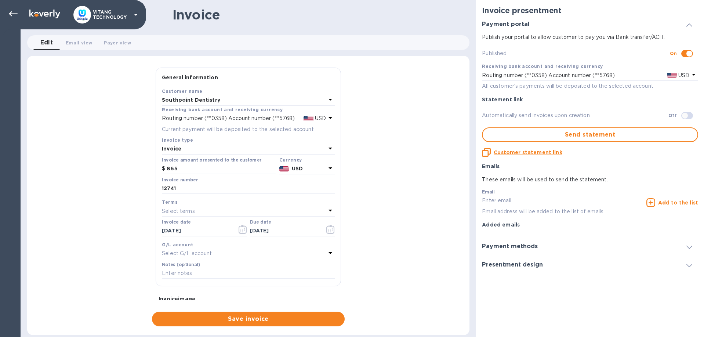
click at [256, 254] on div "Select G/L account" at bounding box center [244, 254] width 164 height 10
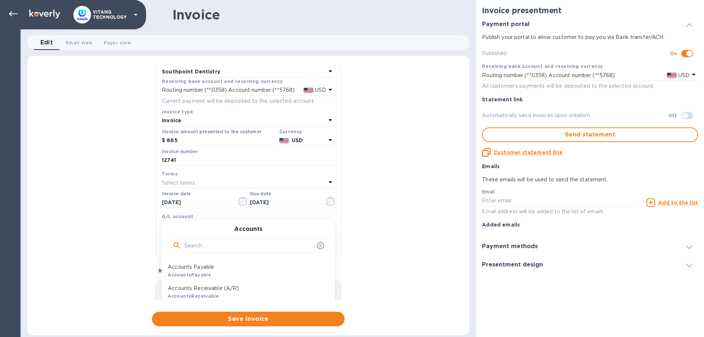
scroll to position [42, 0]
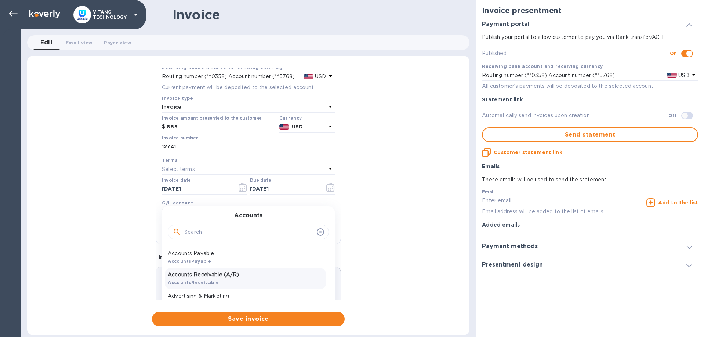
click at [239, 275] on p "Accounts Receivable (A/R)" at bounding box center [245, 275] width 155 height 8
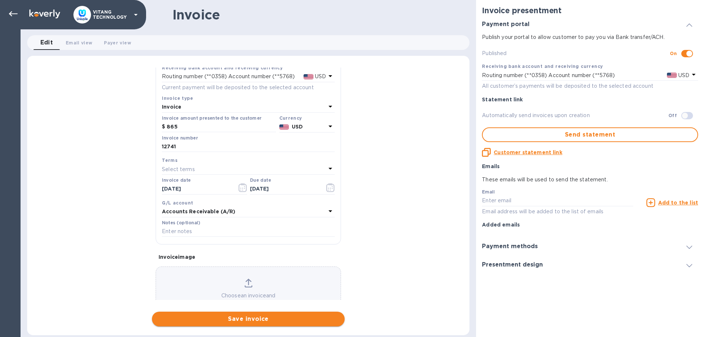
click at [243, 319] on span "Save invoice" at bounding box center [248, 319] width 181 height 9
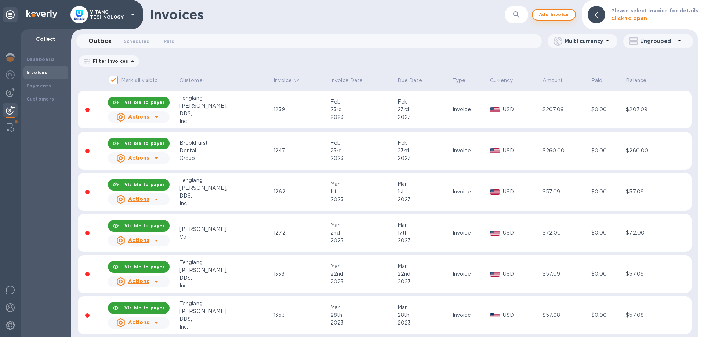
click at [551, 16] on span "Add invoice" at bounding box center [554, 14] width 31 height 9
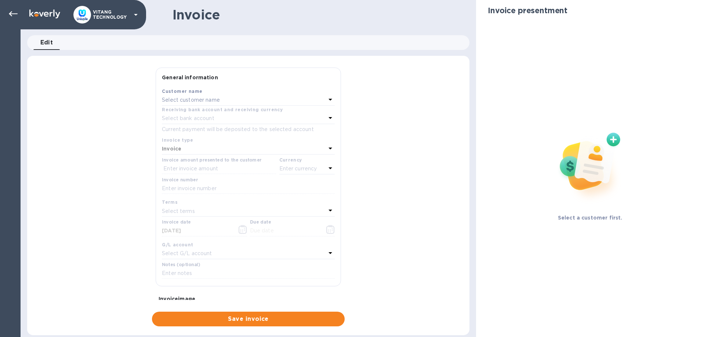
click at [213, 98] on p "Select customer name" at bounding box center [191, 100] width 58 height 8
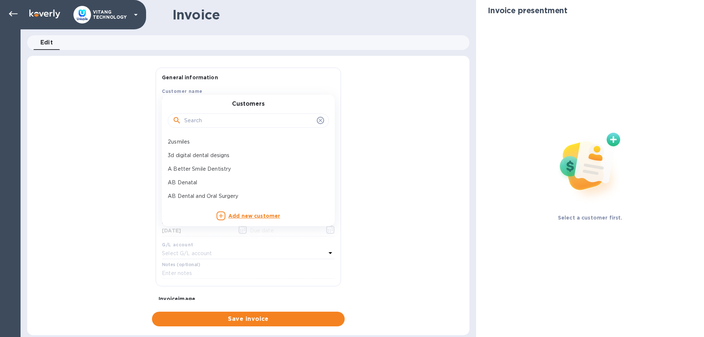
click at [202, 119] on input "text" at bounding box center [249, 120] width 130 height 11
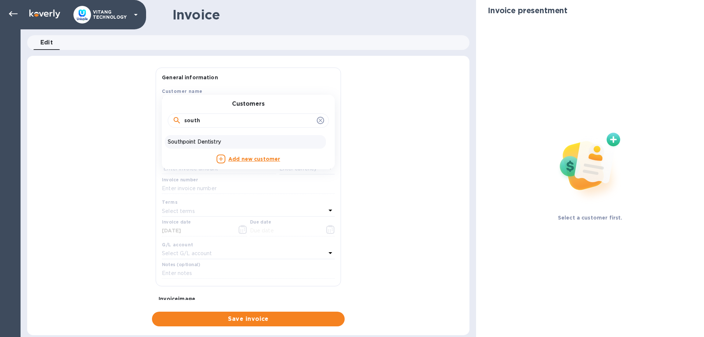
type input "south"
click at [183, 147] on div "Southpoint Dentistry" at bounding box center [245, 142] width 161 height 14
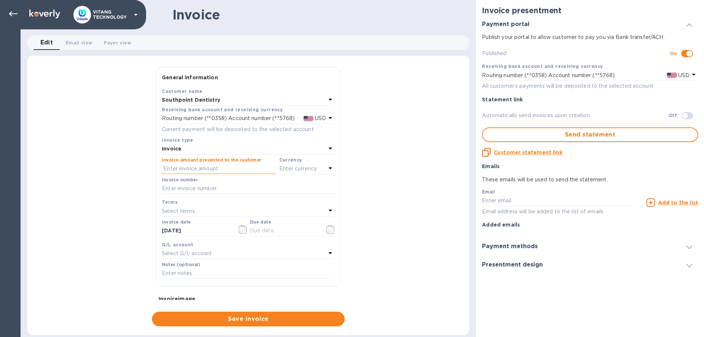
click at [210, 166] on input "text" at bounding box center [219, 168] width 114 height 11
click at [318, 167] on div "Enter currency" at bounding box center [302, 169] width 47 height 10
click at [287, 188] on p "US Dollar" at bounding box center [295, 188] width 57 height 8
click at [184, 171] on input "text" at bounding box center [219, 168] width 114 height 11
type input "645"
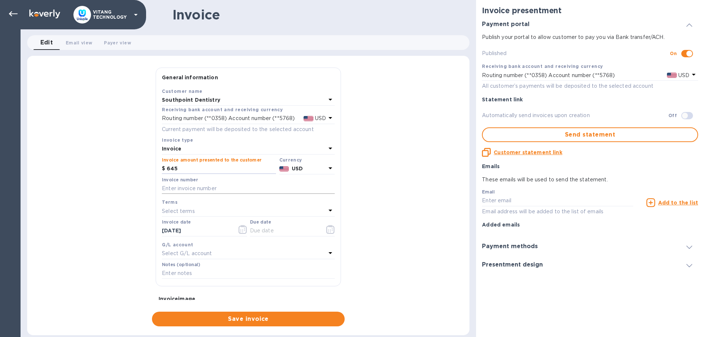
click at [186, 184] on input "text" at bounding box center [248, 188] width 173 height 11
type input "12796"
click at [241, 232] on icon "button" at bounding box center [240, 231] width 1 height 1
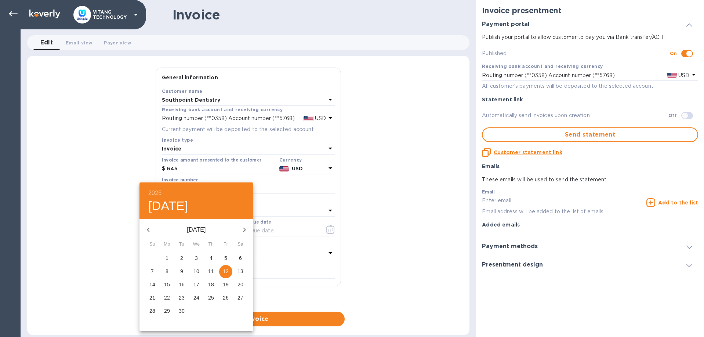
click at [151, 228] on icon "button" at bounding box center [148, 229] width 9 height 9
click at [226, 270] on p "8" at bounding box center [225, 271] width 3 height 7
type input "[DATE]"
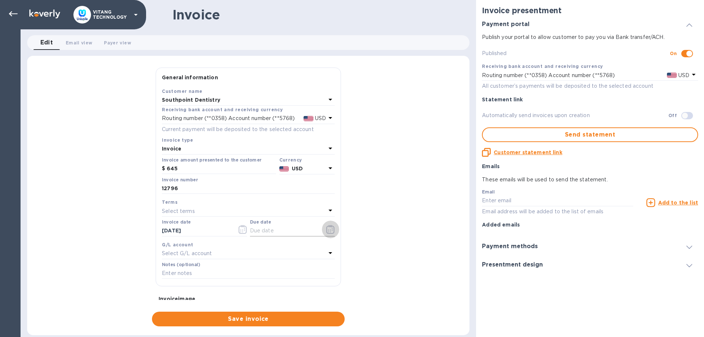
click at [330, 233] on icon "button" at bounding box center [330, 229] width 8 height 9
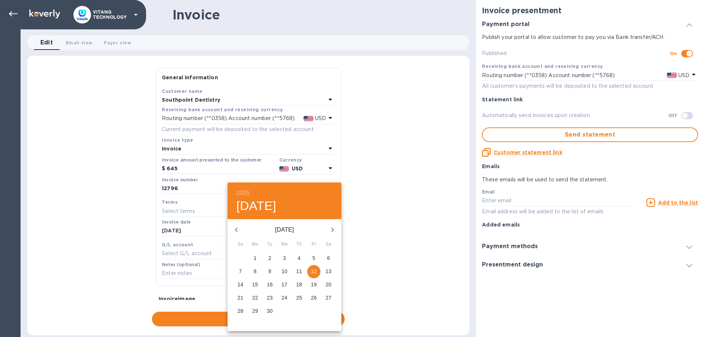
click at [235, 229] on icon "button" at bounding box center [236, 229] width 9 height 9
click at [314, 273] on p "8" at bounding box center [313, 271] width 3 height 7
type input "[DATE]"
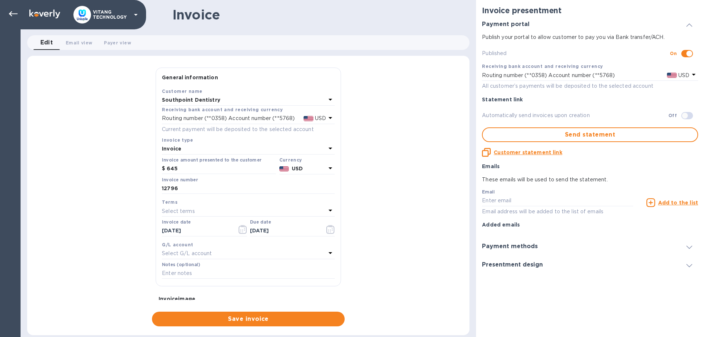
click at [248, 261] on div "Notes (optional)" at bounding box center [248, 271] width 176 height 21
click at [253, 254] on div "Select G/L account" at bounding box center [244, 254] width 164 height 10
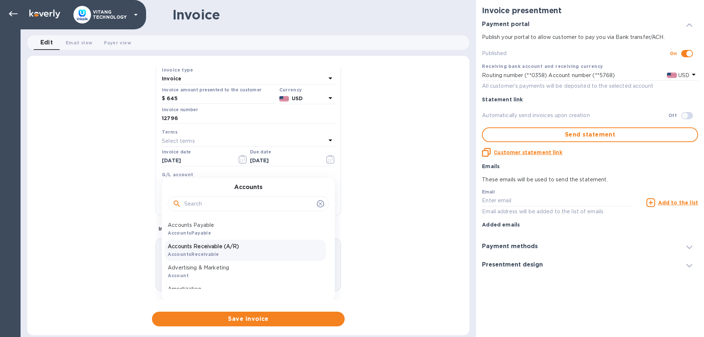
click at [237, 248] on p "Accounts Receivable (A/R)" at bounding box center [245, 247] width 155 height 8
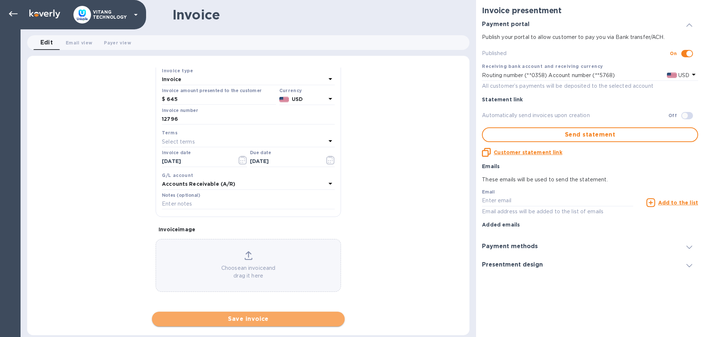
click at [252, 321] on span "Save invoice" at bounding box center [248, 319] width 181 height 9
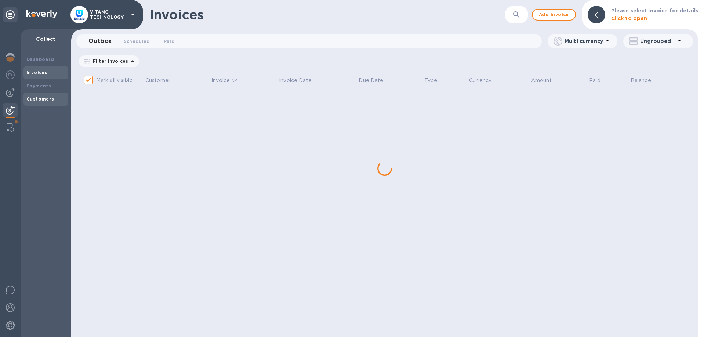
click at [30, 98] on b "Customers" at bounding box center [40, 99] width 28 height 6
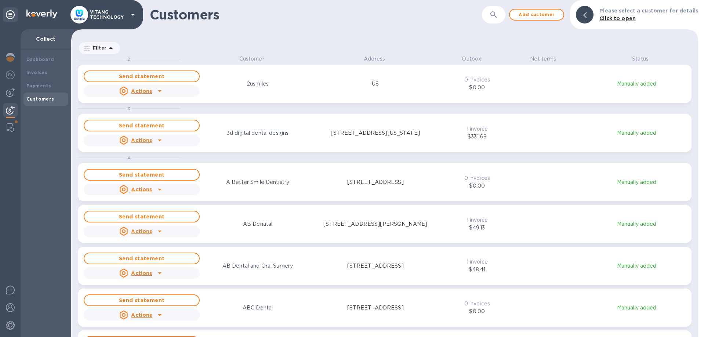
scroll to position [282, 627]
click at [498, 15] on icon "button" at bounding box center [493, 14] width 9 height 9
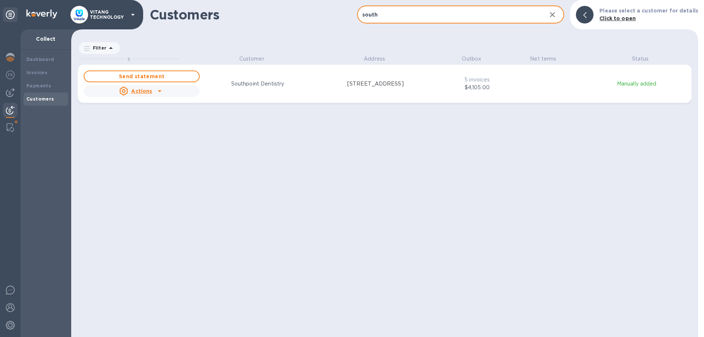
click at [157, 88] on icon "grid" at bounding box center [159, 91] width 9 height 9
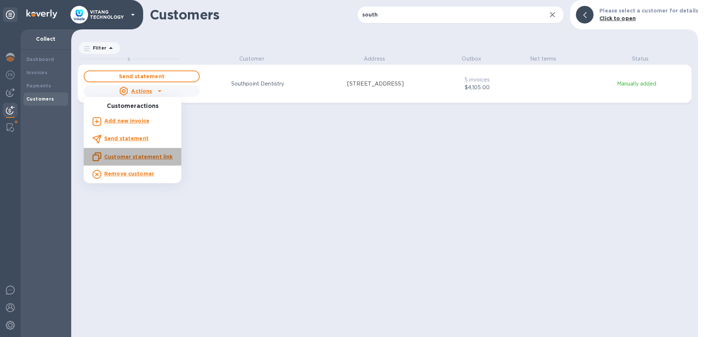
click at [142, 155] on u "Customer statement link" at bounding box center [138, 157] width 68 height 6
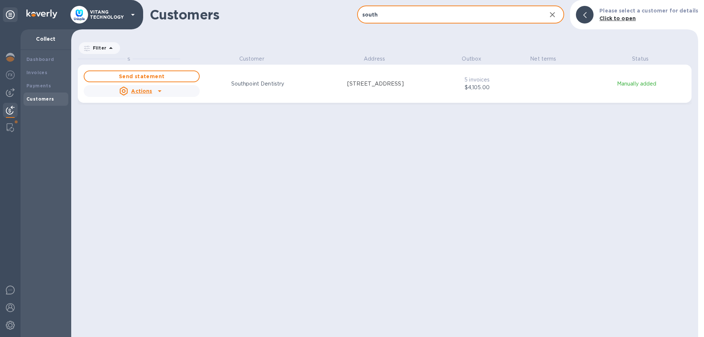
click at [390, 20] on input "south" at bounding box center [449, 15] width 184 height 18
type input "[PERSON_NAME]"
click at [35, 75] on b "Invoices" at bounding box center [36, 73] width 21 height 6
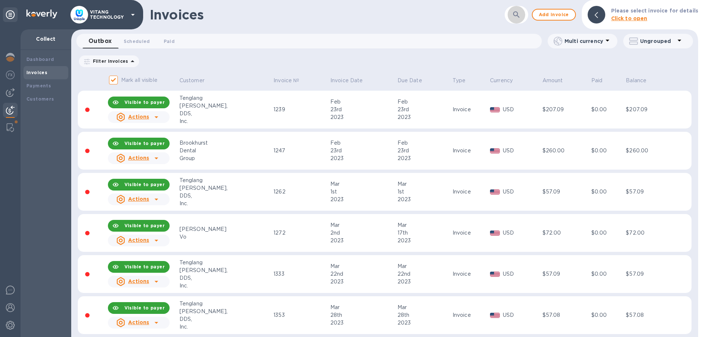
click at [520, 14] on icon "button" at bounding box center [516, 14] width 6 height 6
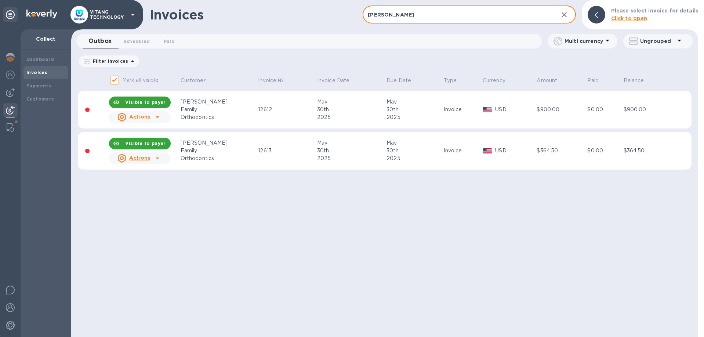
type input "[PERSON_NAME]"
click at [561, 12] on button "button" at bounding box center [565, 15] width 18 height 18
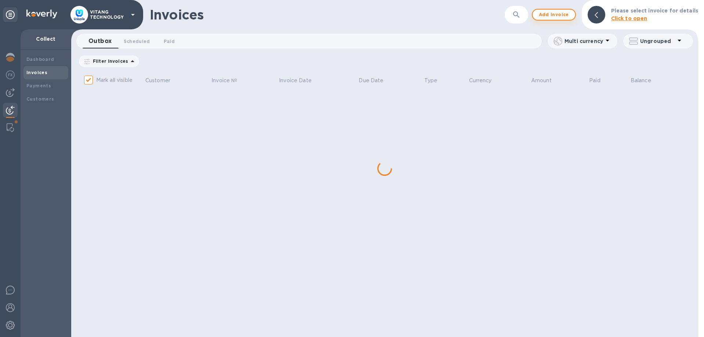
click at [568, 16] on span "Add invoice" at bounding box center [554, 14] width 31 height 9
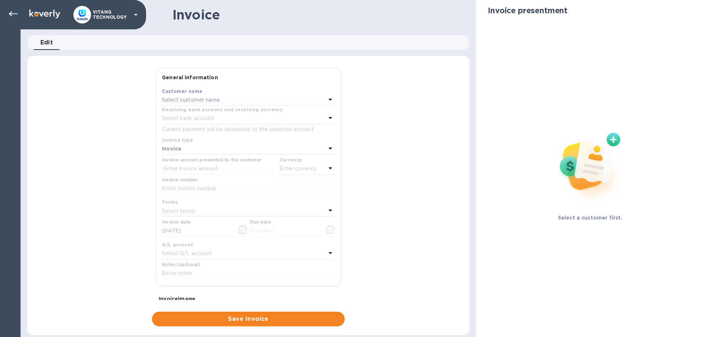
click at [247, 100] on div "Select customer name" at bounding box center [244, 100] width 164 height 10
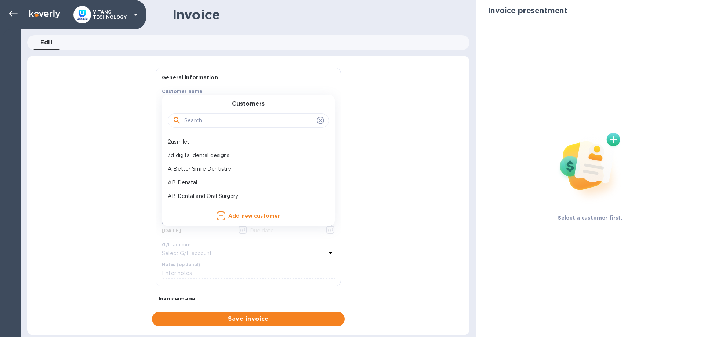
click at [233, 124] on input "text" at bounding box center [249, 120] width 130 height 11
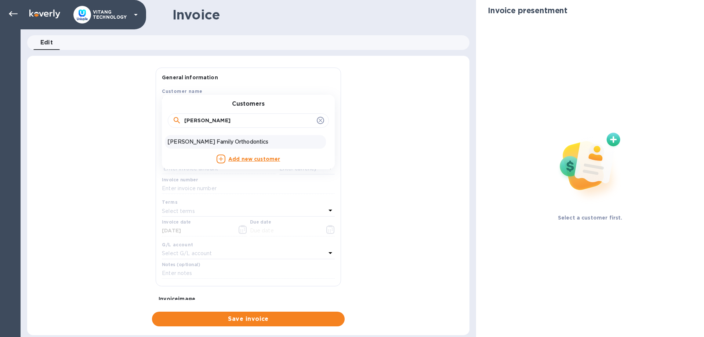
type input "[PERSON_NAME]"
click at [216, 143] on p "[PERSON_NAME] Family Orthodontics" at bounding box center [245, 142] width 155 height 8
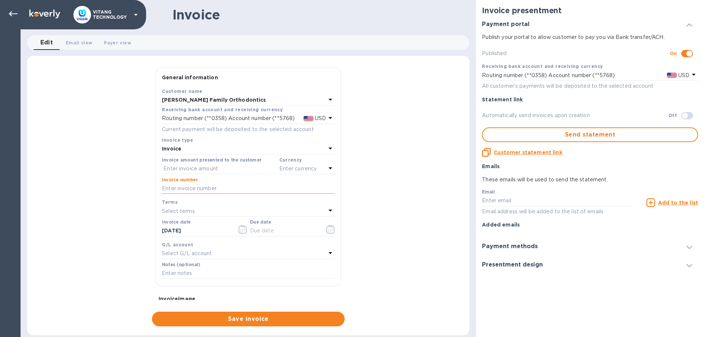
click at [200, 189] on input "text" at bounding box center [248, 188] width 173 height 11
type input "12807"
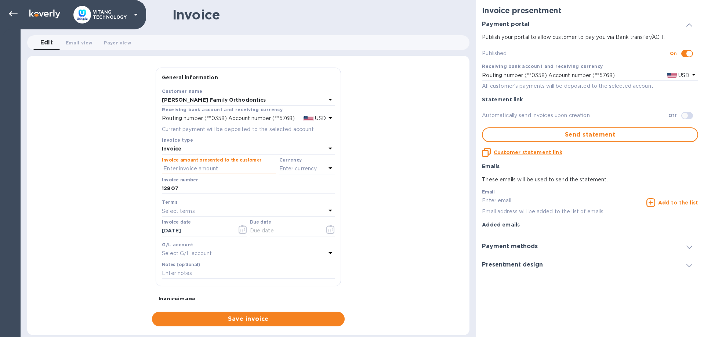
click at [217, 168] on input "text" at bounding box center [219, 168] width 114 height 11
type input "616.50"
click at [310, 170] on p "Enter currency" at bounding box center [298, 169] width 38 height 8
click at [281, 183] on div "US Dollar" at bounding box center [294, 187] width 59 height 11
click at [180, 230] on input "[DATE]" at bounding box center [196, 230] width 69 height 11
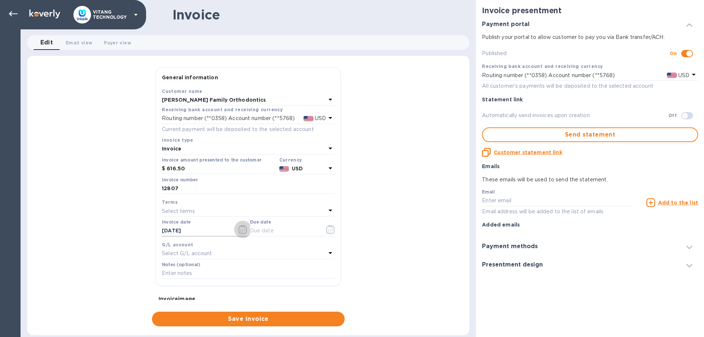
click at [243, 230] on icon "button" at bounding box center [243, 229] width 8 height 9
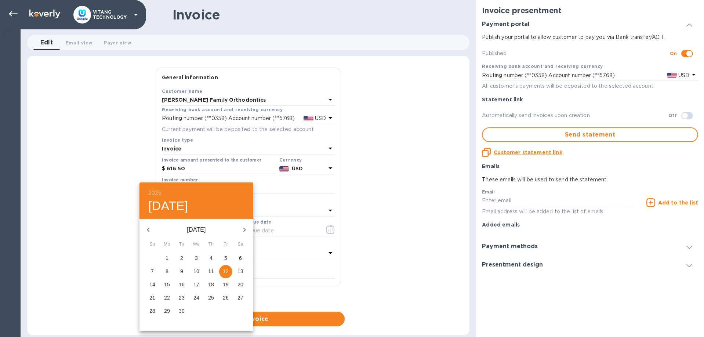
click at [150, 228] on icon "button" at bounding box center [148, 229] width 9 height 9
click at [212, 283] on p "15" at bounding box center [211, 284] width 6 height 7
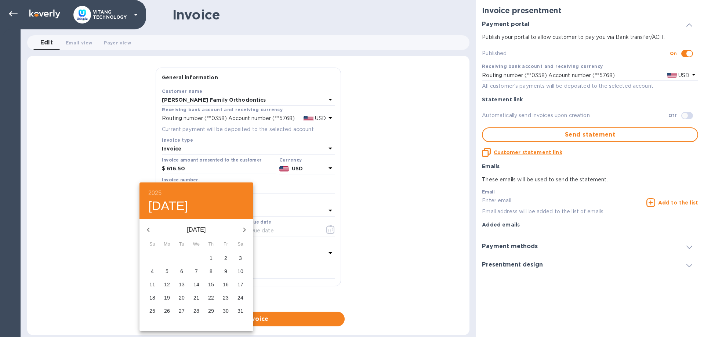
type input "[DATE]"
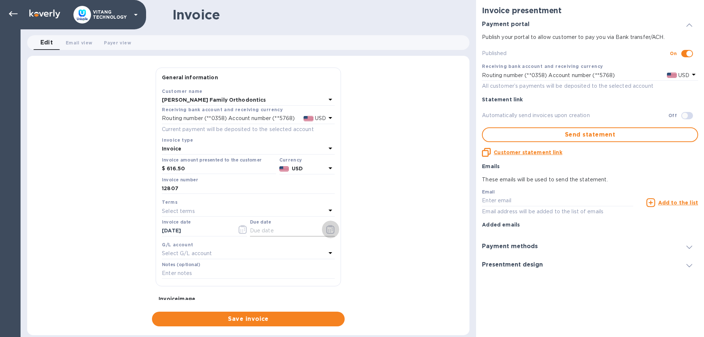
click at [332, 228] on icon "button" at bounding box center [330, 229] width 8 height 9
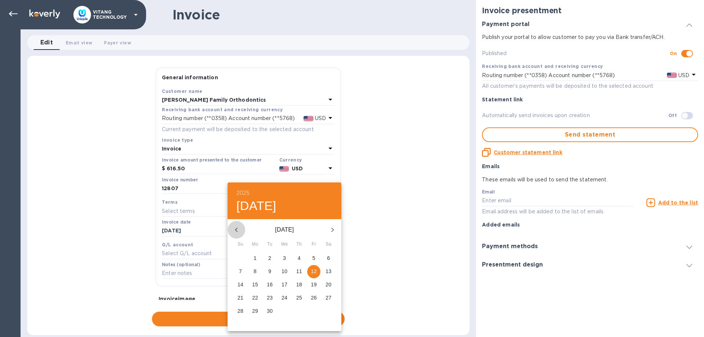
click at [235, 226] on icon "button" at bounding box center [236, 229] width 9 height 9
click at [235, 227] on icon "button" at bounding box center [236, 229] width 9 height 9
click at [238, 230] on icon "button" at bounding box center [236, 229] width 9 height 9
click at [296, 284] on span "15" at bounding box center [299, 284] width 13 height 7
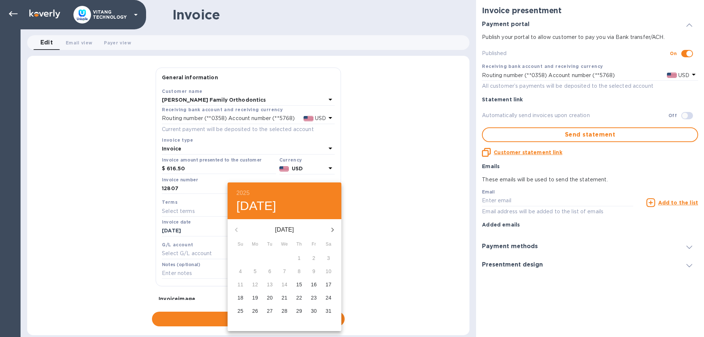
type input "[DATE]"
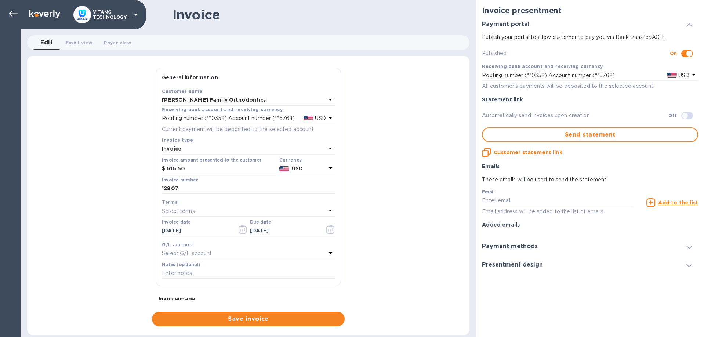
click at [229, 250] on div "Select G/L account" at bounding box center [244, 254] width 164 height 10
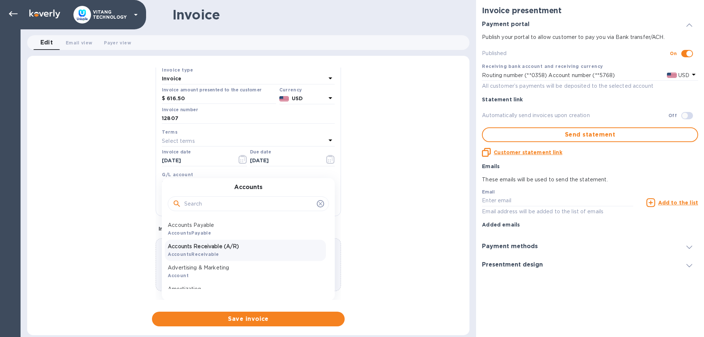
click at [239, 256] on div "Accounts Receivable (A/R) AccountsReceivable" at bounding box center [245, 250] width 161 height 21
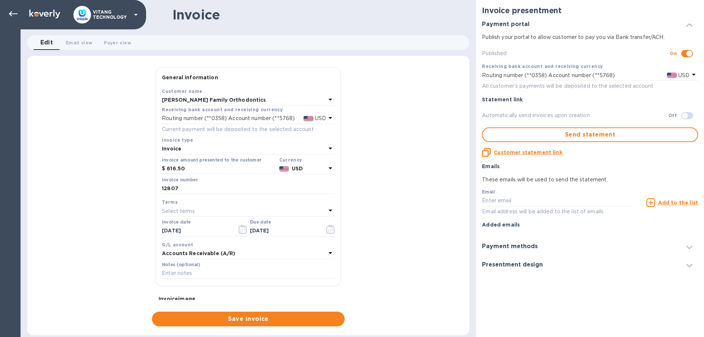
scroll to position [69, 0]
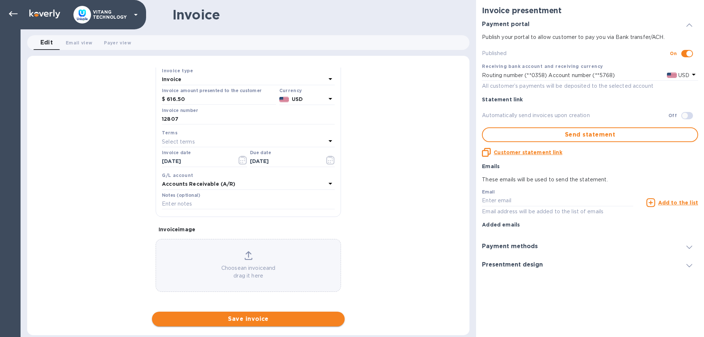
click at [283, 317] on span "Save invoice" at bounding box center [248, 319] width 181 height 9
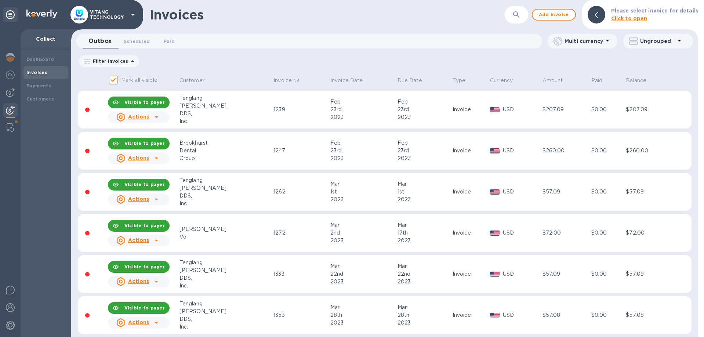
click at [520, 15] on icon "button" at bounding box center [516, 14] width 9 height 9
click at [520, 13] on icon "button" at bounding box center [516, 14] width 9 height 9
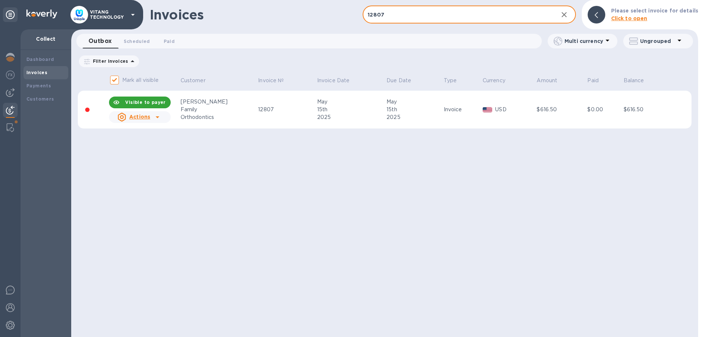
type input "12807"
click at [561, 14] on button "button" at bounding box center [565, 15] width 18 height 18
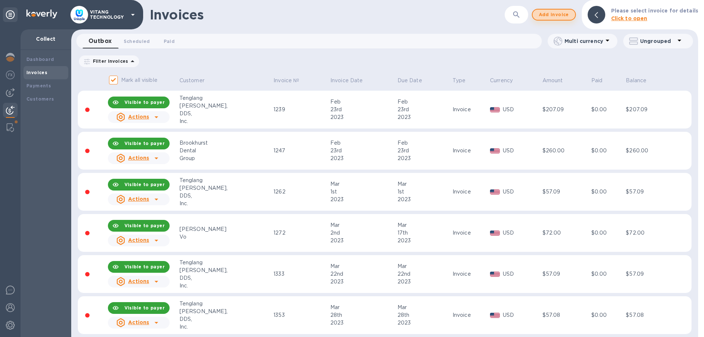
click at [566, 17] on span "Add invoice" at bounding box center [554, 14] width 31 height 9
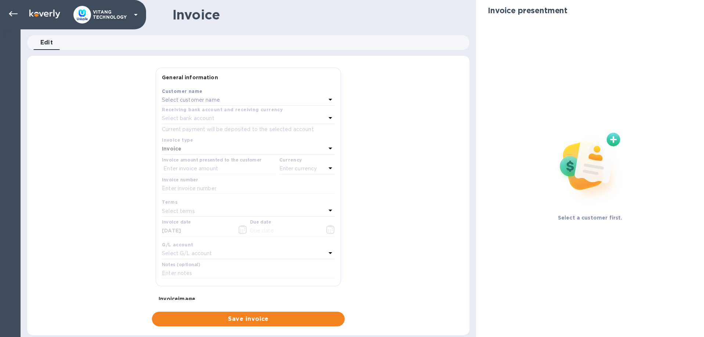
click at [242, 98] on div "Select customer name" at bounding box center [244, 100] width 164 height 10
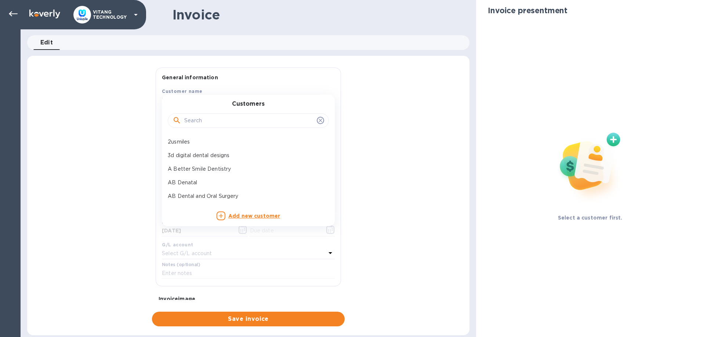
click at [239, 122] on input "text" at bounding box center [249, 120] width 130 height 11
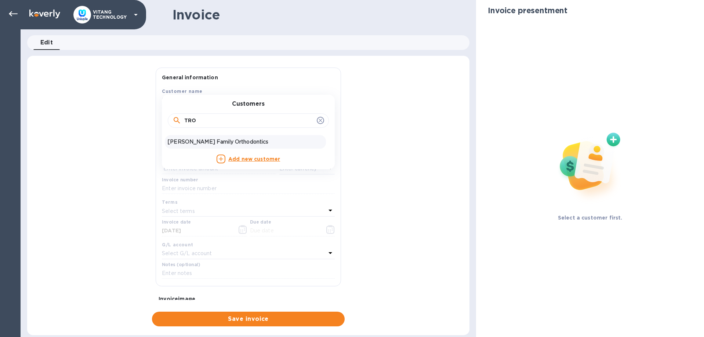
type input "TRO"
click at [211, 141] on p "[PERSON_NAME] Family Orthodontics" at bounding box center [245, 142] width 155 height 8
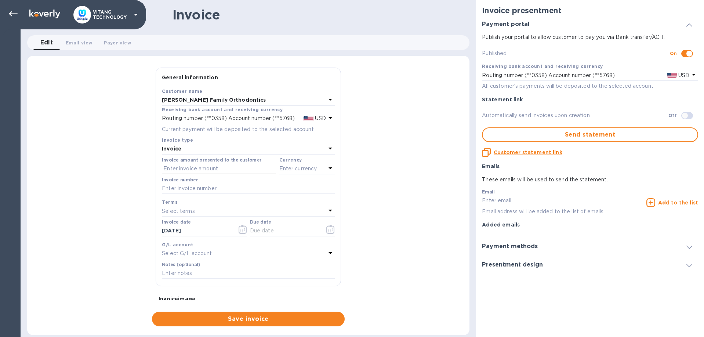
click at [205, 166] on input "text" at bounding box center [219, 168] width 114 height 11
type input "580.5"
click at [288, 169] on p "Enter currency" at bounding box center [298, 169] width 38 height 8
click at [289, 189] on p "US Dollar" at bounding box center [295, 188] width 57 height 8
click at [216, 191] on input "text" at bounding box center [248, 188] width 173 height 11
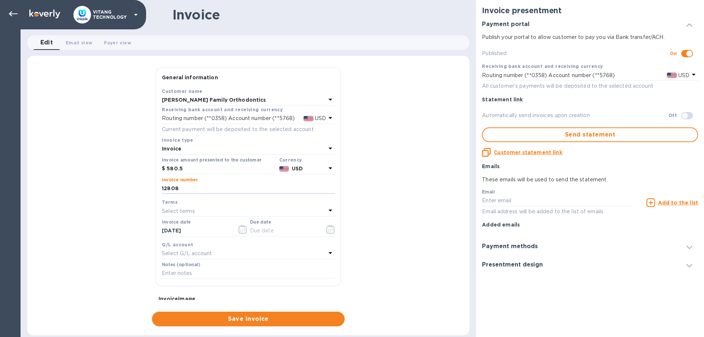
type input "12808"
click at [219, 234] on input "[DATE]" at bounding box center [196, 230] width 69 height 11
click at [240, 228] on icon "button" at bounding box center [243, 229] width 8 height 9
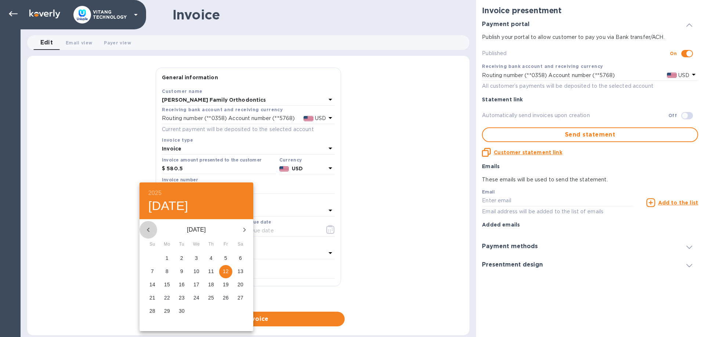
click at [149, 233] on icon "button" at bounding box center [148, 229] width 9 height 9
click at [149, 232] on icon "button" at bounding box center [148, 229] width 9 height 9
click at [214, 286] on p "15" at bounding box center [211, 284] width 6 height 7
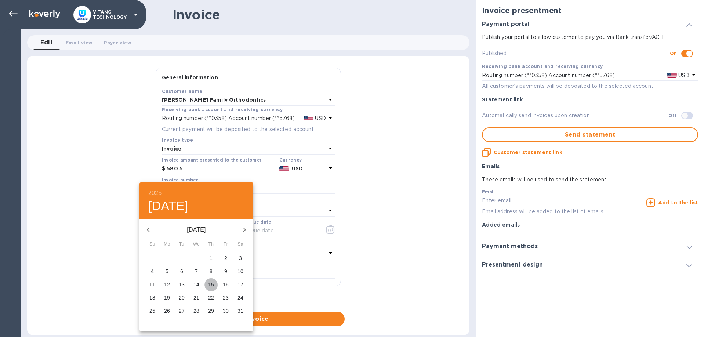
type input "[DATE]"
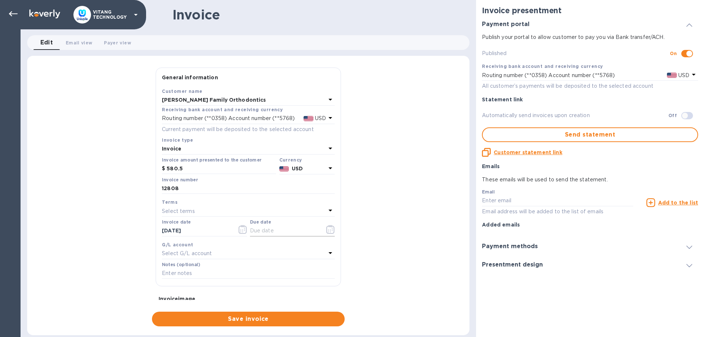
click at [329, 228] on icon "button" at bounding box center [330, 229] width 8 height 9
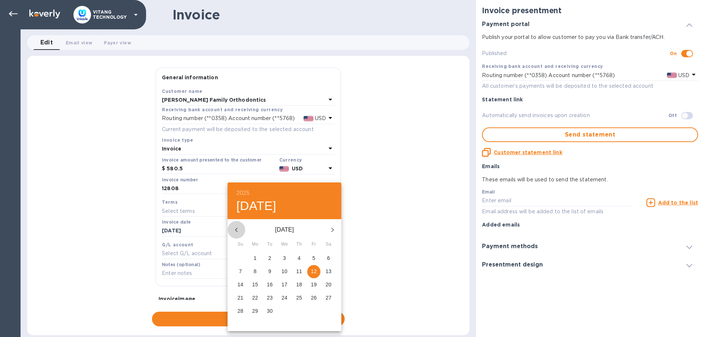
click at [235, 229] on icon "button" at bounding box center [236, 229] width 9 height 9
click at [235, 228] on icon "button" at bounding box center [236, 229] width 9 height 9
click at [300, 285] on p "15" at bounding box center [299, 284] width 6 height 7
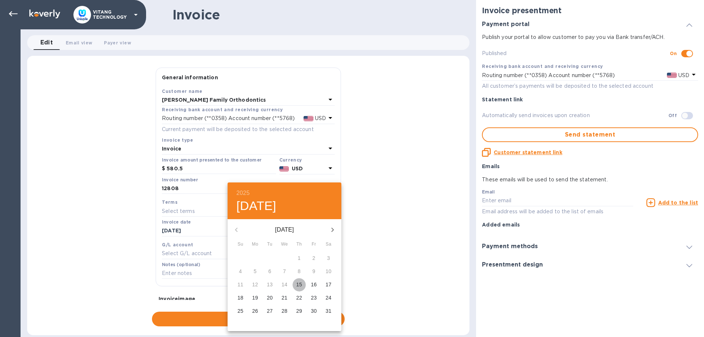
type input "[DATE]"
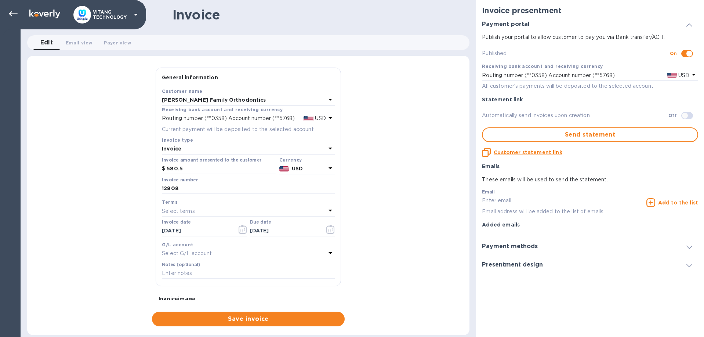
click at [259, 252] on div "Select G/L account" at bounding box center [244, 254] width 164 height 10
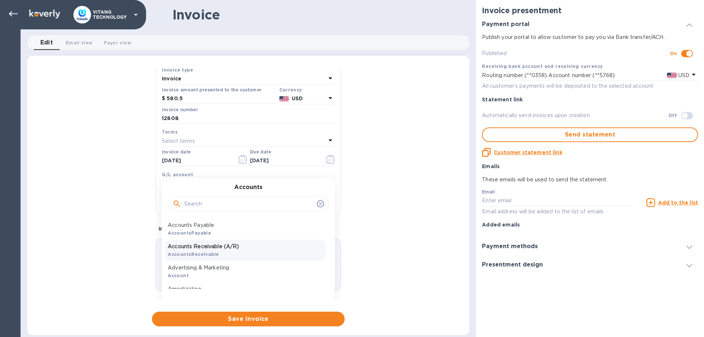
click at [242, 241] on div "Accounts Receivable (A/R) AccountsReceivable" at bounding box center [245, 250] width 161 height 21
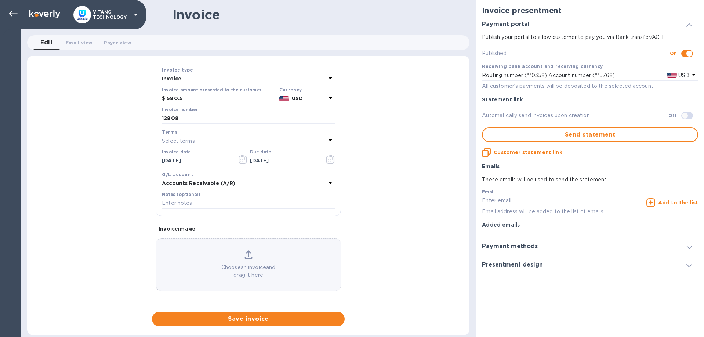
scroll to position [69, 0]
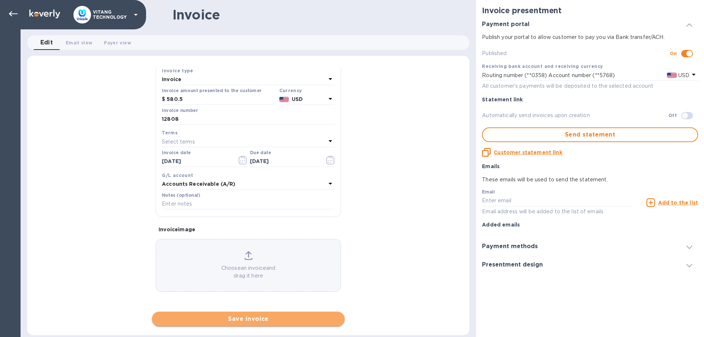
click at [306, 319] on span "Save invoice" at bounding box center [248, 319] width 181 height 9
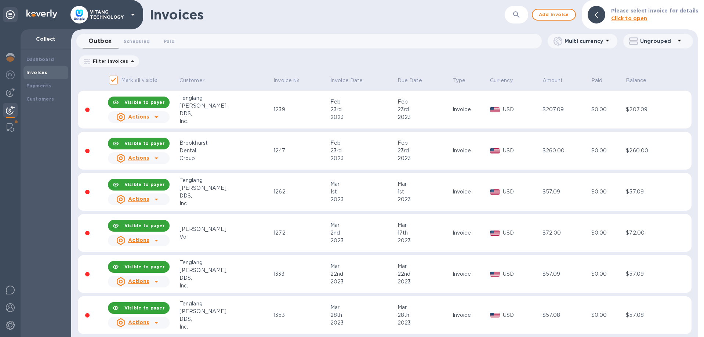
click at [514, 11] on button "button" at bounding box center [517, 15] width 18 height 18
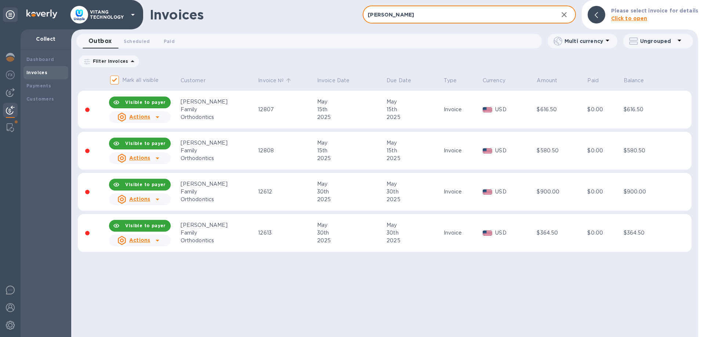
type input "[PERSON_NAME]"
click at [285, 81] on icon at bounding box center [288, 80] width 7 height 7
click at [258, 82] on p "Invoice №" at bounding box center [271, 81] width 26 height 8
click at [564, 15] on icon "button" at bounding box center [564, 14] width 9 height 9
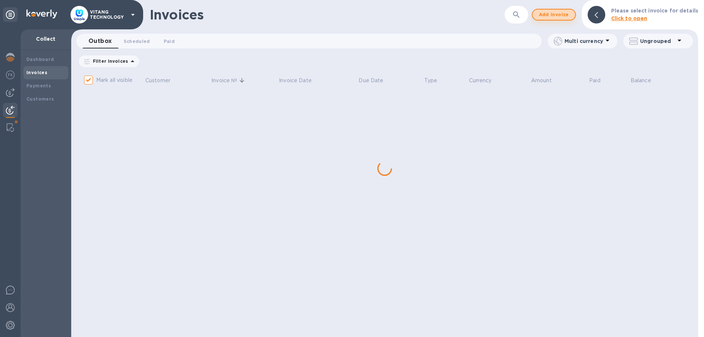
click at [556, 11] on span "Add invoice" at bounding box center [554, 14] width 31 height 9
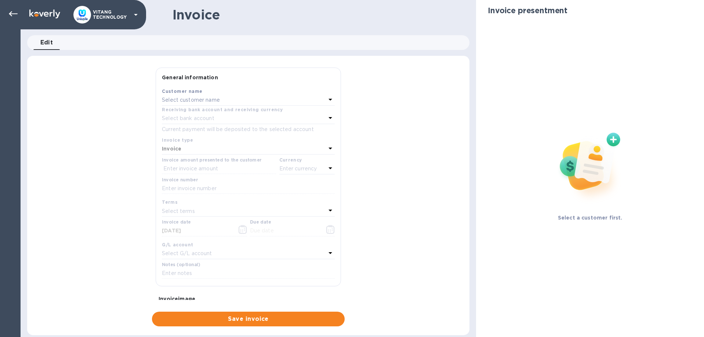
click at [228, 101] on div "Select customer name" at bounding box center [244, 100] width 164 height 10
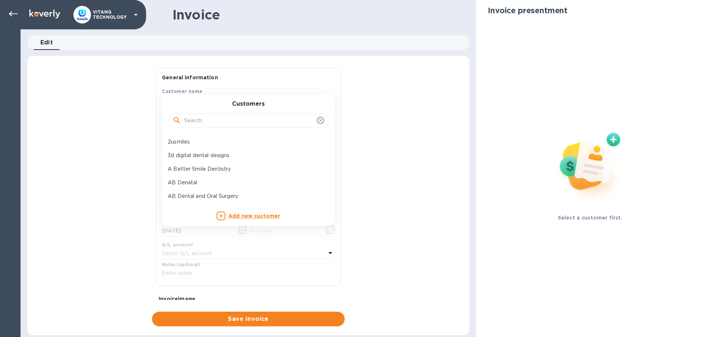
click at [230, 119] on input "text" at bounding box center [249, 120] width 130 height 11
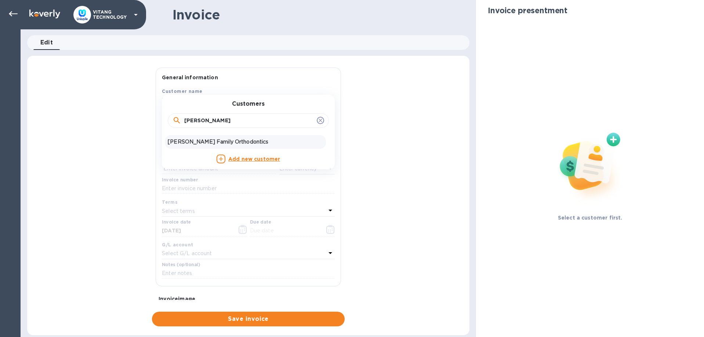
type input "[PERSON_NAME]"
click at [218, 140] on p "[PERSON_NAME] Family Orthodontics" at bounding box center [245, 142] width 155 height 8
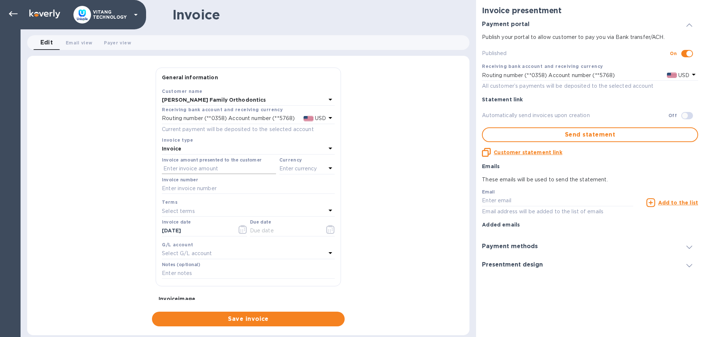
click at [192, 168] on input "text" at bounding box center [219, 168] width 114 height 11
type input "288"
click at [301, 173] on div "Enter currency" at bounding box center [302, 169] width 47 height 10
click at [278, 184] on p "US Dollar" at bounding box center [295, 188] width 57 height 8
click at [238, 181] on div "Invoice number" at bounding box center [248, 185] width 173 height 17
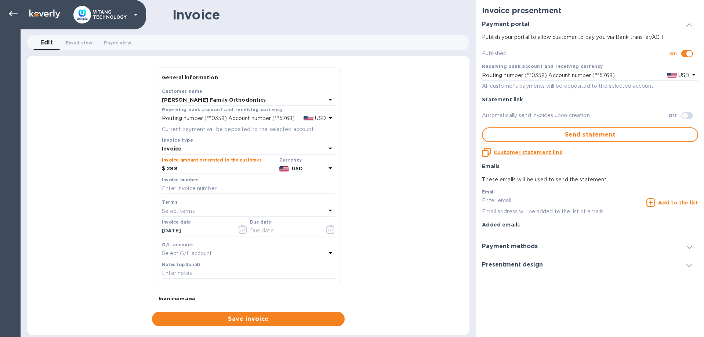
click at [167, 171] on input "288" at bounding box center [221, 168] width 109 height 11
click at [177, 189] on input "text" at bounding box center [248, 188] width 173 height 11
type input "12779"
click at [238, 227] on button "button" at bounding box center [242, 230] width 17 height 18
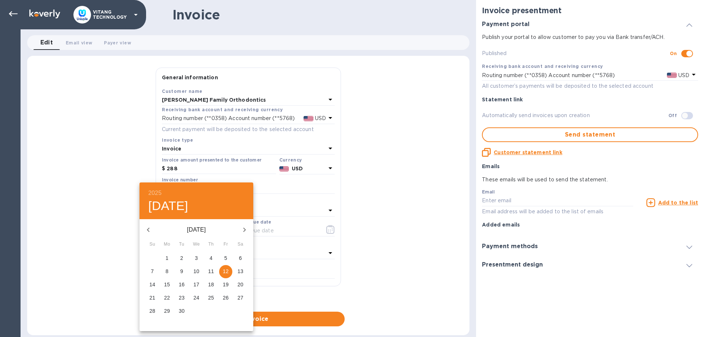
click at [148, 230] on icon "button" at bounding box center [148, 230] width 3 height 4
click at [245, 231] on icon "button" at bounding box center [244, 229] width 9 height 9
click at [212, 299] on p "21" at bounding box center [211, 297] width 6 height 7
type input "[DATE]"
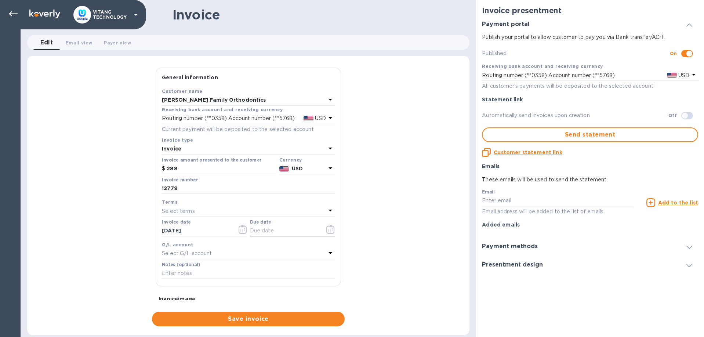
click at [332, 230] on icon "button" at bounding box center [330, 229] width 8 height 9
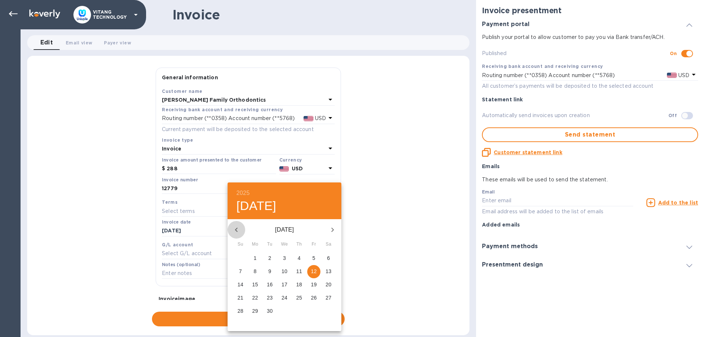
click at [237, 235] on button "button" at bounding box center [237, 230] width 18 height 18
click at [237, 235] on div "[DATE] [DATE]" at bounding box center [285, 230] width 114 height 18
click at [302, 296] on p "21" at bounding box center [299, 297] width 6 height 7
type input "[DATE]"
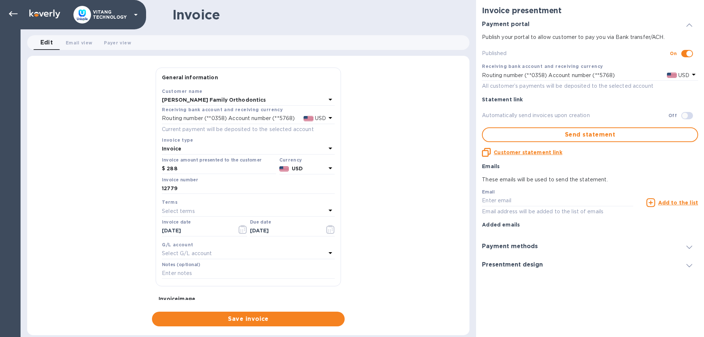
click at [221, 259] on div "G/L account Select G/L account" at bounding box center [248, 249] width 176 height 21
click at [223, 253] on div "Select G/L account" at bounding box center [244, 254] width 164 height 10
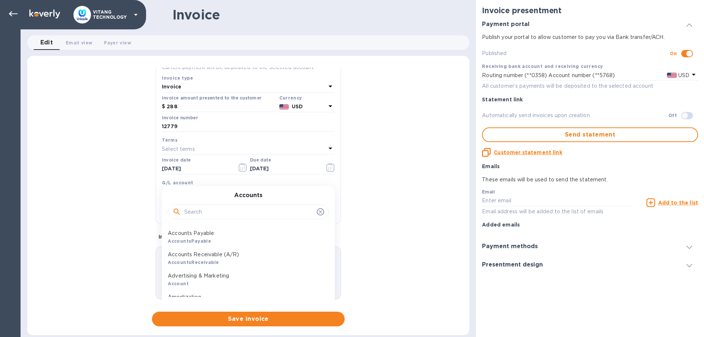
scroll to position [70, 0]
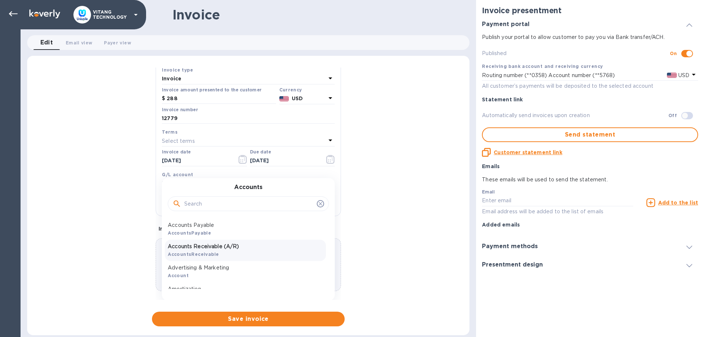
click at [232, 249] on p "Accounts Receivable (A/R)" at bounding box center [245, 247] width 155 height 8
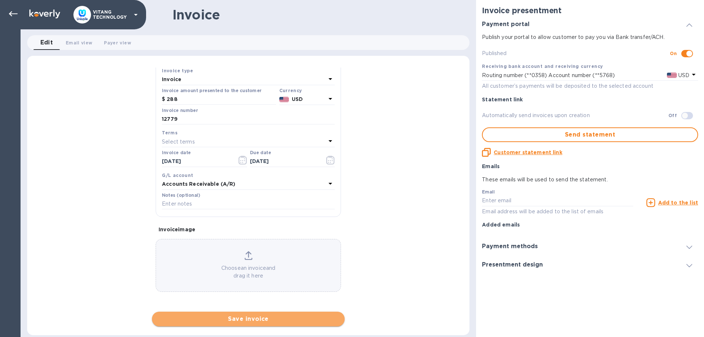
click at [265, 317] on span "Save invoice" at bounding box center [248, 319] width 181 height 9
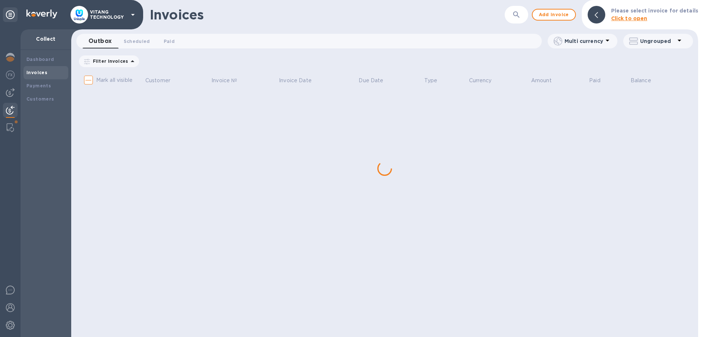
checkbox input "true"
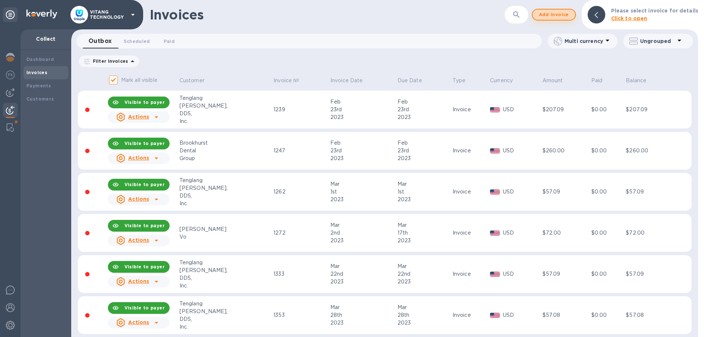
click at [550, 12] on span "Add invoice" at bounding box center [554, 14] width 31 height 9
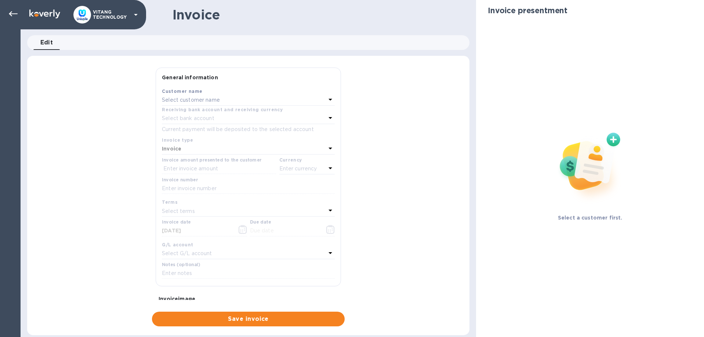
click at [234, 102] on div "Select customer name" at bounding box center [244, 100] width 164 height 10
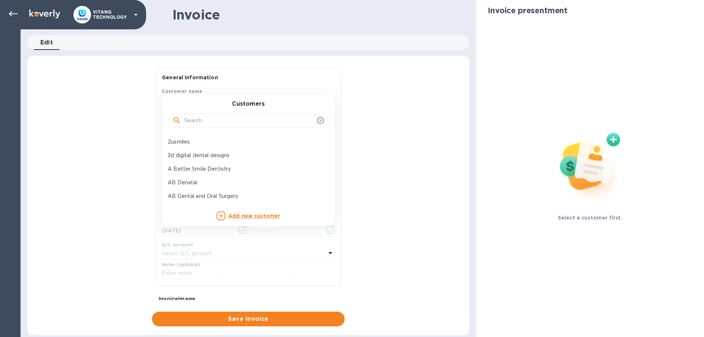
click at [222, 126] on input "text" at bounding box center [249, 120] width 130 height 11
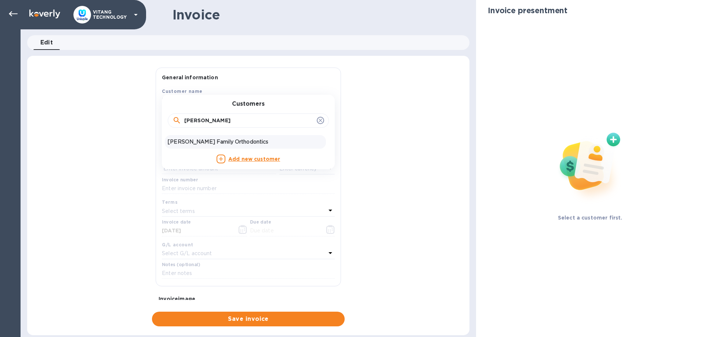
type input "[PERSON_NAME]"
click at [218, 139] on p "[PERSON_NAME] Family Orthodontics" at bounding box center [245, 142] width 155 height 8
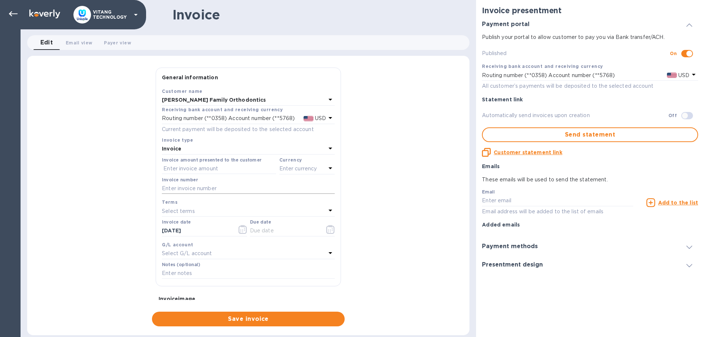
click at [200, 183] on div "Invoice number" at bounding box center [248, 185] width 173 height 17
click at [203, 188] on input "text" at bounding box center [248, 188] width 173 height 11
type input "12805"
click at [212, 168] on input "text" at bounding box center [219, 168] width 114 height 11
type input "346.50"
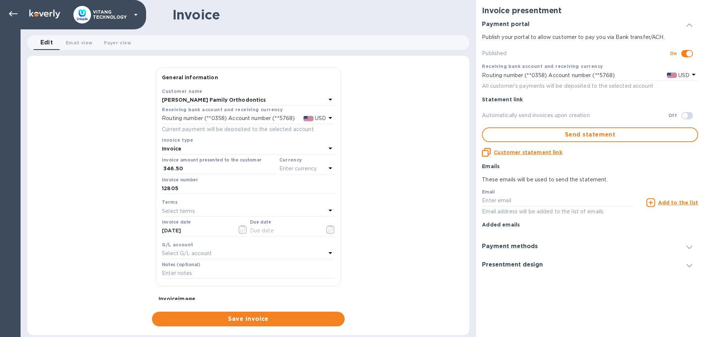
click at [301, 167] on p "Enter currency" at bounding box center [298, 169] width 38 height 8
click at [289, 187] on p "US Dollar" at bounding box center [295, 188] width 57 height 8
click at [241, 230] on icon "button" at bounding box center [240, 230] width 1 height 1
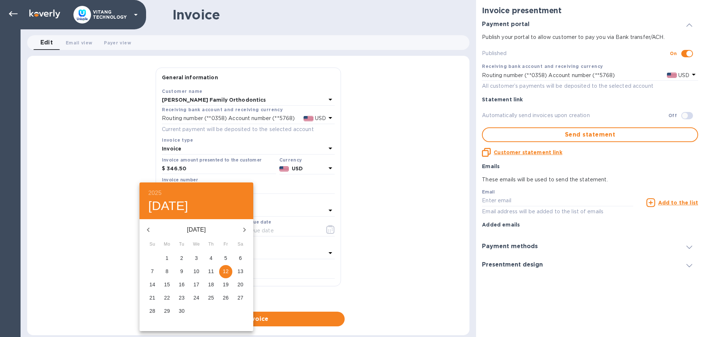
click at [149, 225] on button "button" at bounding box center [149, 230] width 18 height 18
click at [226, 298] on p "22" at bounding box center [226, 297] width 6 height 7
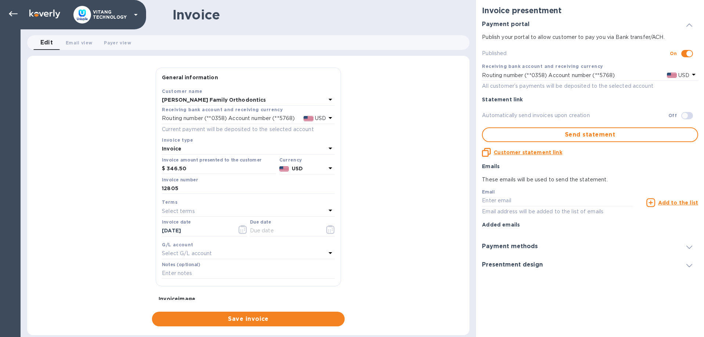
type input "[DATE]"
click at [332, 230] on icon "button" at bounding box center [332, 230] width 1 height 1
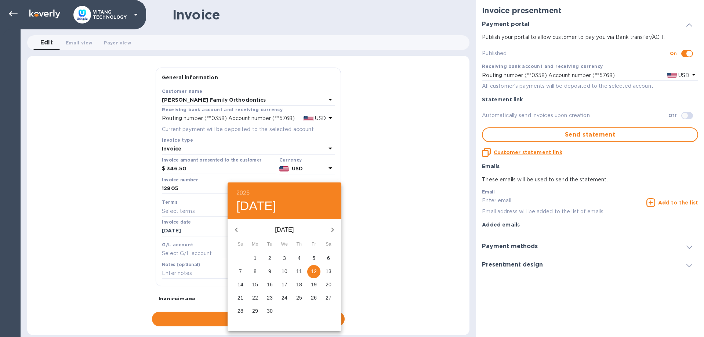
click at [235, 229] on icon "button" at bounding box center [236, 229] width 9 height 9
click at [312, 299] on p "22" at bounding box center [314, 297] width 6 height 7
type input "[DATE]"
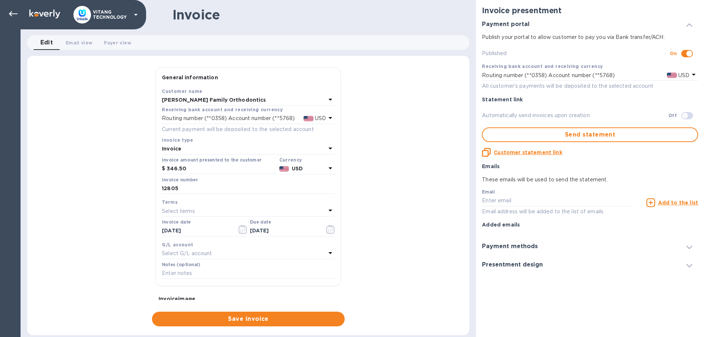
click at [216, 254] on div "Select G/L account" at bounding box center [244, 254] width 164 height 10
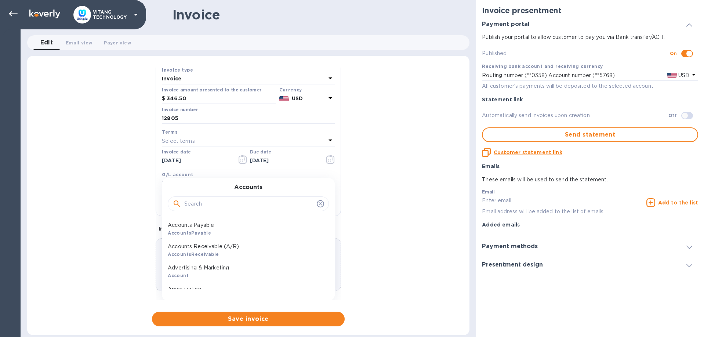
click at [217, 247] on p "Accounts Receivable (A/R)" at bounding box center [245, 247] width 155 height 8
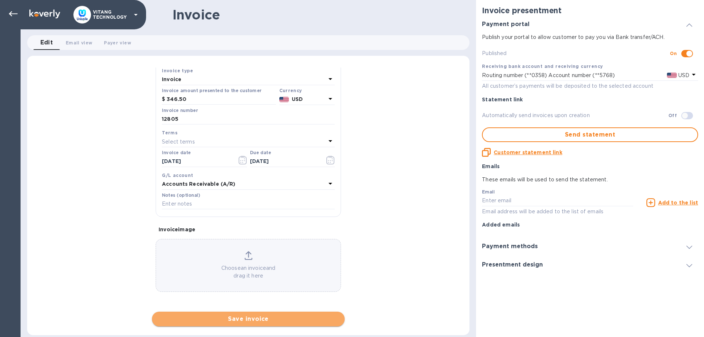
click at [263, 319] on span "Save invoice" at bounding box center [248, 319] width 181 height 9
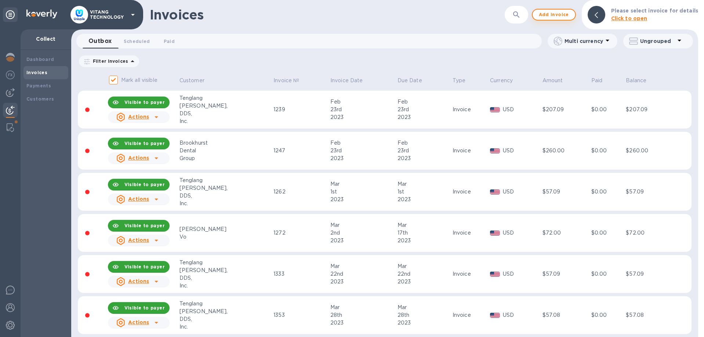
click at [560, 10] on button "Add invoice" at bounding box center [554, 15] width 44 height 12
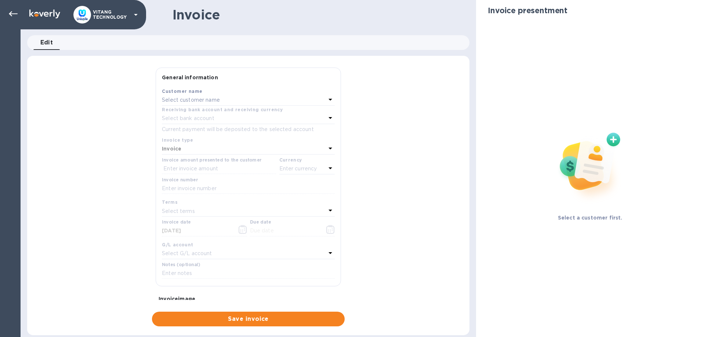
click at [306, 102] on div "Select customer name" at bounding box center [244, 100] width 164 height 10
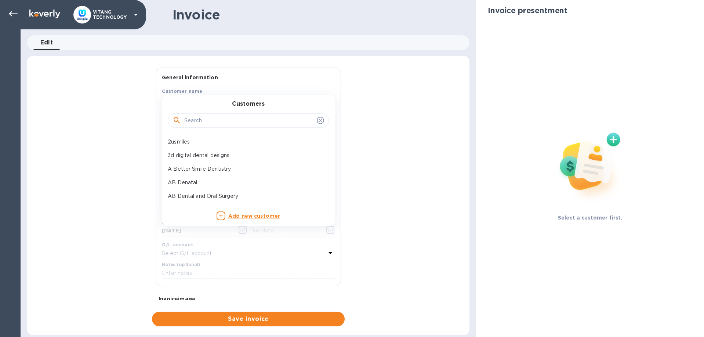
click at [261, 120] on input "text" at bounding box center [249, 120] width 130 height 11
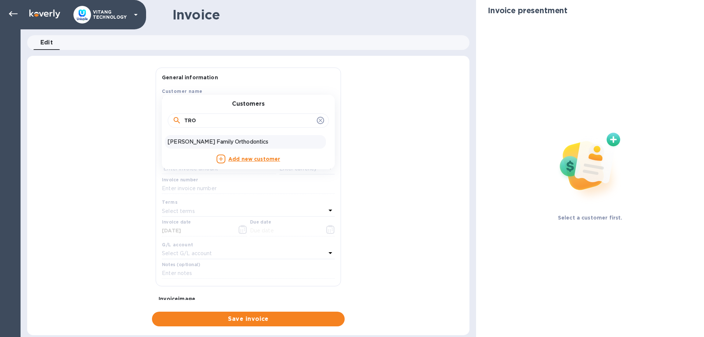
type input "TRO"
click at [221, 145] on p "[PERSON_NAME] Family Orthodontics" at bounding box center [245, 142] width 155 height 8
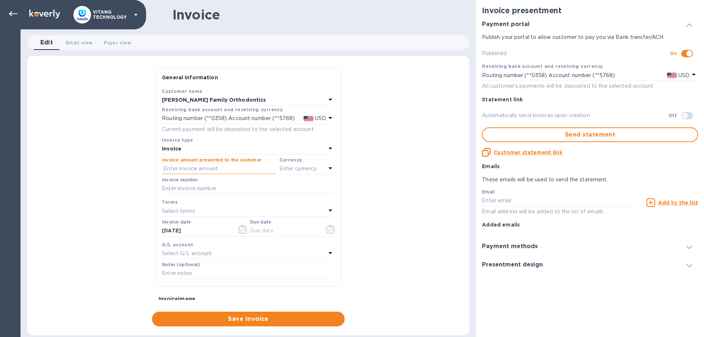
click at [212, 165] on input "text" at bounding box center [219, 168] width 114 height 11
click at [209, 190] on input "text" at bounding box center [248, 188] width 173 height 11
type input "12806"
click at [213, 169] on input "text" at bounding box center [219, 168] width 114 height 11
type input "270"
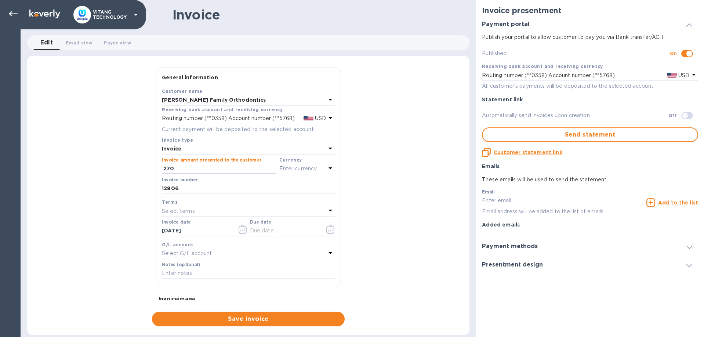
click at [306, 167] on p "Enter currency" at bounding box center [298, 169] width 38 height 8
click at [299, 184] on p "US Dollar" at bounding box center [295, 188] width 57 height 8
click at [242, 231] on icon "button" at bounding box center [243, 229] width 8 height 9
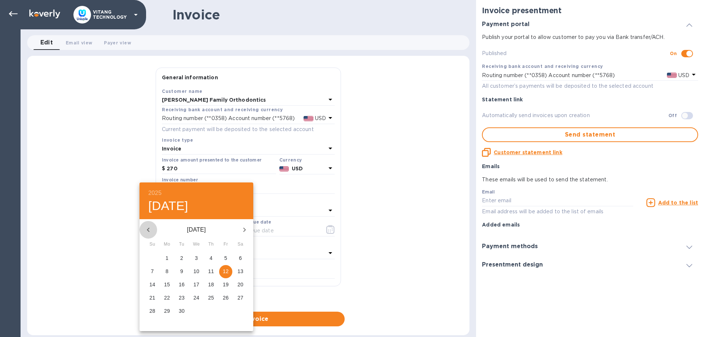
click at [153, 229] on button "button" at bounding box center [149, 230] width 18 height 18
click at [226, 300] on p "22" at bounding box center [226, 297] width 6 height 7
type input "[DATE]"
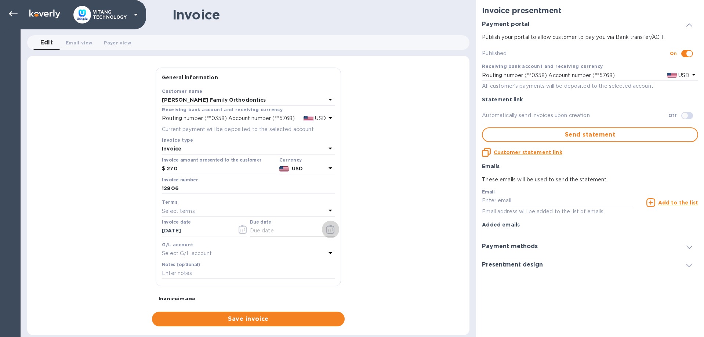
click at [330, 230] on icon "button" at bounding box center [330, 229] width 8 height 9
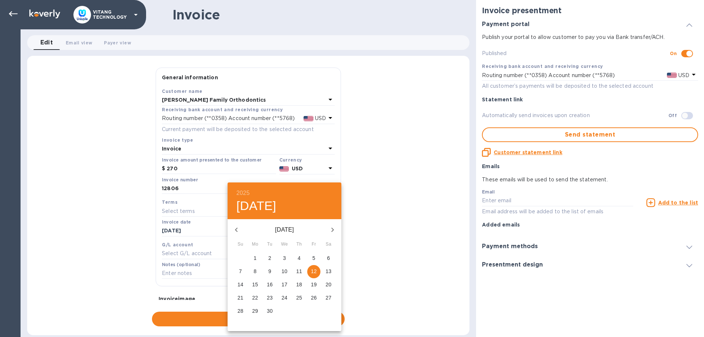
click at [233, 231] on icon "button" at bounding box center [236, 229] width 9 height 9
click at [312, 296] on p "22" at bounding box center [314, 297] width 6 height 7
type input "[DATE]"
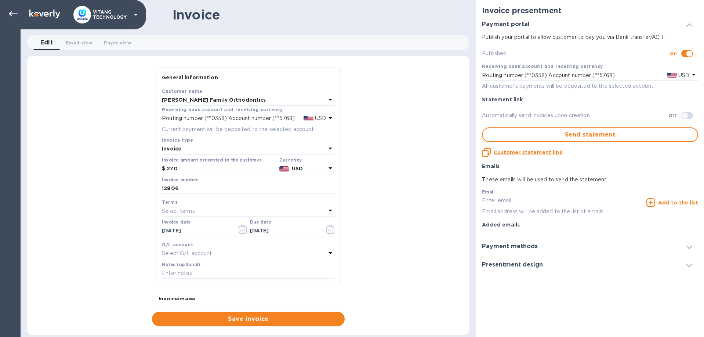
click at [273, 254] on div "Select G/L account" at bounding box center [244, 254] width 164 height 10
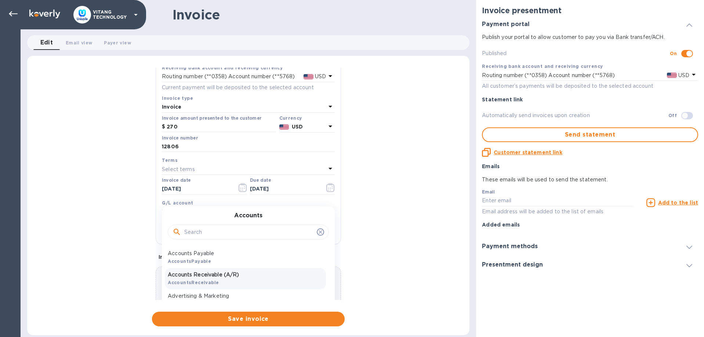
click at [232, 275] on p "Accounts Receivable (A/R)" at bounding box center [245, 275] width 155 height 8
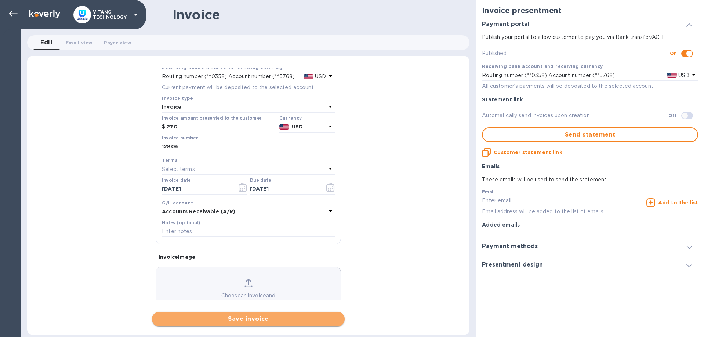
click at [240, 314] on button "Save invoice" at bounding box center [248, 319] width 193 height 15
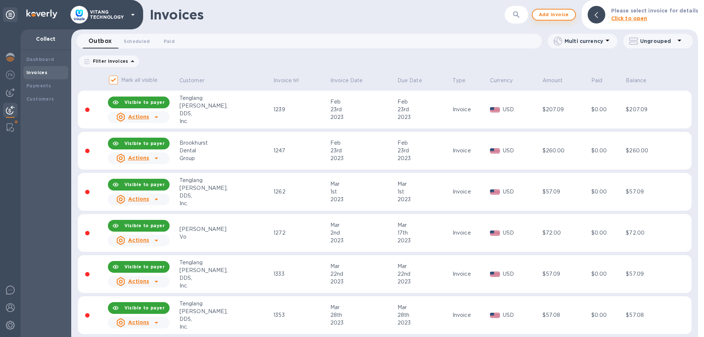
click at [563, 14] on span "Add invoice" at bounding box center [554, 14] width 31 height 9
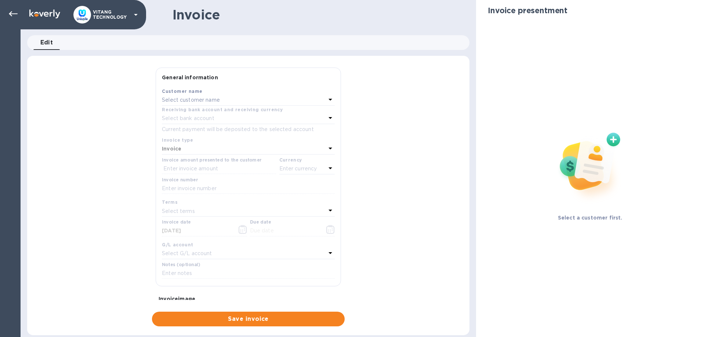
click at [267, 98] on div "Select customer name" at bounding box center [244, 100] width 164 height 10
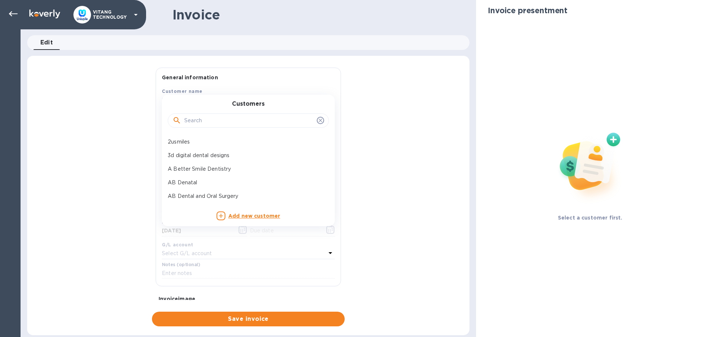
click at [242, 121] on input "text" at bounding box center [249, 120] width 130 height 11
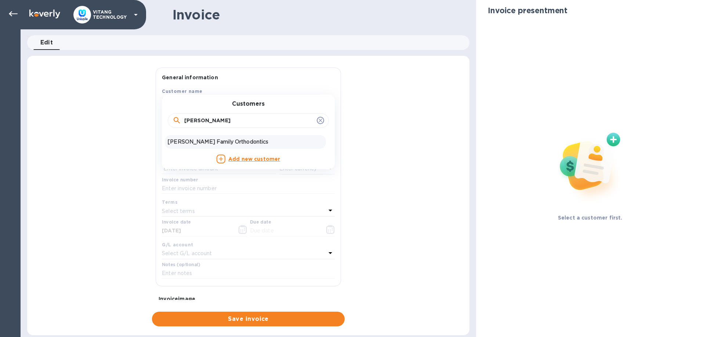
type input "[PERSON_NAME]"
click at [220, 142] on p "[PERSON_NAME] Family Orthodontics" at bounding box center [245, 142] width 155 height 8
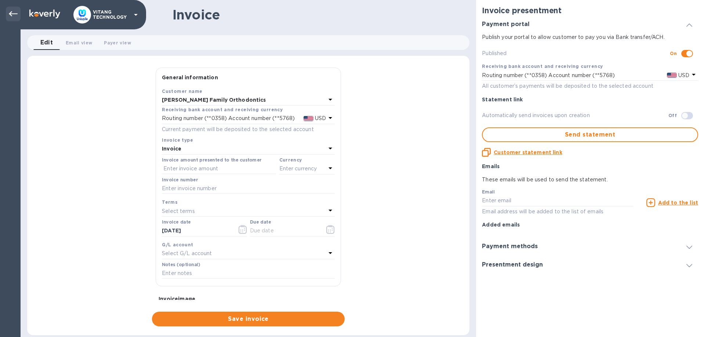
click at [11, 12] on icon at bounding box center [13, 13] width 9 height 5
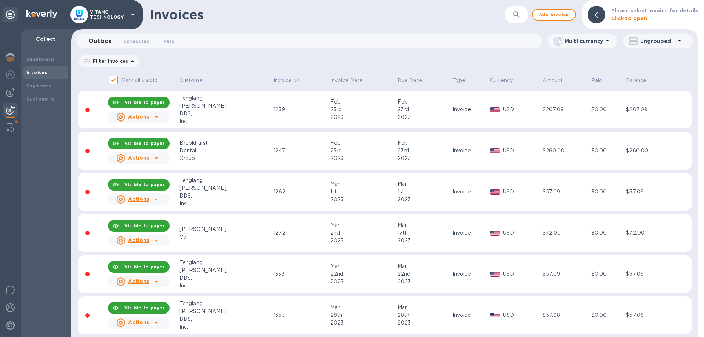
click at [519, 12] on icon "button" at bounding box center [516, 14] width 9 height 9
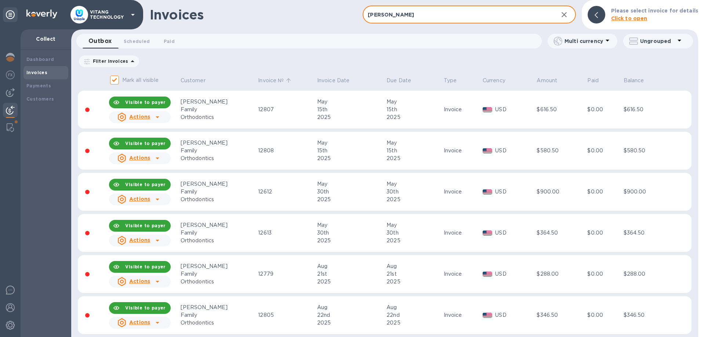
type input "[PERSON_NAME]"
click at [268, 83] on span "Invoice №" at bounding box center [275, 81] width 35 height 8
click at [568, 14] on icon "button" at bounding box center [564, 14] width 9 height 9
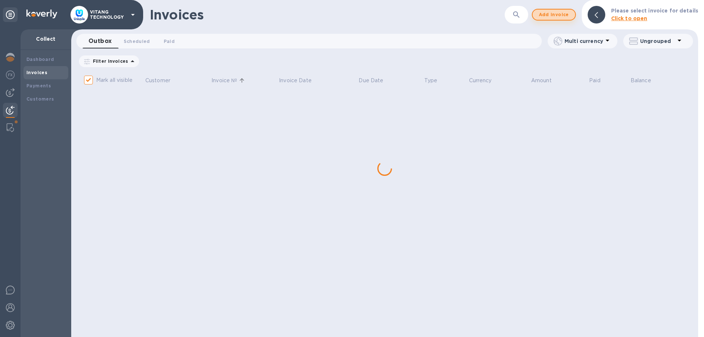
click at [554, 10] on button "Add invoice" at bounding box center [554, 15] width 44 height 12
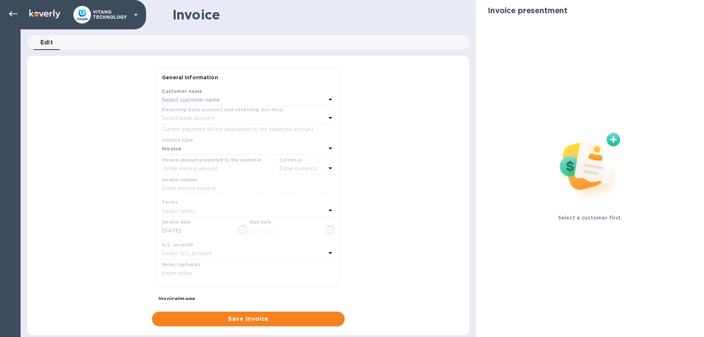
click at [288, 97] on div "Select customer name" at bounding box center [244, 100] width 164 height 10
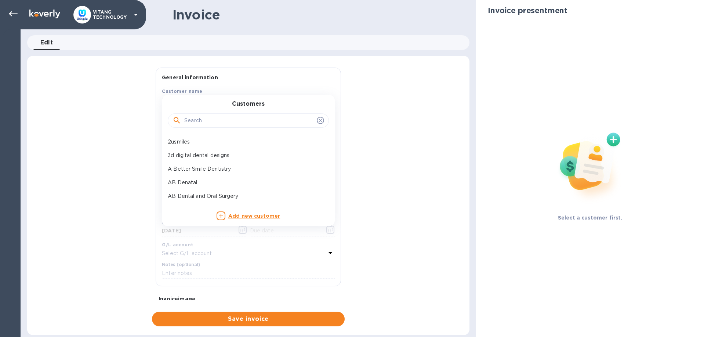
click at [198, 118] on input "text" at bounding box center [249, 120] width 130 height 11
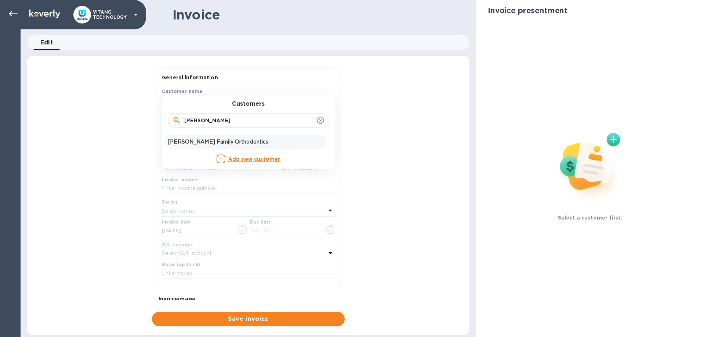
type input "[PERSON_NAME]"
click at [191, 142] on p "[PERSON_NAME] Family Orthodontics" at bounding box center [245, 142] width 155 height 8
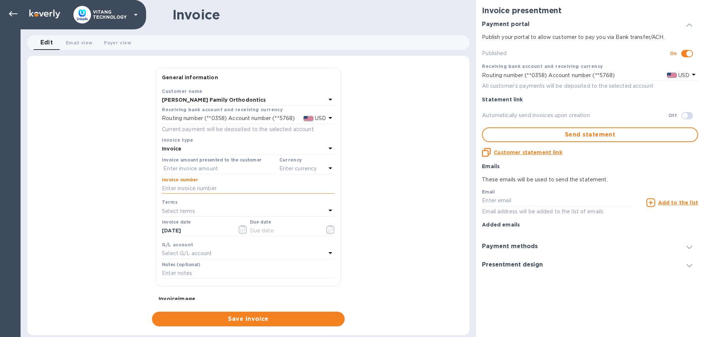
click at [199, 185] on input "text" at bounding box center [248, 188] width 173 height 11
type input "12804"
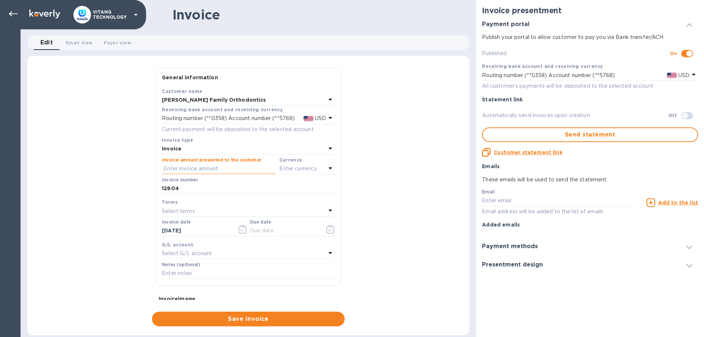
click at [232, 168] on input "text" at bounding box center [219, 168] width 114 height 11
type input "90"
click at [301, 167] on p "Enter currency" at bounding box center [298, 169] width 38 height 8
click at [252, 186] on div "USD" at bounding box center [235, 187] width 59 height 11
drag, startPoint x: 221, startPoint y: 226, endPoint x: 227, endPoint y: 230, distance: 7.6
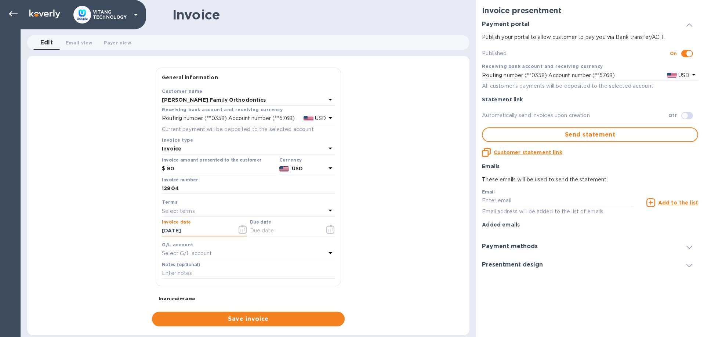
click at [221, 227] on input "[DATE]" at bounding box center [196, 230] width 69 height 11
click at [240, 231] on icon "button" at bounding box center [243, 229] width 8 height 9
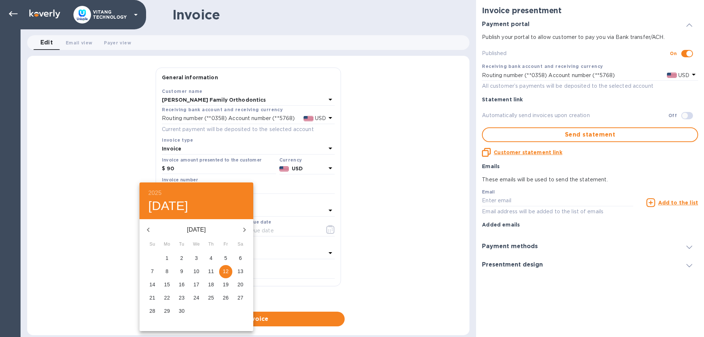
click at [147, 225] on button "button" at bounding box center [149, 230] width 18 height 18
click at [271, 190] on div at bounding box center [352, 168] width 704 height 337
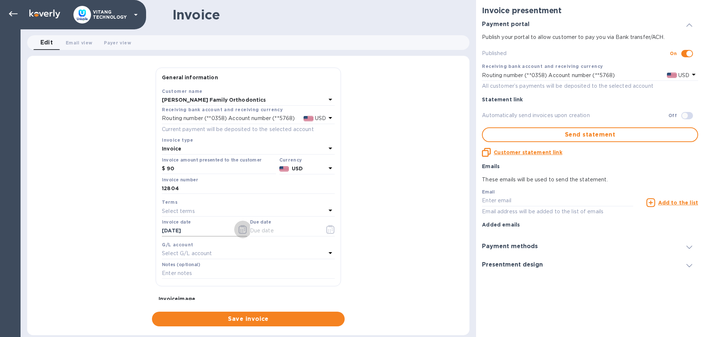
click at [243, 226] on icon "button" at bounding box center [243, 229] width 8 height 9
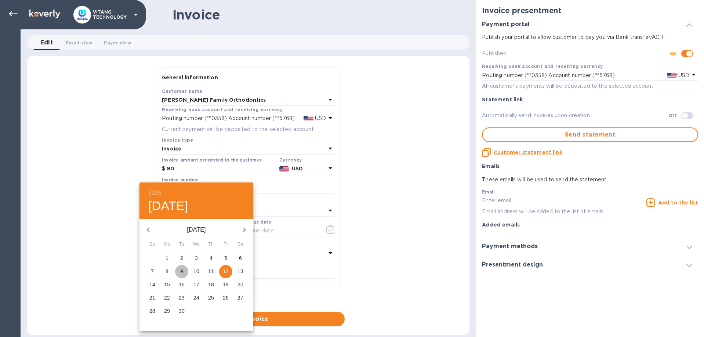
click at [181, 270] on p "9" at bounding box center [181, 271] width 3 height 7
type input "[DATE]"
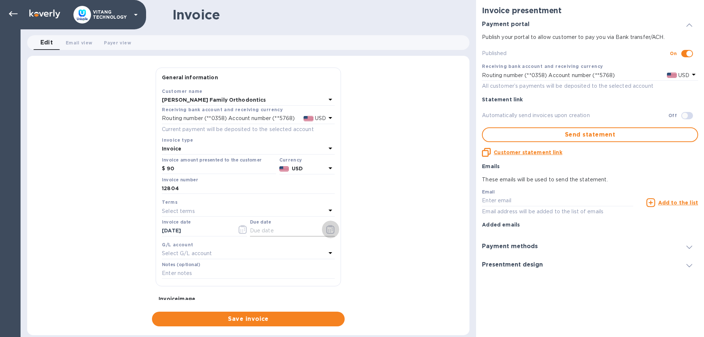
click at [330, 228] on icon "button" at bounding box center [330, 229] width 8 height 9
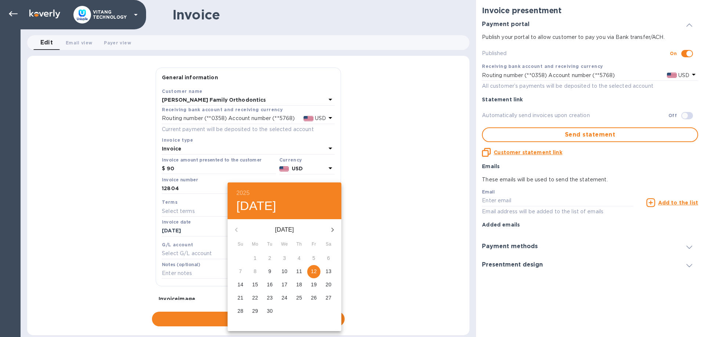
click at [270, 271] on p "9" at bounding box center [269, 271] width 3 height 7
type input "[DATE]"
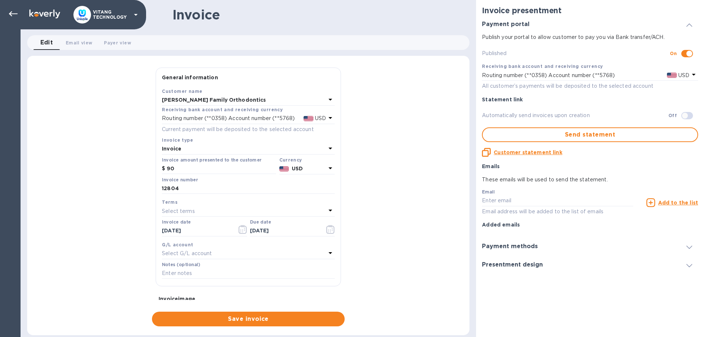
click at [279, 262] on div "Notes (optional)" at bounding box center [248, 270] width 173 height 17
click at [282, 257] on div "Select G/L account" at bounding box center [244, 254] width 164 height 10
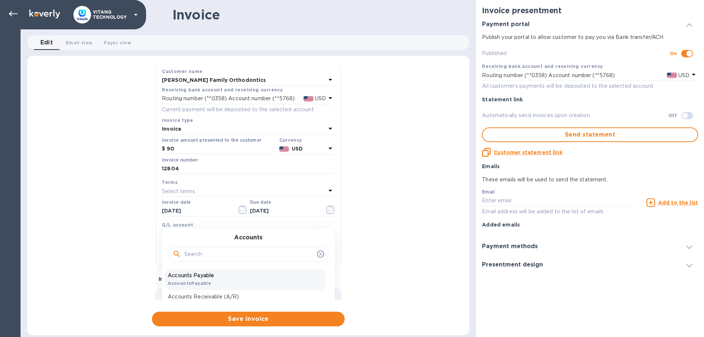
scroll to position [42, 0]
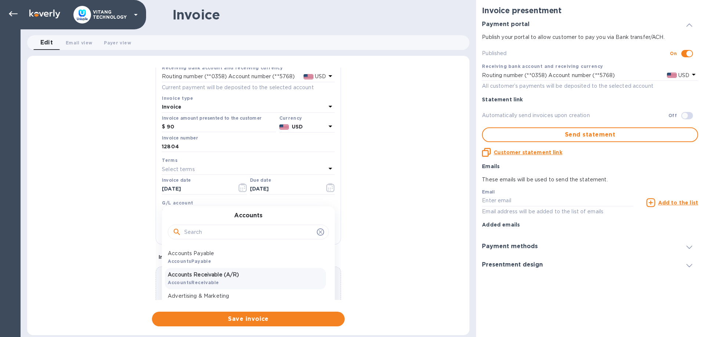
click at [237, 275] on p "Accounts Receivable (A/R)" at bounding box center [245, 275] width 155 height 8
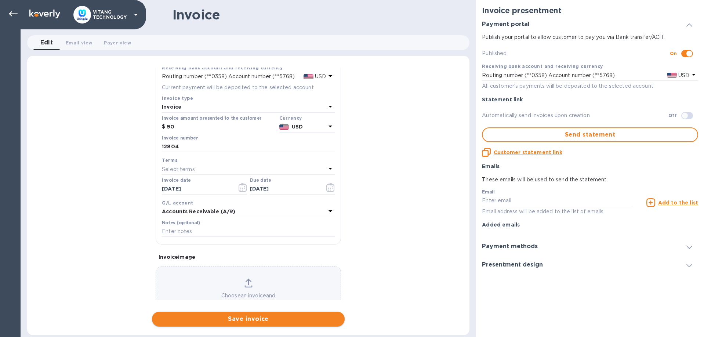
click at [267, 319] on span "Save invoice" at bounding box center [248, 319] width 181 height 9
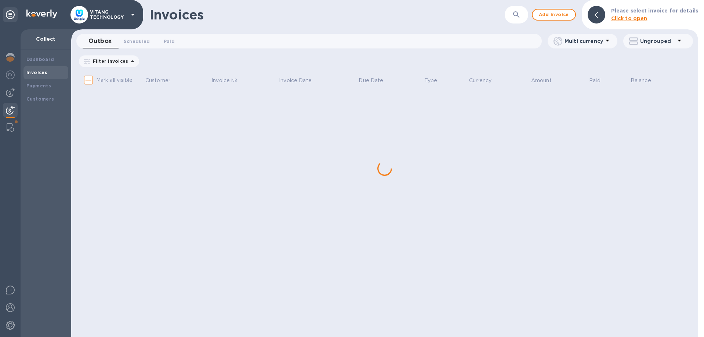
checkbox input "true"
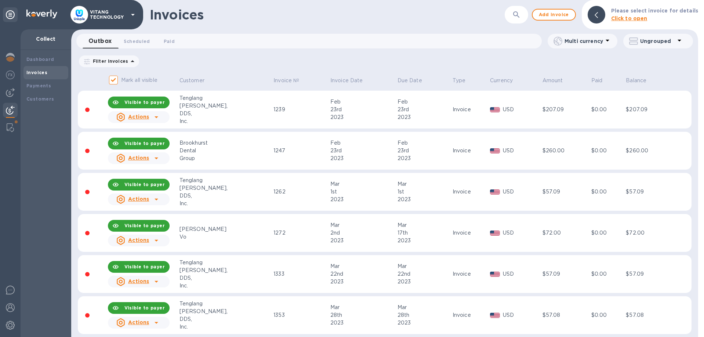
click at [519, 11] on icon "button" at bounding box center [516, 14] width 9 height 9
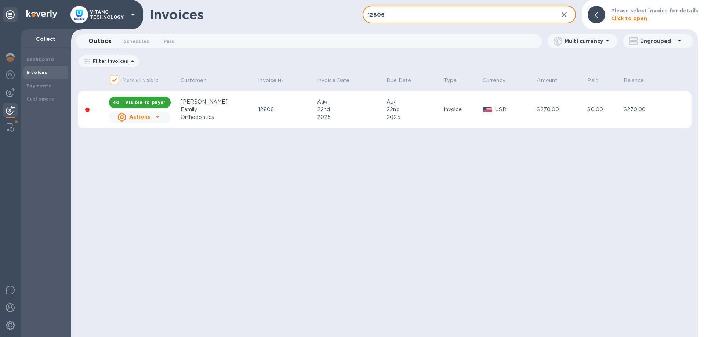
type input "12806"
click at [567, 17] on icon "button" at bounding box center [564, 14] width 9 height 9
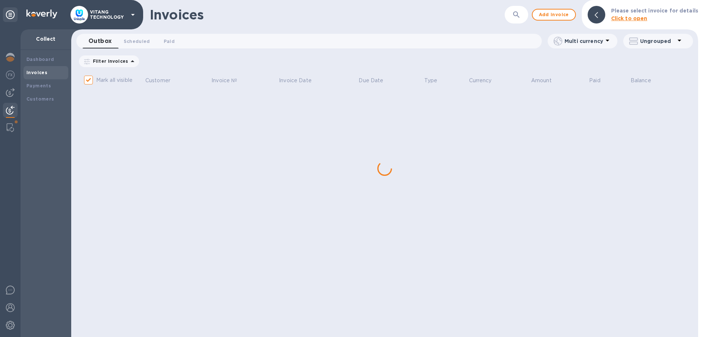
click at [521, 17] on icon "button" at bounding box center [516, 14] width 9 height 9
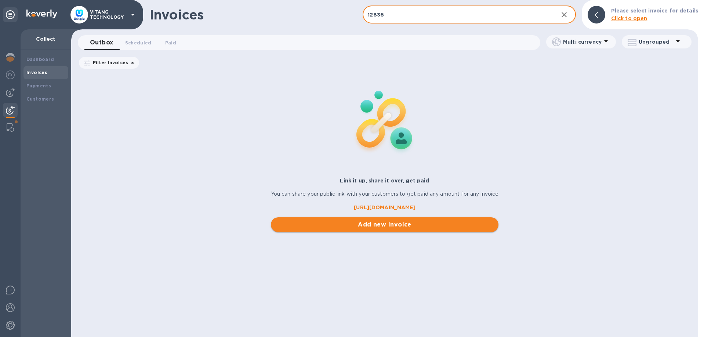
type input "12836"
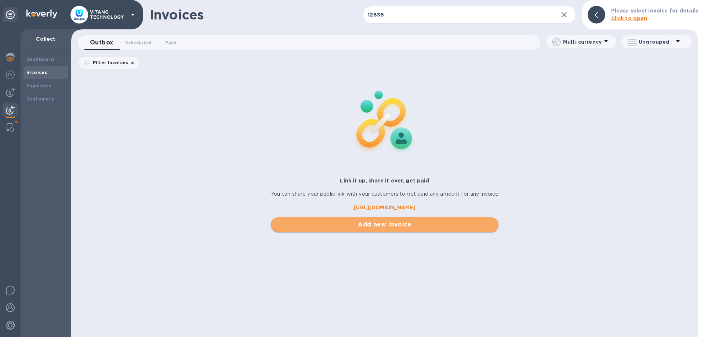
click at [364, 224] on span "Add new invoice" at bounding box center [385, 224] width 216 height 9
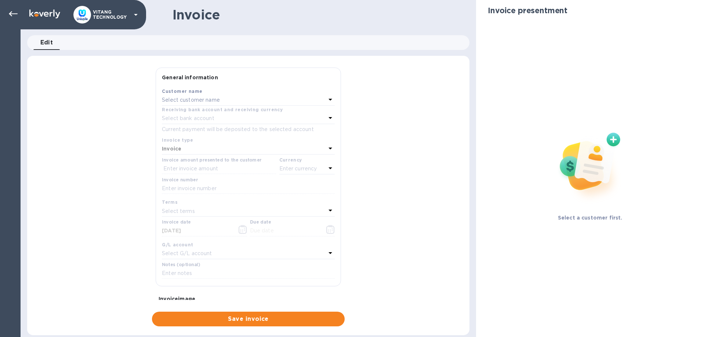
click at [241, 100] on div "Select customer name" at bounding box center [244, 100] width 164 height 10
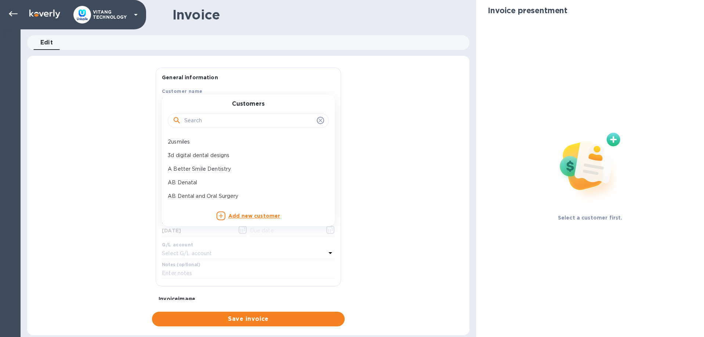
click at [230, 118] on input "text" at bounding box center [249, 120] width 130 height 11
type input "TRO"
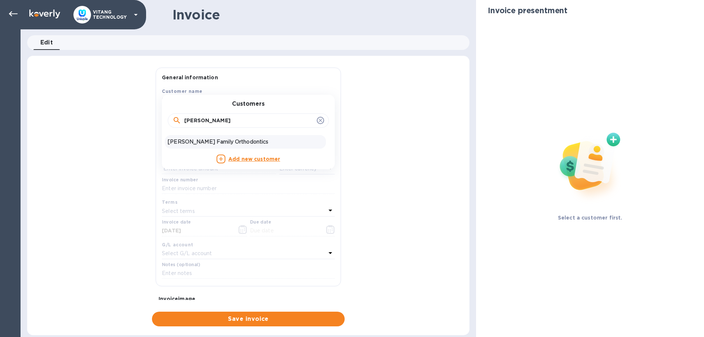
type input "[PERSON_NAME]"
click at [219, 140] on p "[PERSON_NAME] Family Orthodontics" at bounding box center [245, 142] width 155 height 8
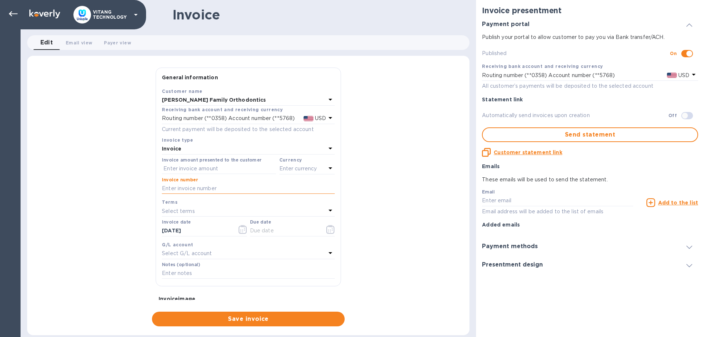
click at [204, 188] on input "text" at bounding box center [248, 188] width 173 height 11
type input "12836"
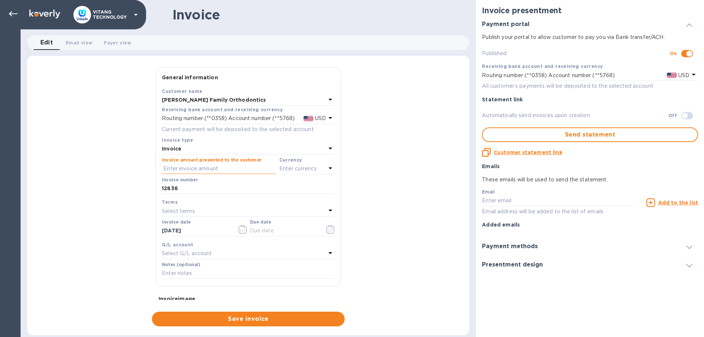
click at [199, 165] on input "text" at bounding box center [219, 168] width 114 height 11
type input "261.33"
click at [299, 168] on p "Enter currency" at bounding box center [298, 169] width 38 height 8
click at [294, 189] on p "US Dollar" at bounding box center [295, 188] width 57 height 8
click at [240, 231] on icon "button" at bounding box center [243, 229] width 8 height 9
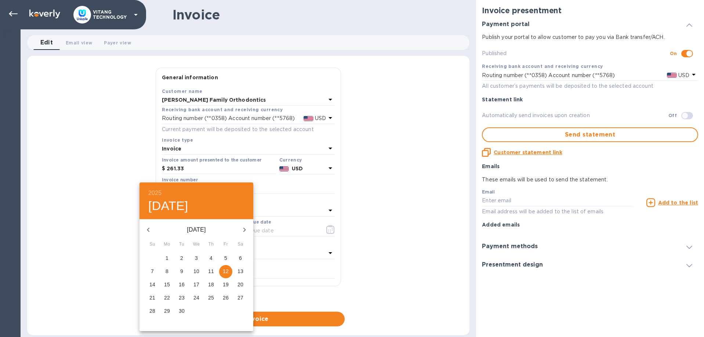
click at [200, 274] on span "10" at bounding box center [196, 271] width 13 height 7
type input "09/10/2025"
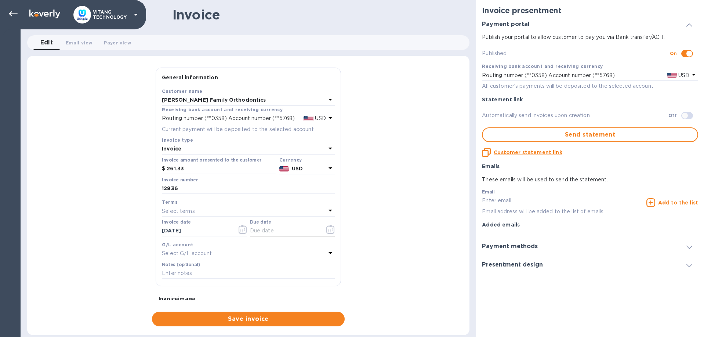
click at [329, 229] on icon "button" at bounding box center [330, 229] width 8 height 9
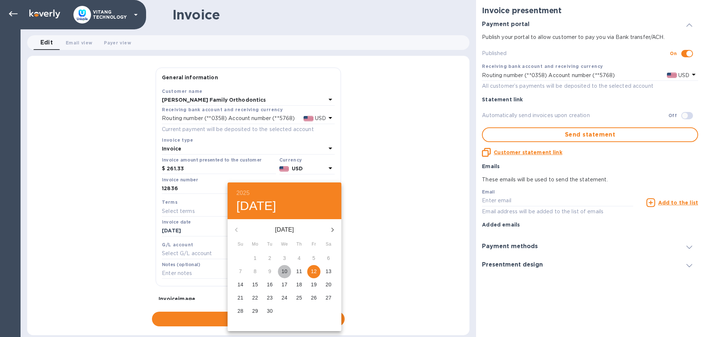
click at [287, 270] on p "10" at bounding box center [285, 271] width 6 height 7
type input "09/10/2025"
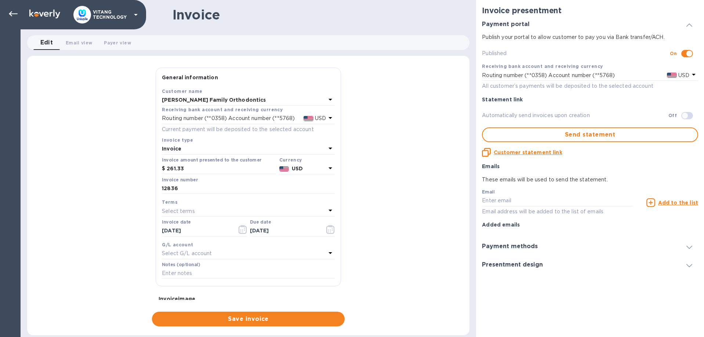
click at [303, 252] on div "Select G/L account" at bounding box center [244, 254] width 164 height 10
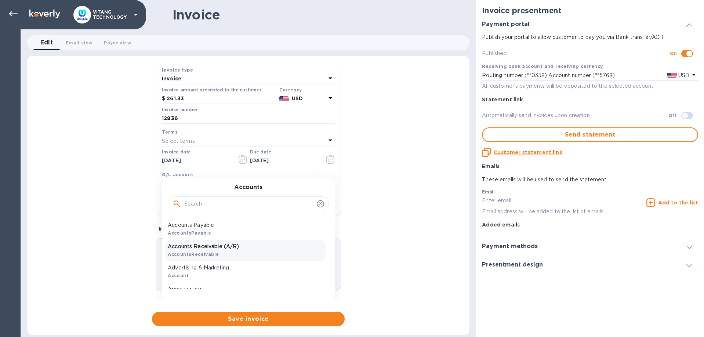
click at [228, 247] on p "Accounts Receivable (A/R)" at bounding box center [245, 247] width 155 height 8
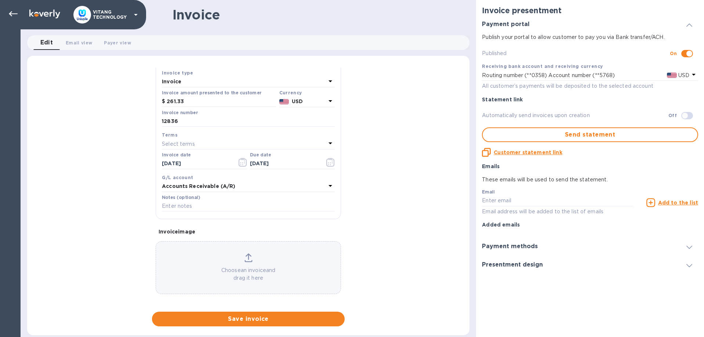
scroll to position [69, 0]
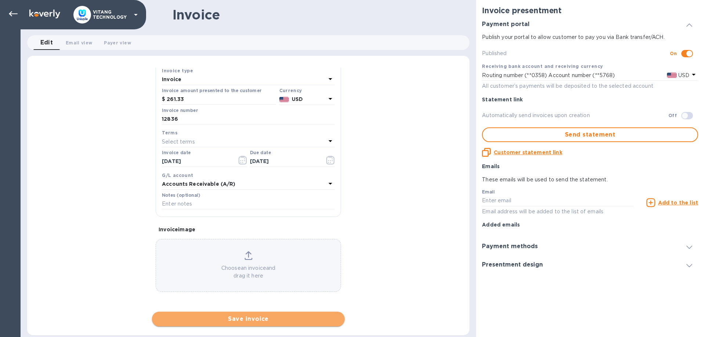
click at [227, 324] on button "Save invoice" at bounding box center [248, 319] width 193 height 15
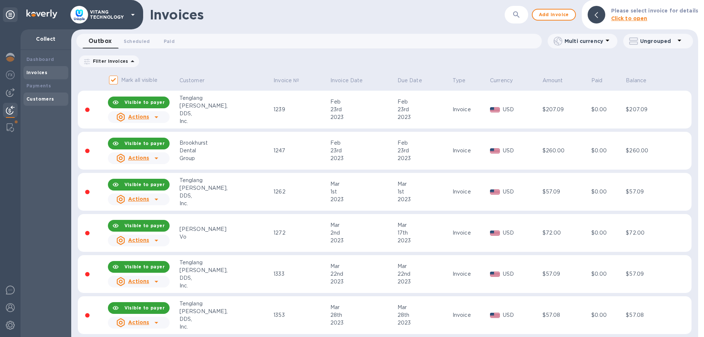
click at [33, 103] on div "Customers" at bounding box center [46, 99] width 45 height 13
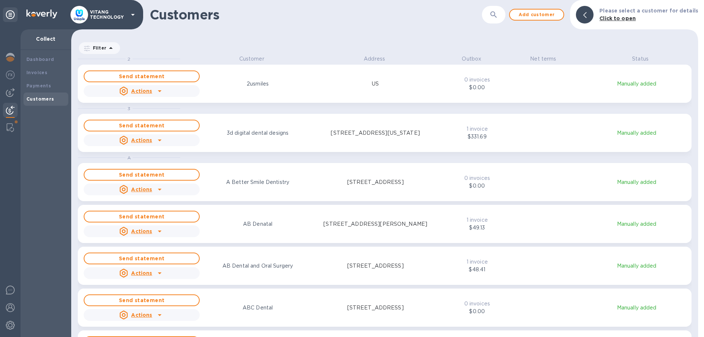
scroll to position [282, 627]
click at [496, 17] on icon "button" at bounding box center [493, 14] width 9 height 9
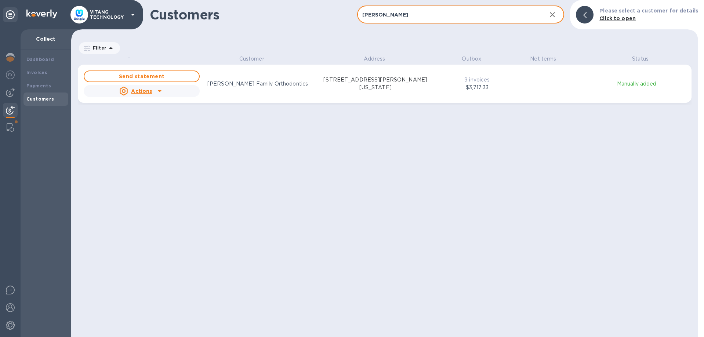
type input "[PERSON_NAME]"
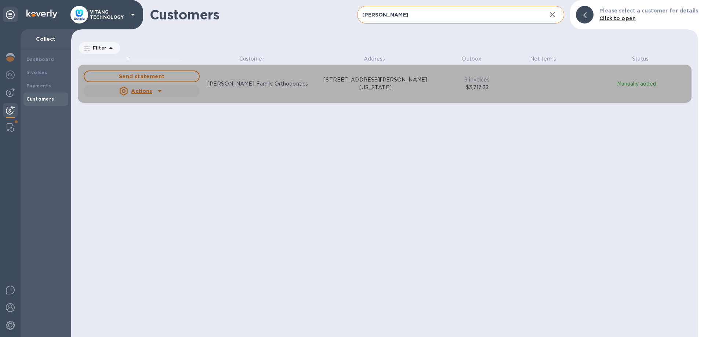
click at [153, 90] on div "Actions" at bounding box center [136, 91] width 36 height 12
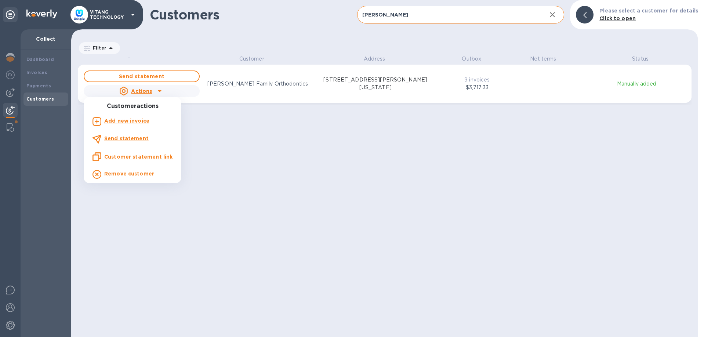
click at [133, 156] on u "Customer statement link" at bounding box center [138, 157] width 68 height 6
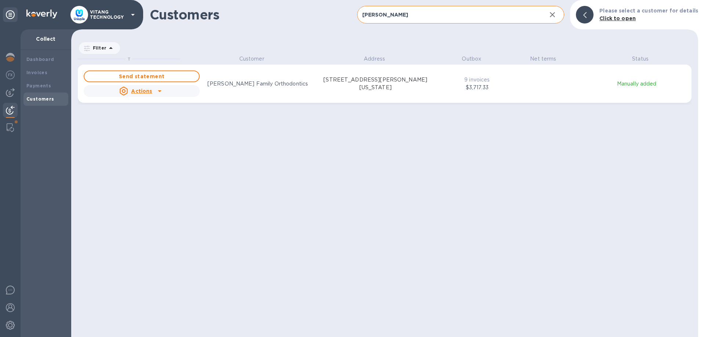
scroll to position [0, 0]
